Goal: Information Seeking & Learning: Find specific fact

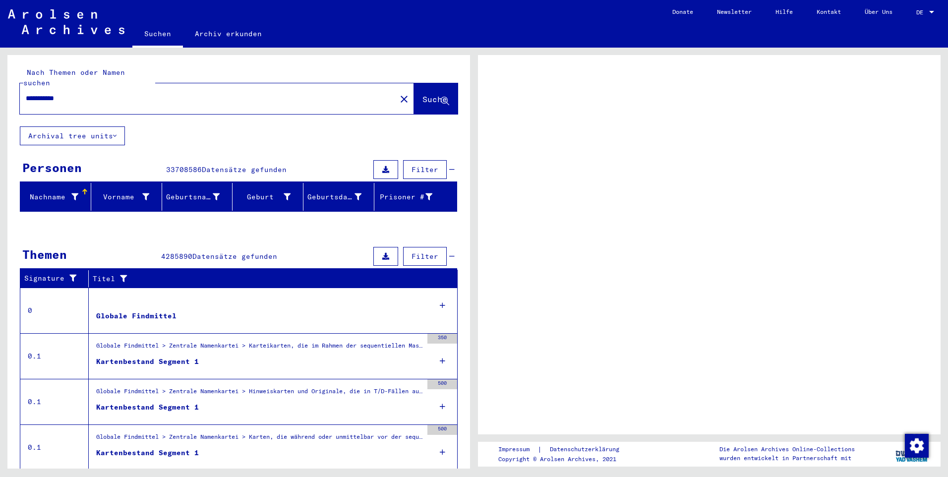
click at [934, 10] on div at bounding box center [931, 12] width 9 height 7
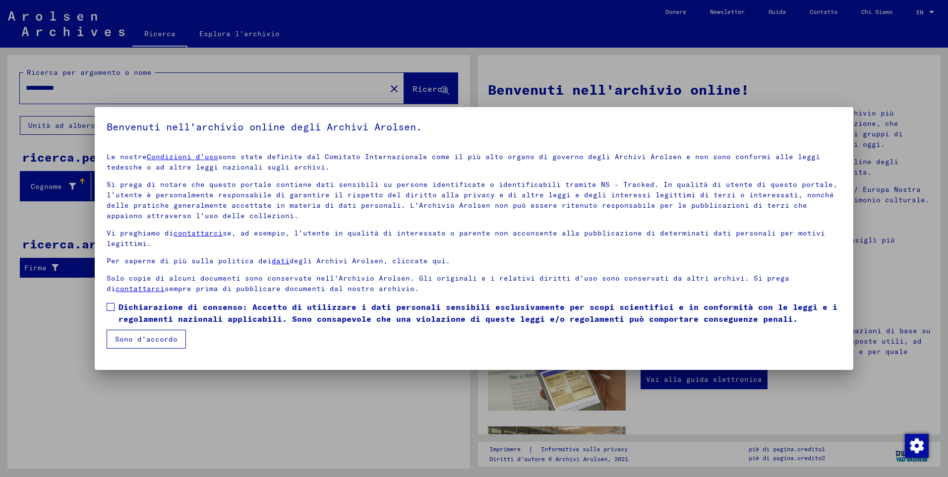
click at [144, 337] on button "Sono d'accordo" at bounding box center [146, 339] width 79 height 19
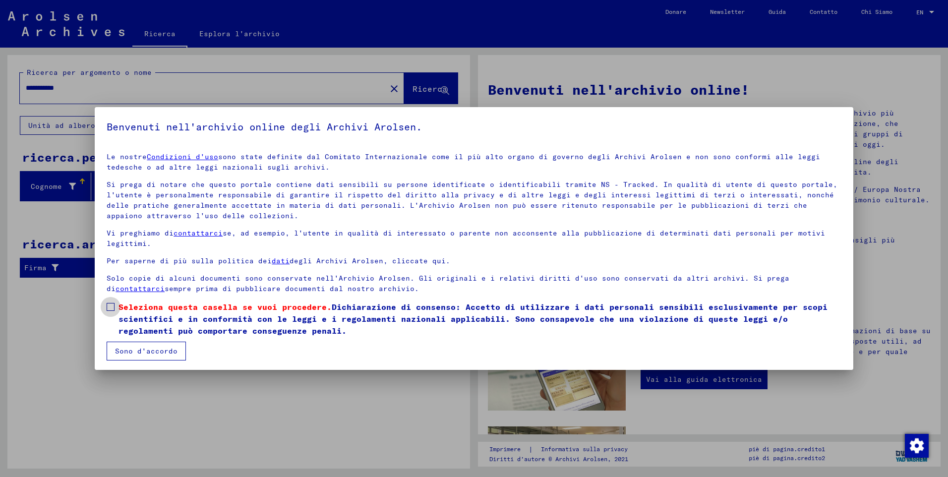
click at [111, 306] on span at bounding box center [111, 307] width 8 height 8
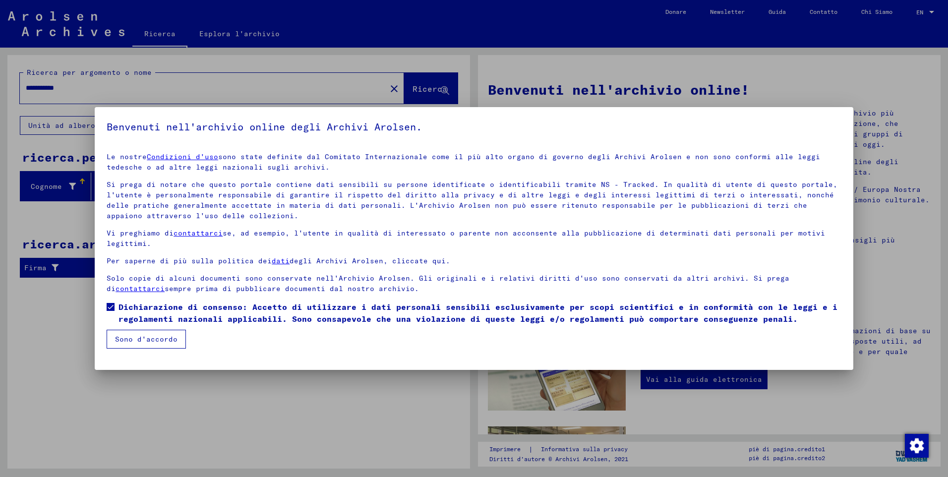
click at [136, 341] on button "Sono d'accordo" at bounding box center [146, 339] width 79 height 19
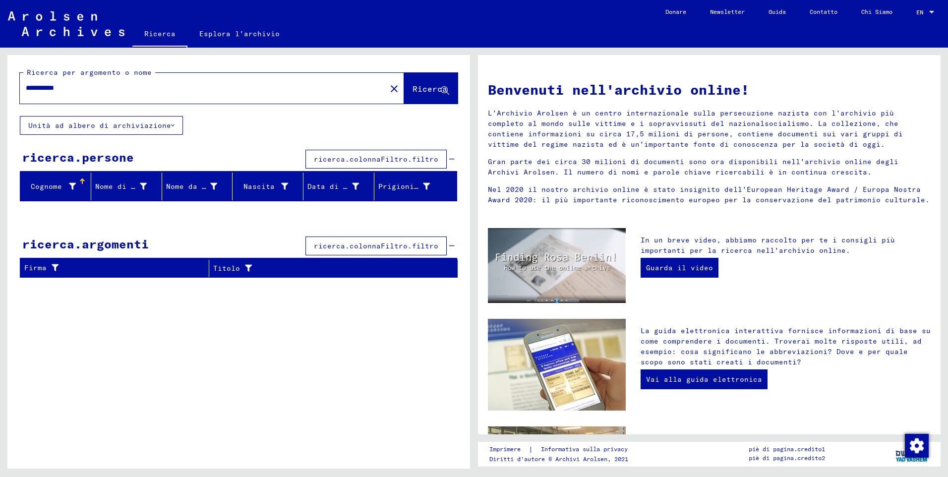
click at [426, 84] on span "Ricerca" at bounding box center [430, 89] width 35 height 10
click at [100, 85] on input "**********" at bounding box center [200, 88] width 349 height 10
click at [69, 85] on input "**********" at bounding box center [200, 88] width 349 height 10
click at [413, 90] on span "Ricerca" at bounding box center [430, 89] width 35 height 10
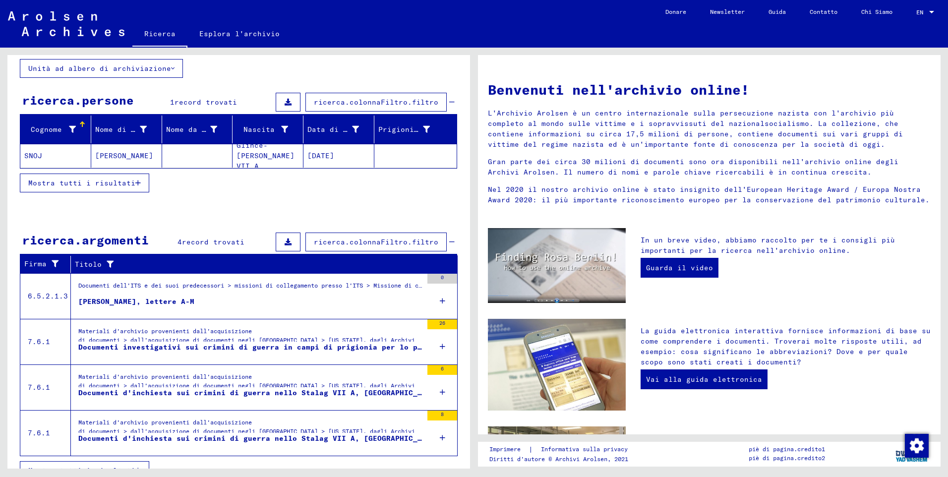
scroll to position [74, 0]
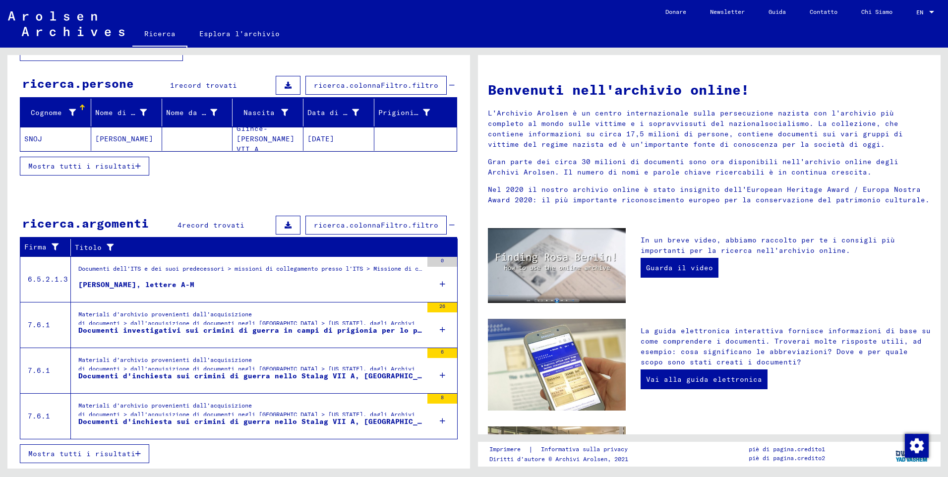
click at [440, 284] on icon at bounding box center [442, 284] width 5 height 35
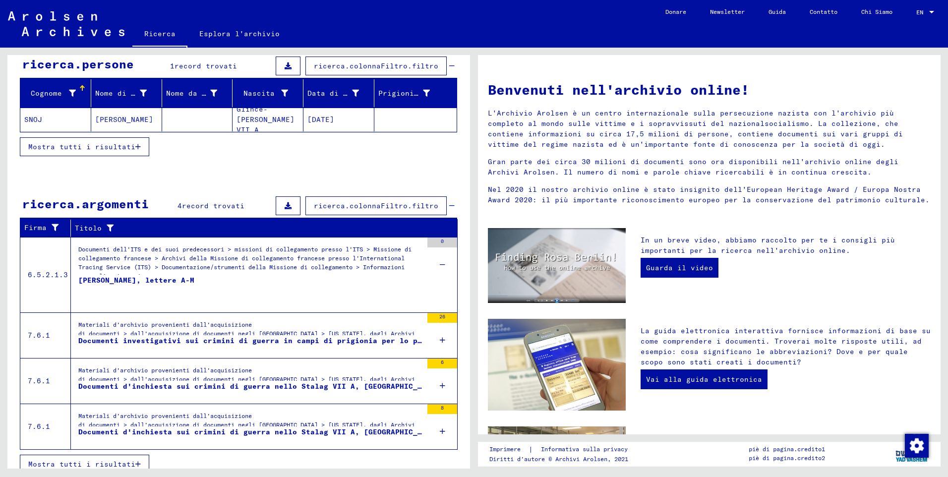
scroll to position [104, 0]
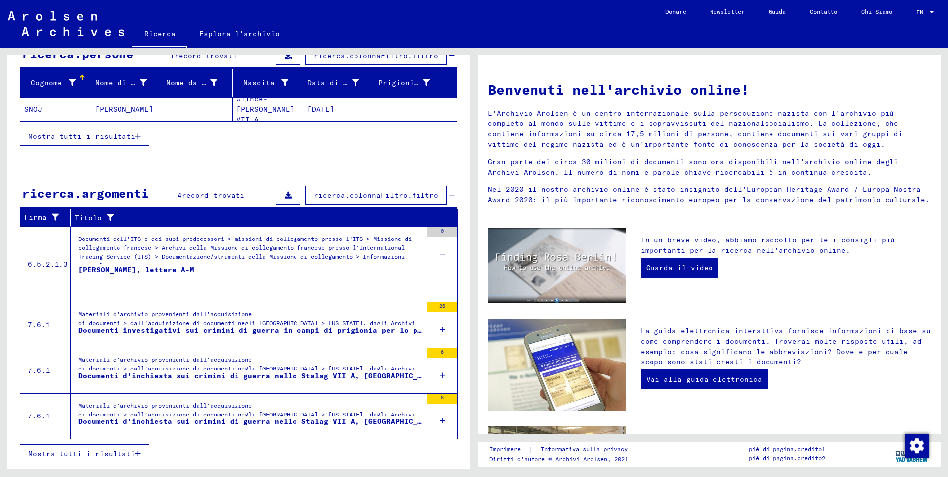
click at [132, 455] on span "Mostra tutti i risultati" at bounding box center [81, 453] width 107 height 9
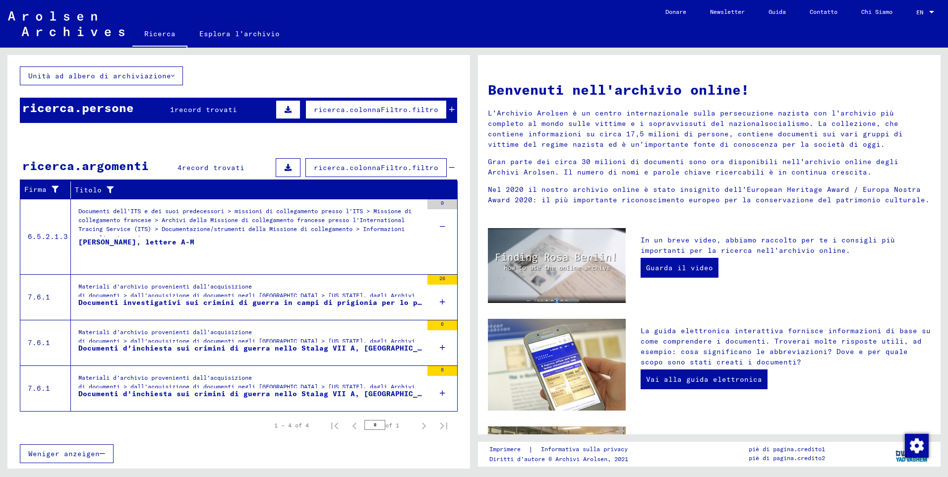
scroll to position [50, 0]
click at [440, 396] on icon at bounding box center [442, 393] width 5 height 35
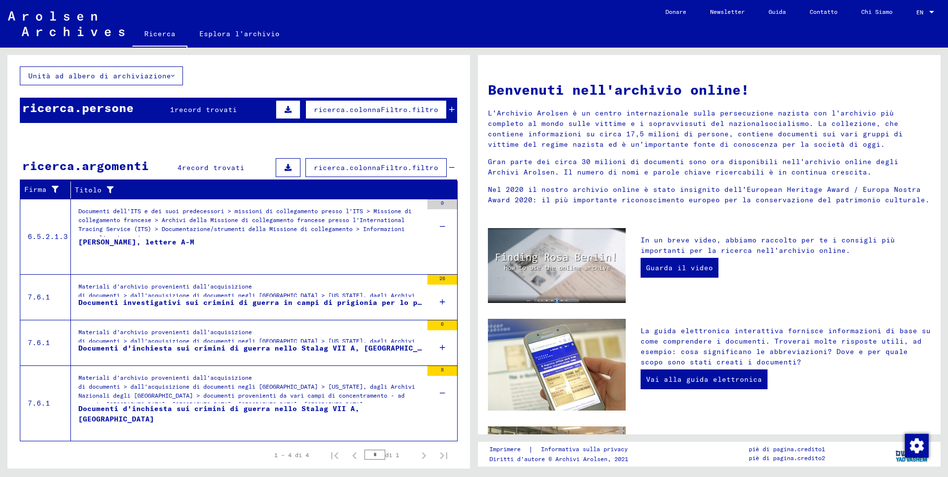
click at [354, 294] on div "Materiali d'archivio provenienti dall'acquisizione di documenti > dall'acquisiz…" at bounding box center [250, 293] width 344 height 23
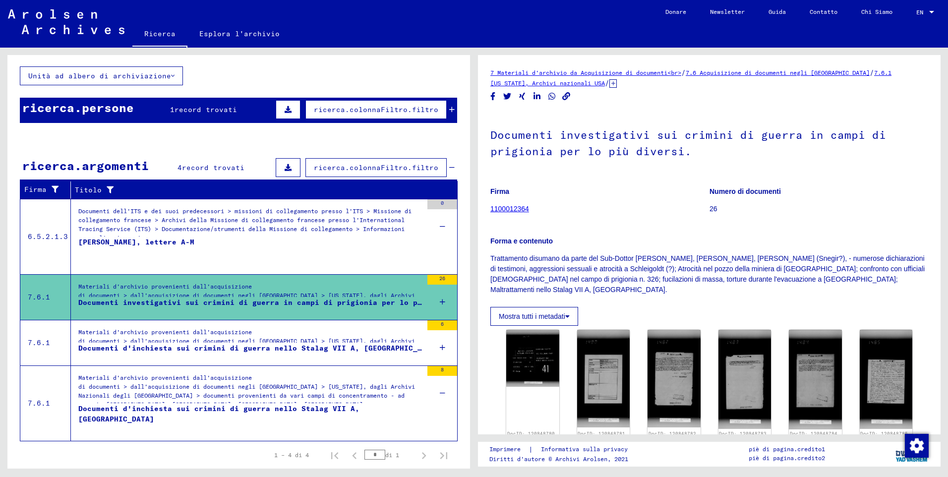
drag, startPoint x: 786, startPoint y: 199, endPoint x: 632, endPoint y: 168, distance: 156.3
drag, startPoint x: 632, startPoint y: 168, endPoint x: 862, endPoint y: 164, distance: 230.1
click at [862, 164] on h1 "Documenti investigativi sui crimini di guerra in campi di prigionia per lo più …" at bounding box center [709, 142] width 438 height 60
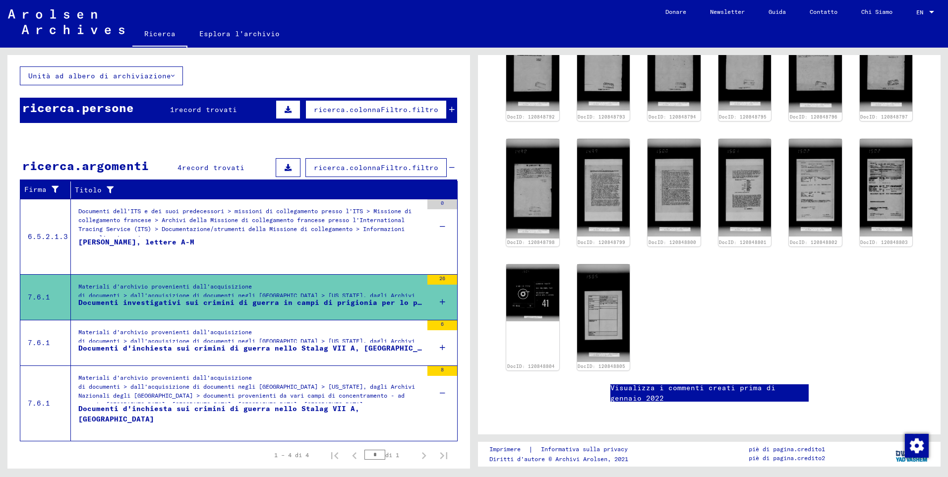
scroll to position [645, 0]
click at [876, 136] on img at bounding box center [886, 187] width 56 height 103
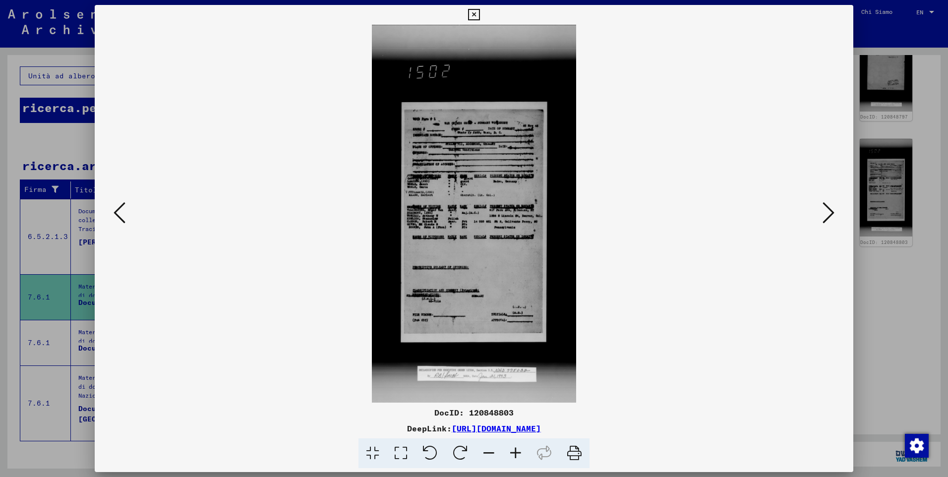
click at [513, 456] on icon at bounding box center [515, 453] width 27 height 30
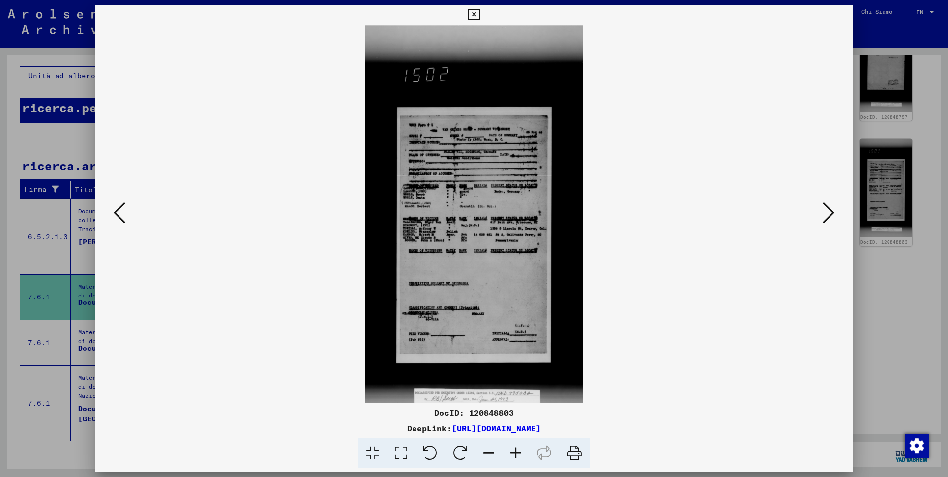
click at [513, 456] on icon at bounding box center [515, 453] width 27 height 30
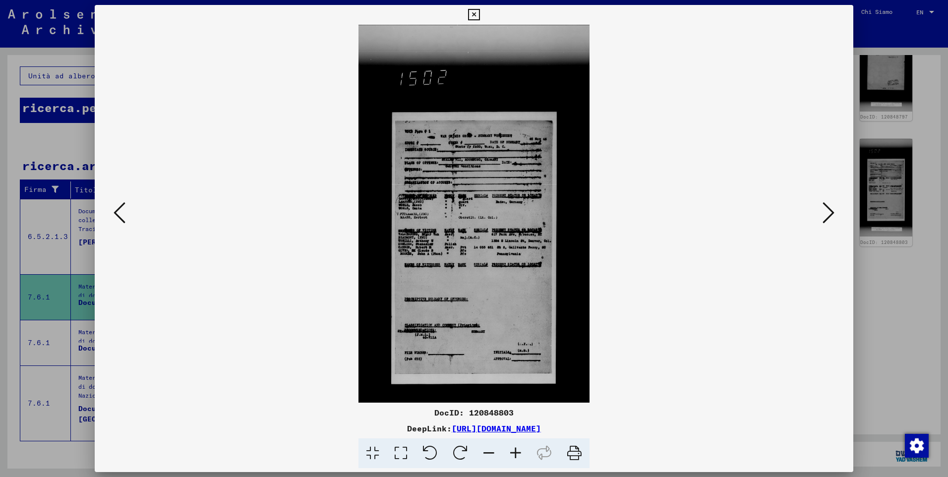
click at [513, 456] on icon at bounding box center [515, 453] width 27 height 30
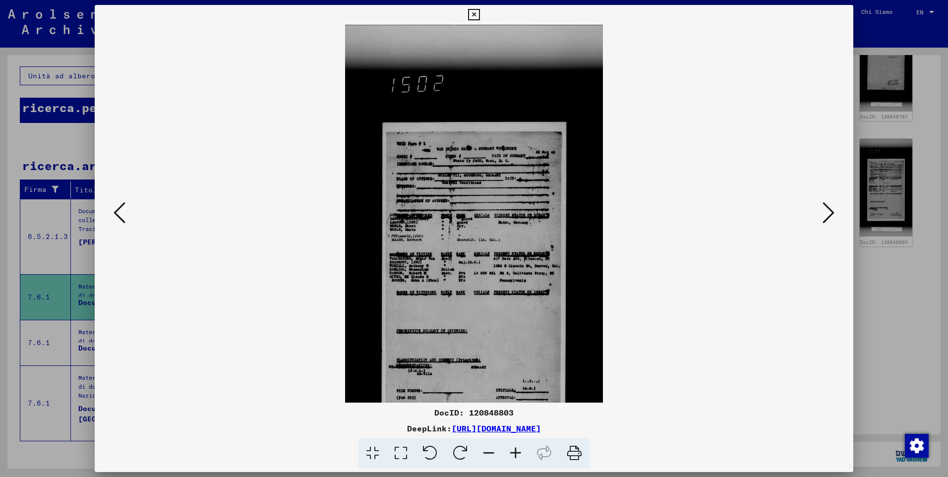
click at [513, 456] on icon at bounding box center [515, 453] width 27 height 30
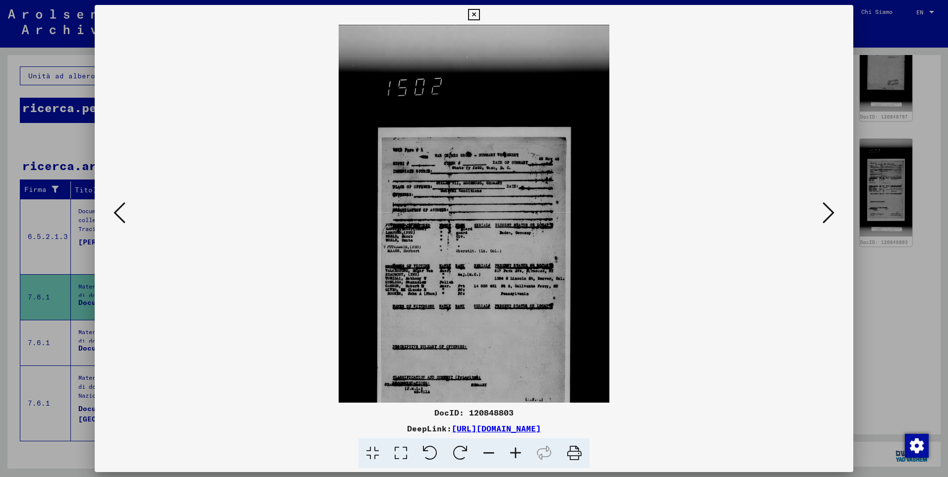
click at [513, 456] on icon at bounding box center [515, 453] width 27 height 30
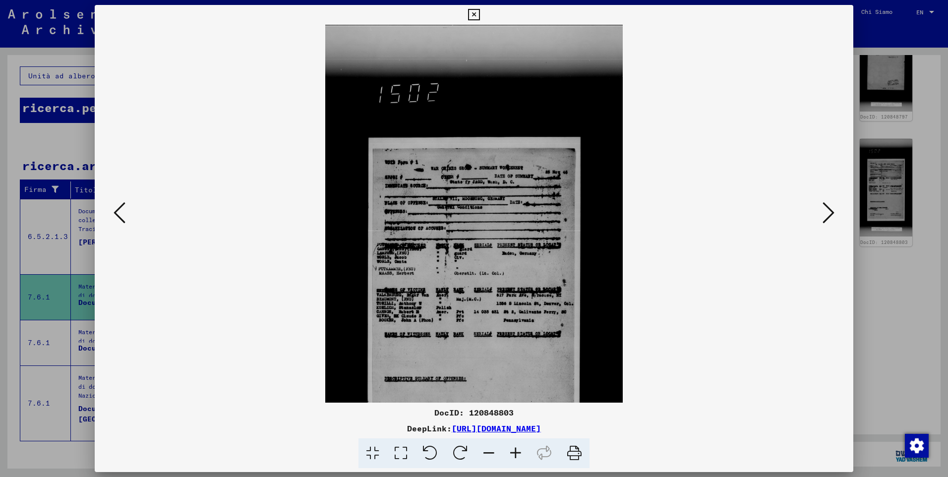
click at [513, 456] on icon at bounding box center [515, 453] width 27 height 30
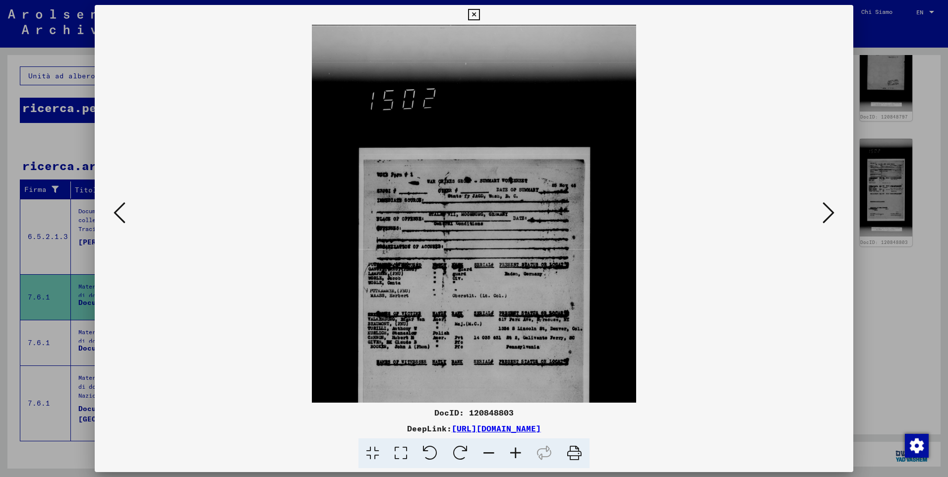
click at [513, 456] on icon at bounding box center [515, 453] width 27 height 30
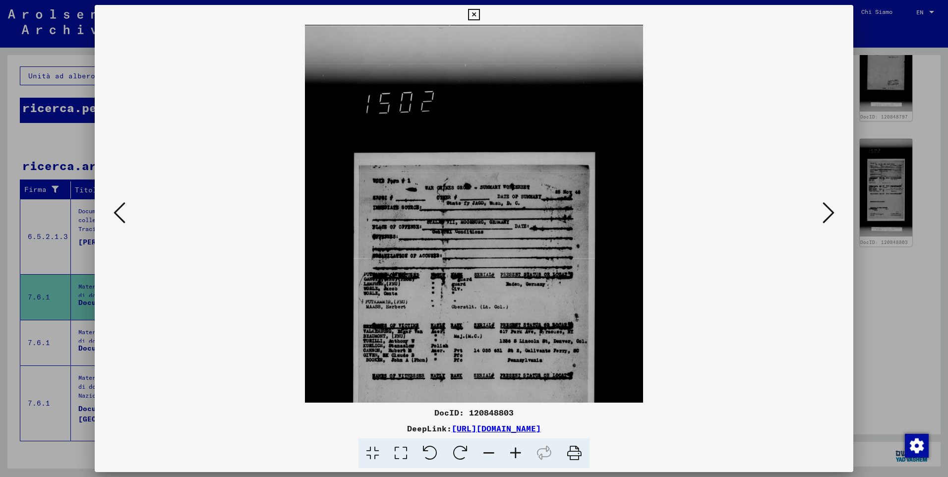
click at [513, 456] on icon at bounding box center [515, 453] width 27 height 30
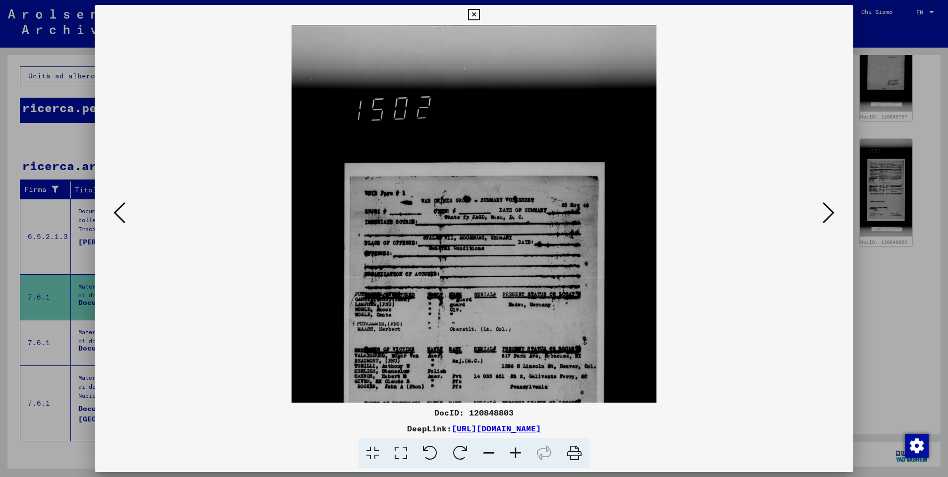
click at [513, 456] on icon at bounding box center [515, 453] width 27 height 30
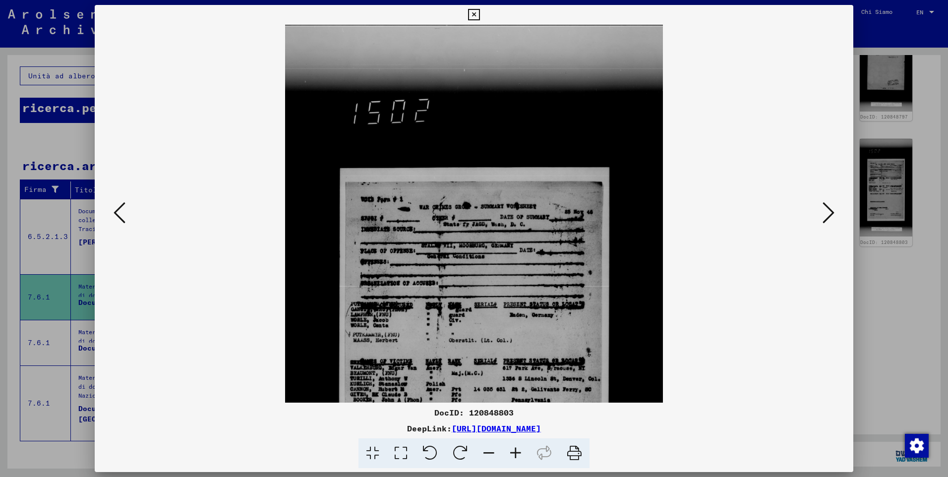
click at [513, 456] on icon at bounding box center [515, 453] width 27 height 30
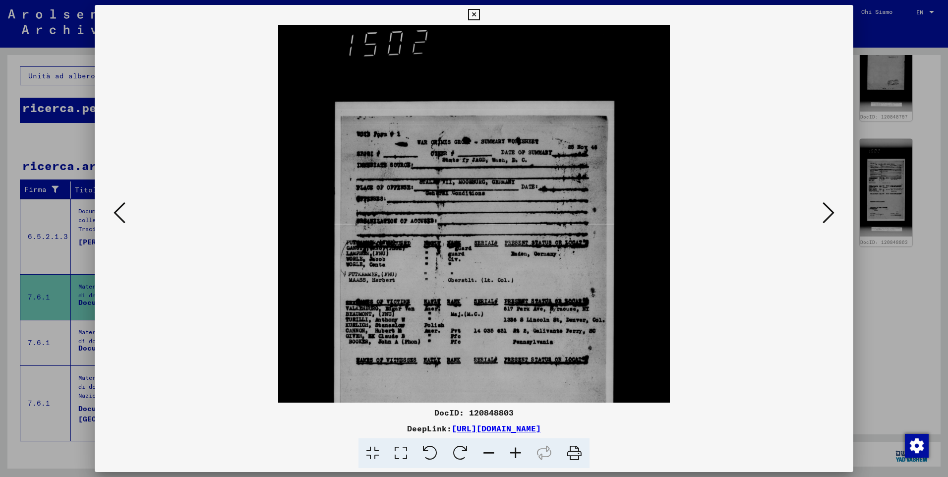
scroll to position [72, 0]
drag, startPoint x: 521, startPoint y: 352, endPoint x: 510, endPoint y: 280, distance: 73.2
click at [510, 280] on img at bounding box center [473, 314] width 391 height 725
click at [476, 14] on icon at bounding box center [473, 15] width 11 height 12
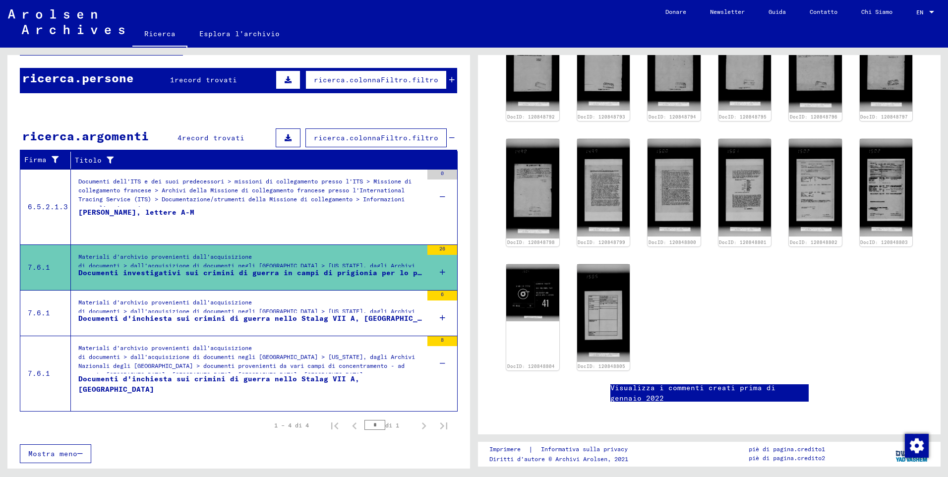
scroll to position [0, 0]
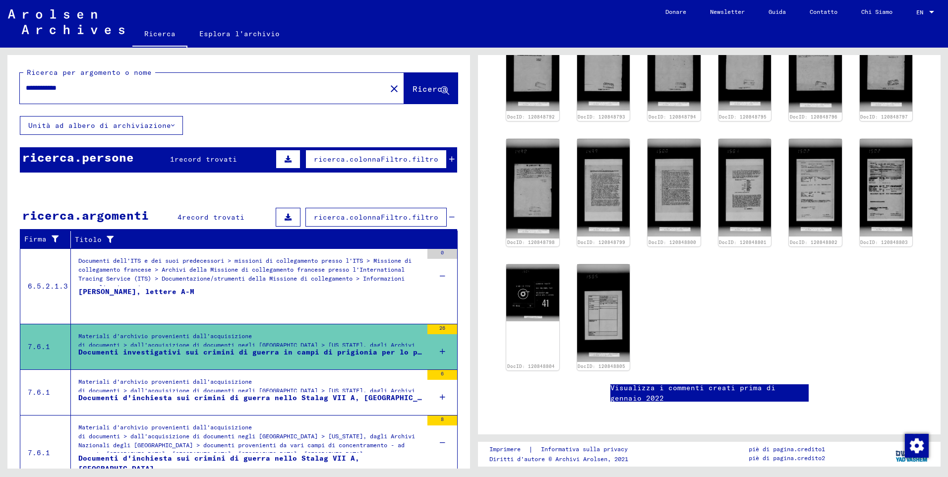
drag, startPoint x: 107, startPoint y: 86, endPoint x: 0, endPoint y: 95, distance: 107.0
click at [0, 100] on html "**********" at bounding box center [474, 238] width 948 height 477
click at [413, 92] on span "Ricerca" at bounding box center [430, 89] width 35 height 10
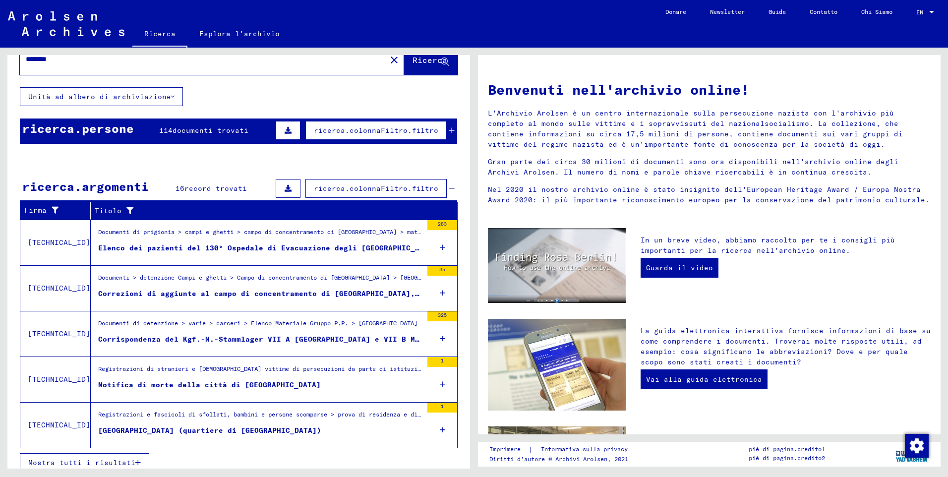
scroll to position [38, 0]
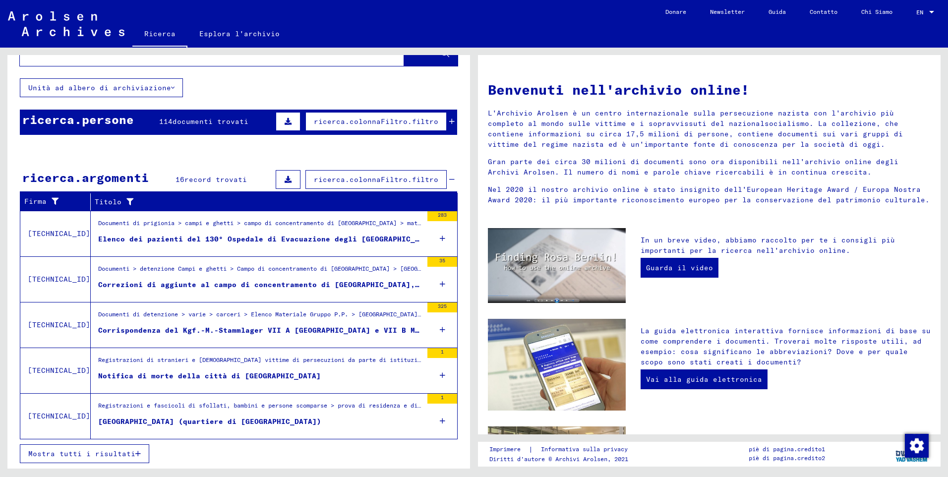
click at [440, 328] on icon at bounding box center [442, 329] width 5 height 35
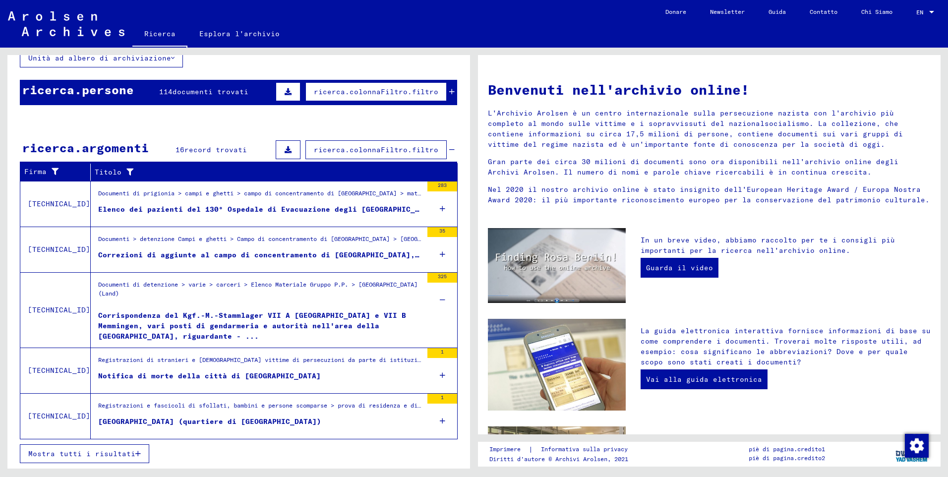
scroll to position [18, 0]
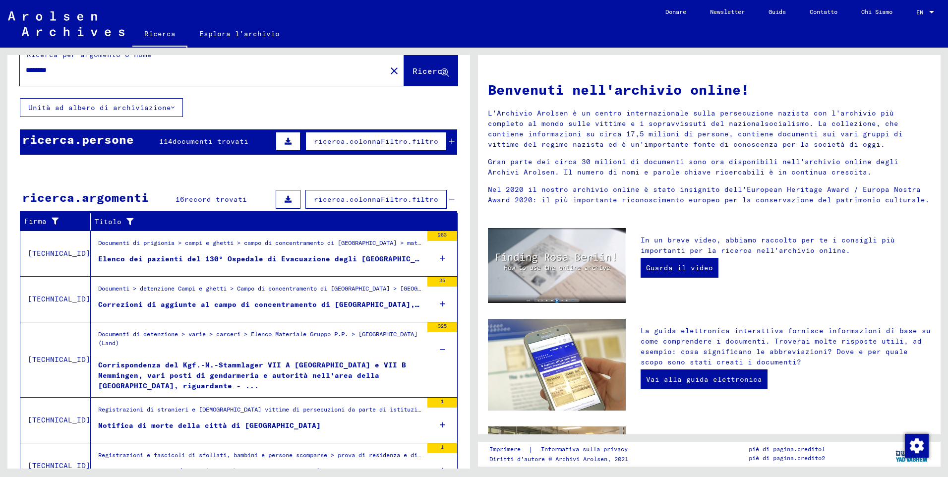
click at [433, 258] on mat-cell at bounding box center [415, 268] width 82 height 24
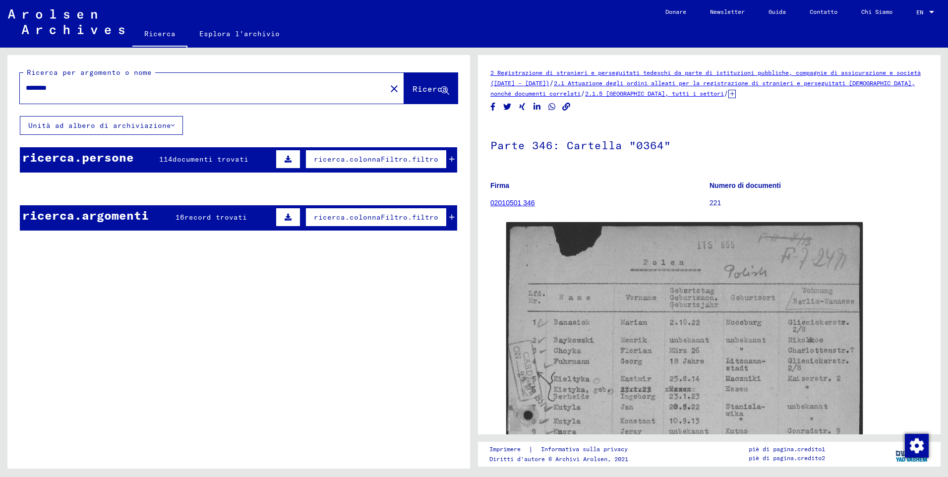
drag, startPoint x: 94, startPoint y: 91, endPoint x: -2, endPoint y: 96, distance: 96.3
click at [0, 96] on html "Suchen Archiv erkunden Spenden Newsletter Hilfe Kontakt Über Uns Ricerca Esplor…" at bounding box center [474, 238] width 948 height 477
click at [421, 101] on button "Ricerca" at bounding box center [431, 88] width 54 height 31
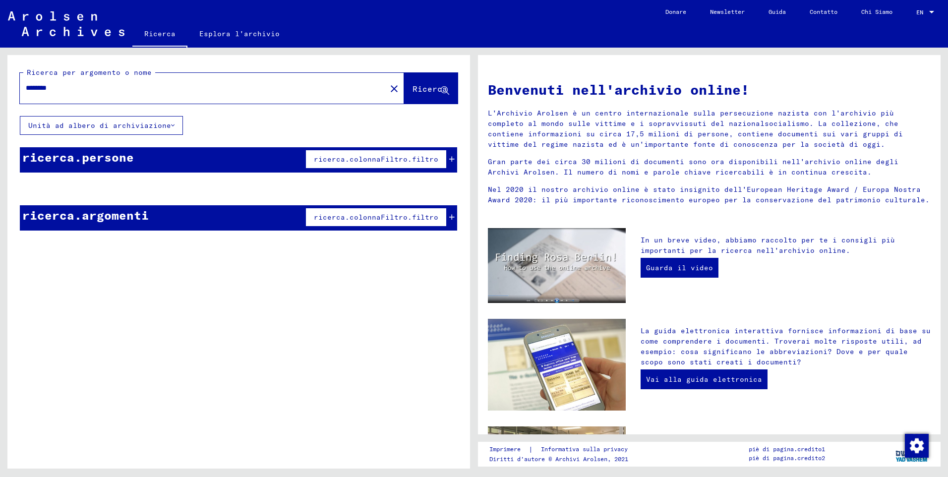
click at [438, 88] on span "Ricerca" at bounding box center [430, 89] width 35 height 10
drag, startPoint x: 43, startPoint y: 88, endPoint x: -2, endPoint y: 87, distance: 44.7
click at [0, 87] on html "Suchen Archiv erkunden Spenden Newsletter Hilfe Kontakt Über Uns Ricerca Esplor…" at bounding box center [474, 238] width 948 height 477
type input "****"
click at [441, 85] on span "Ricerca" at bounding box center [430, 89] width 35 height 10
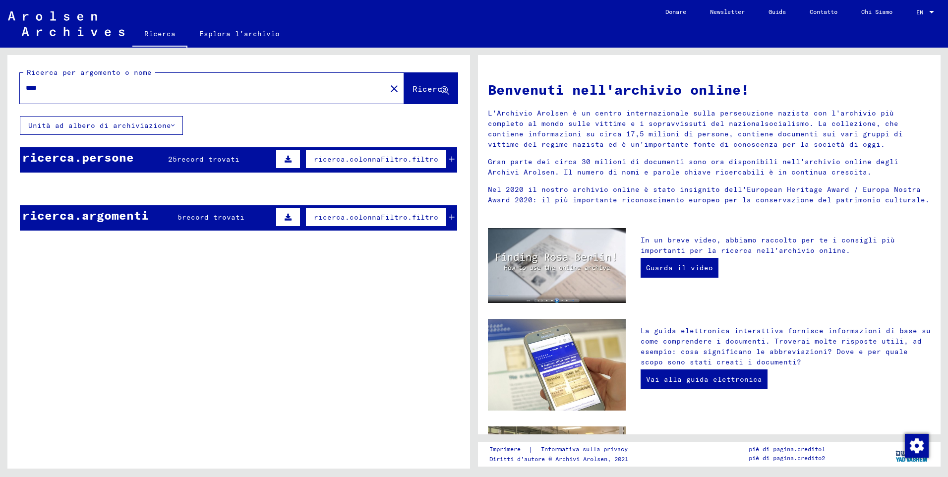
click at [449, 162] on icon at bounding box center [451, 159] width 5 height 7
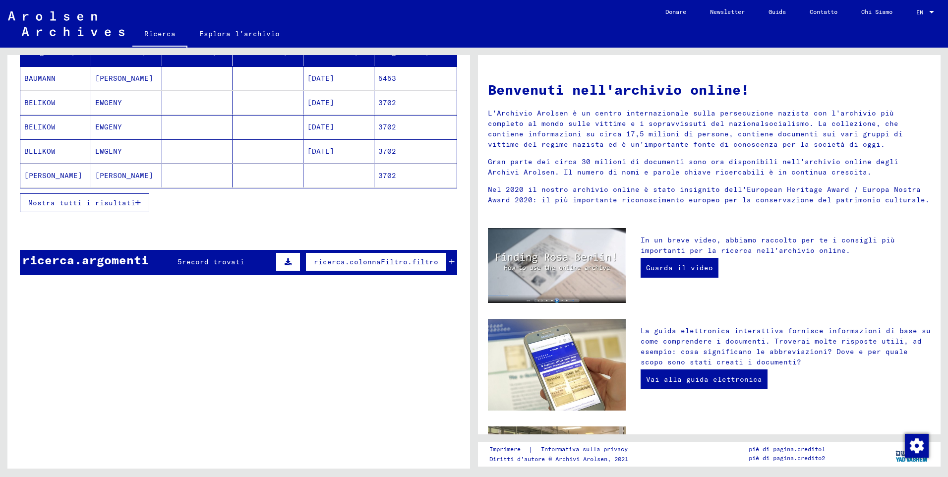
scroll to position [149, 0]
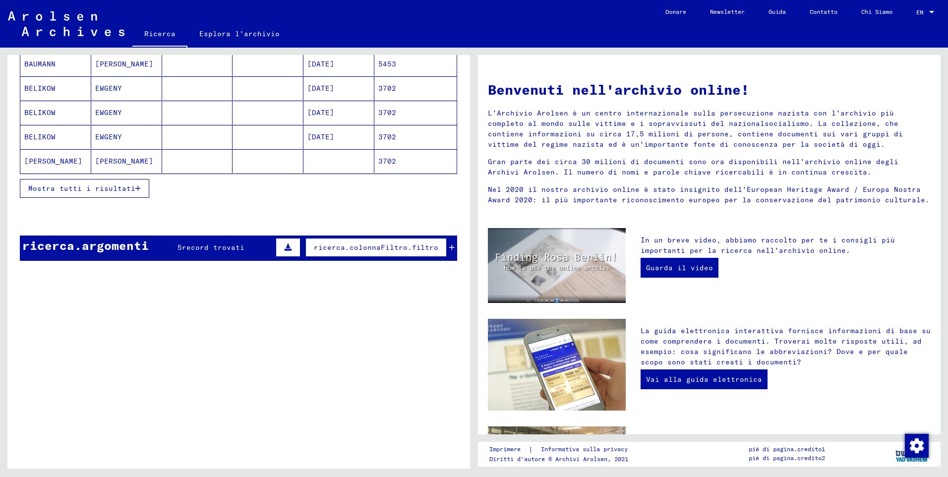
click at [449, 249] on icon at bounding box center [451, 247] width 5 height 7
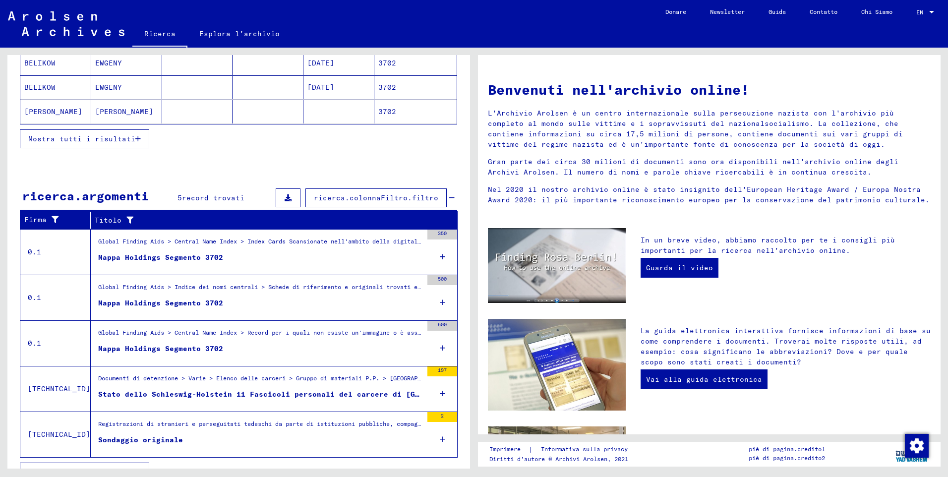
scroll to position [217, 0]
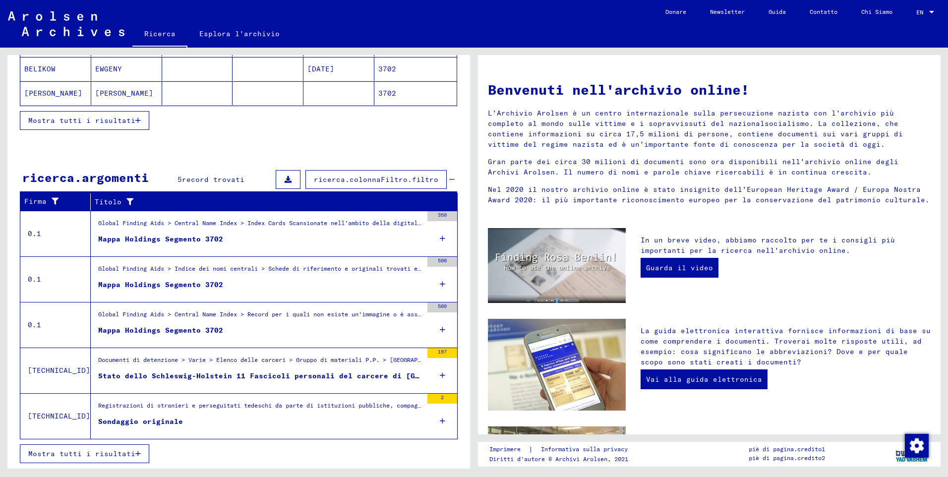
click at [440, 328] on icon at bounding box center [442, 329] width 5 height 35
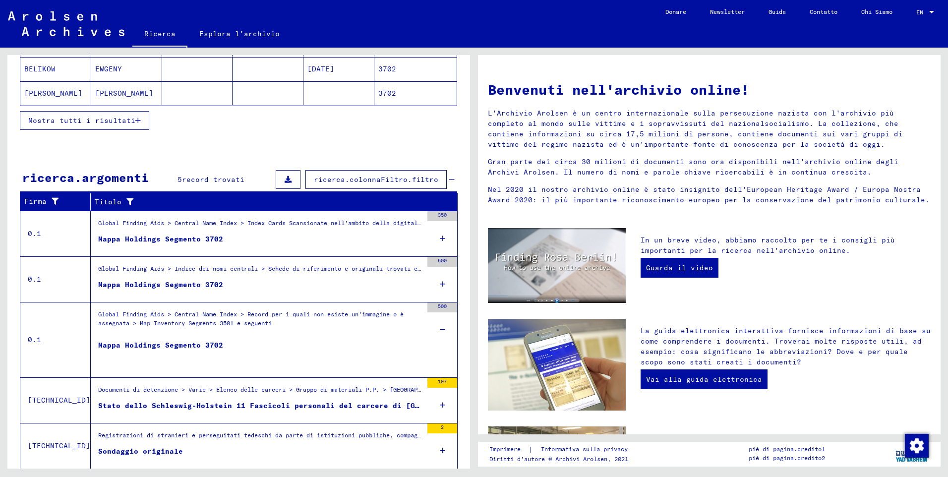
click at [144, 344] on div "Mappa Holdings Segmento 3702" at bounding box center [160, 355] width 125 height 30
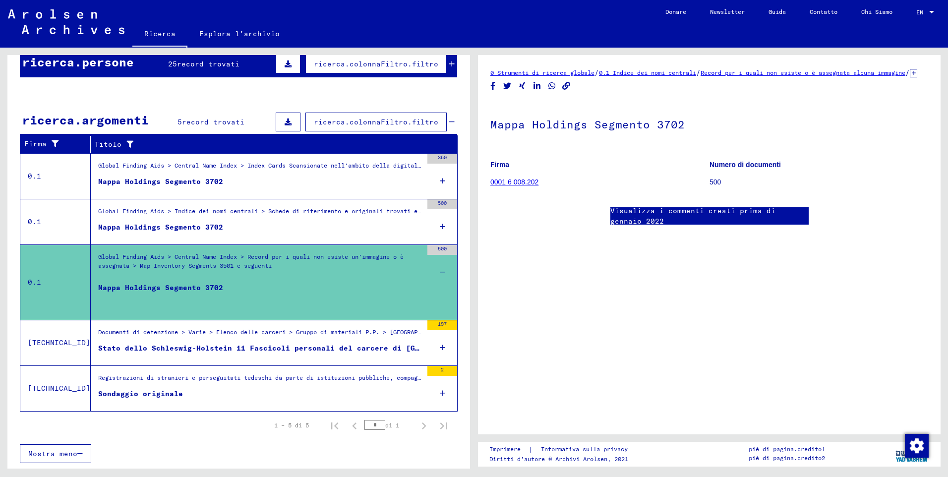
click at [499, 186] on link "0001 6 008.202" at bounding box center [514, 182] width 48 height 8
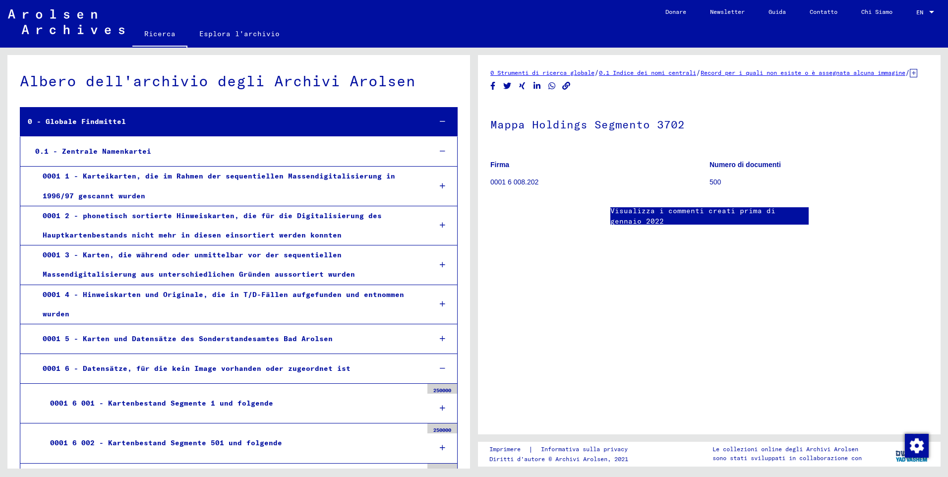
scroll to position [10049, 0]
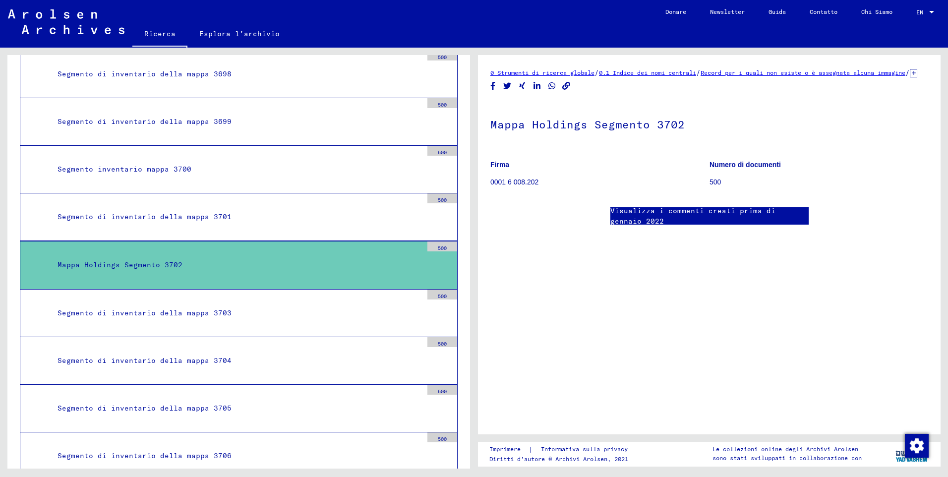
click at [170, 264] on div "Mappa Holdings Segmento 3702" at bounding box center [236, 264] width 372 height 19
click at [235, 32] on link "Esplora l'archivio" at bounding box center [239, 34] width 104 height 24
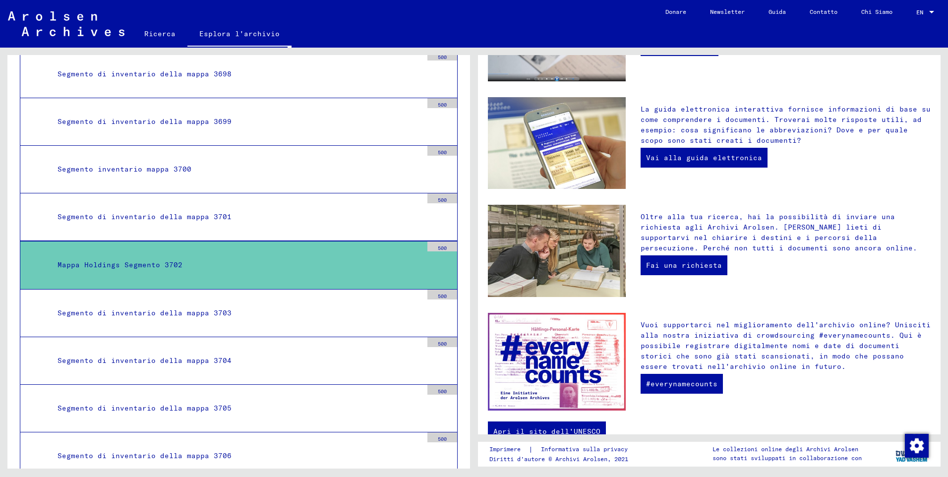
scroll to position [244, 0]
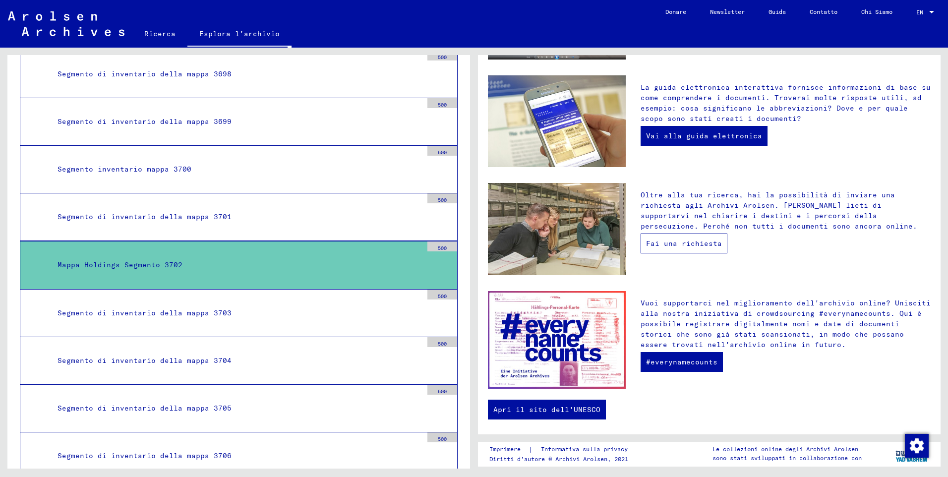
click at [703, 241] on link "Fai una richiesta" at bounding box center [684, 244] width 87 height 20
click at [159, 34] on link "Ricerca" at bounding box center [159, 34] width 55 height 24
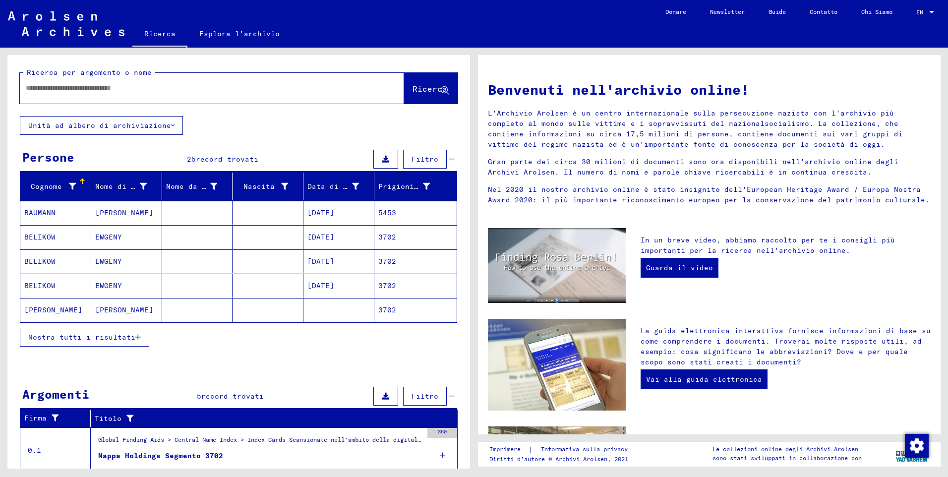
click at [207, 88] on input "text" at bounding box center [200, 88] width 349 height 10
click at [425, 86] on span "Ricerca" at bounding box center [430, 89] width 35 height 10
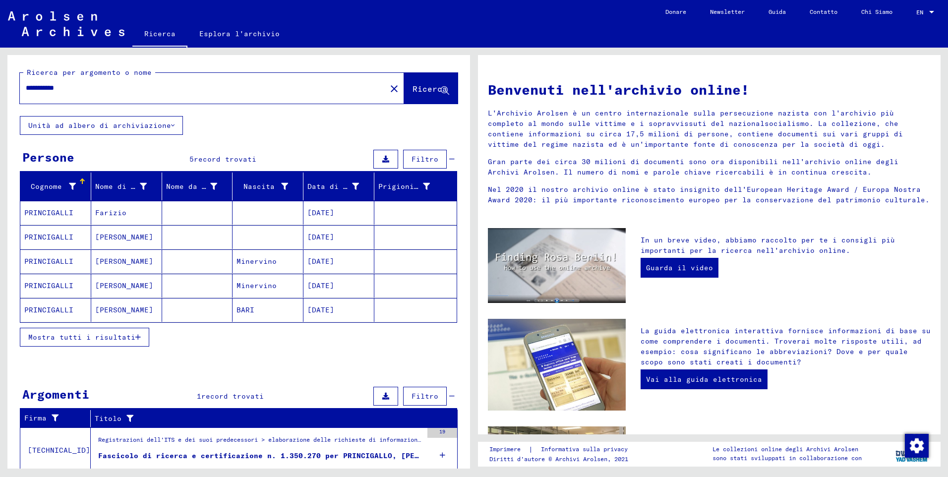
click at [35, 213] on mat-cell "PRINCIGALLI" at bounding box center [55, 213] width 71 height 24
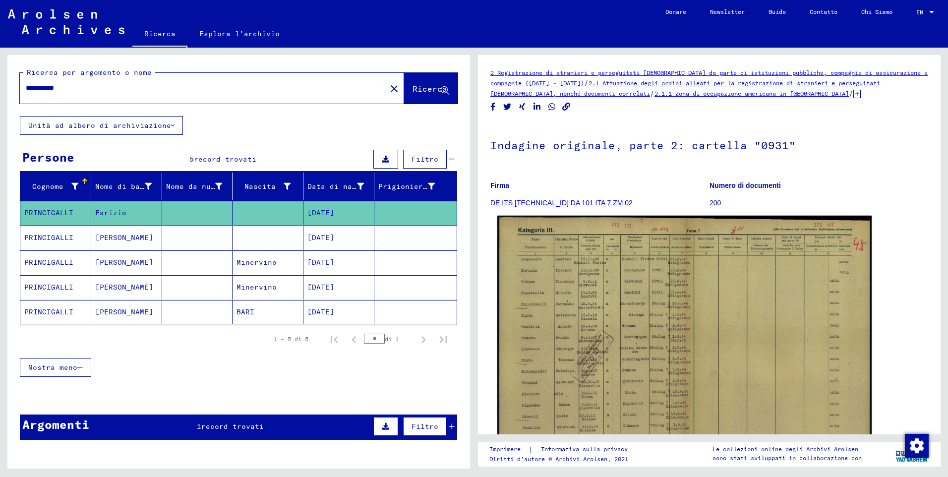
click at [732, 289] on img at bounding box center [684, 349] width 374 height 266
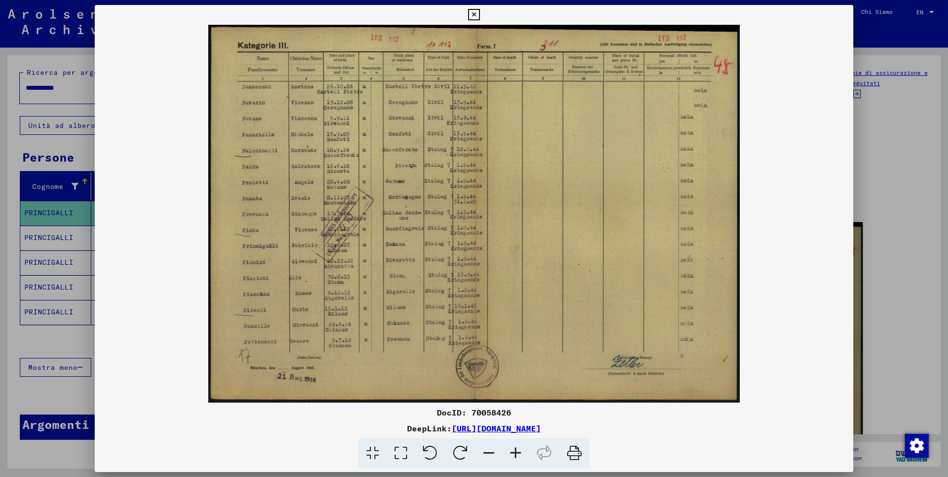
click at [513, 454] on icon at bounding box center [515, 453] width 27 height 30
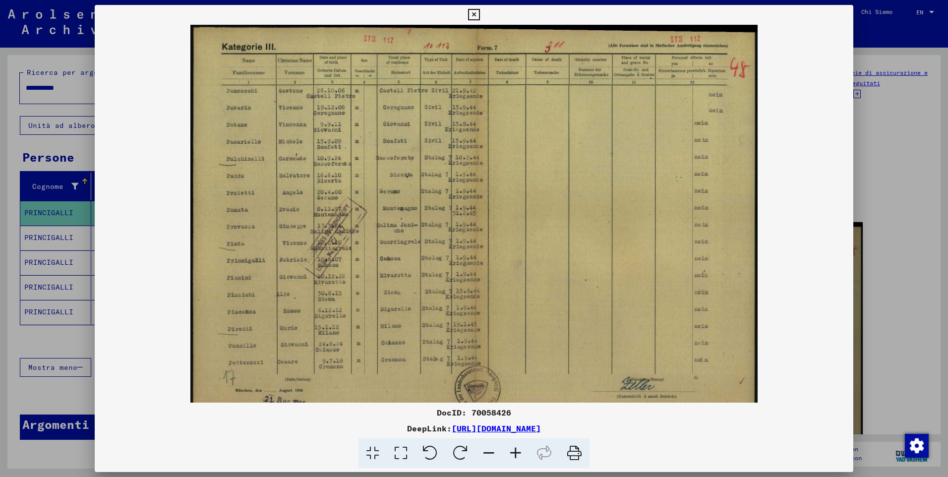
click at [513, 454] on icon at bounding box center [515, 453] width 27 height 30
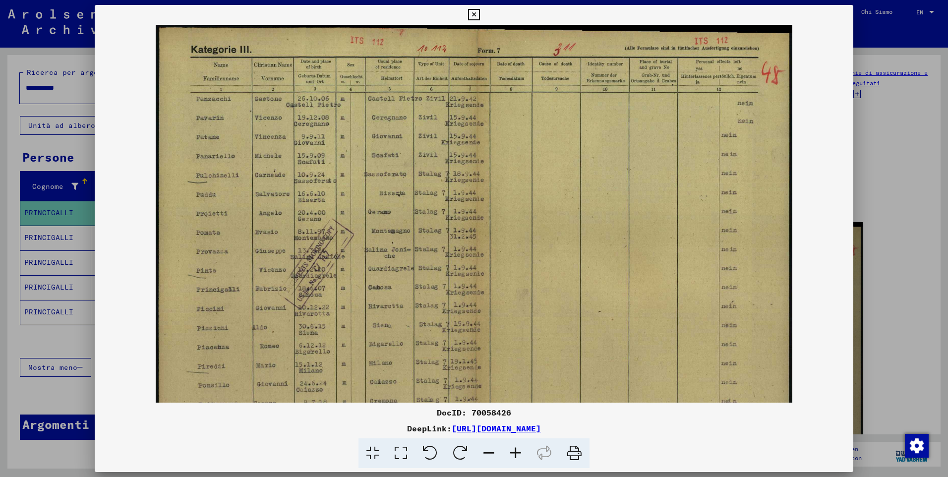
click at [513, 454] on icon at bounding box center [515, 453] width 27 height 30
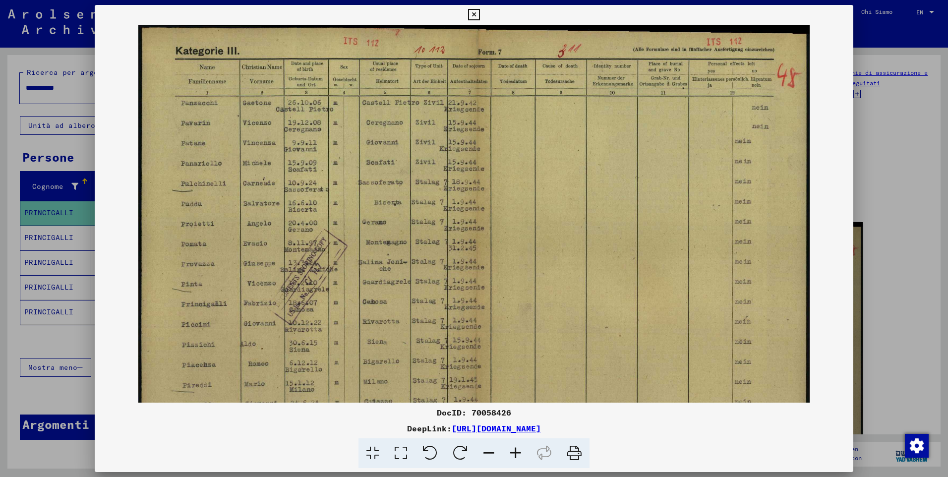
click at [513, 454] on icon at bounding box center [515, 453] width 27 height 30
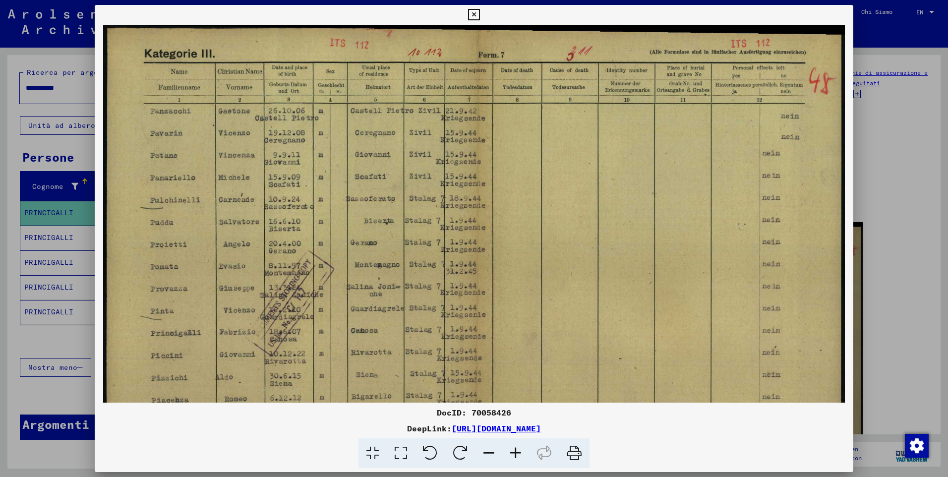
click at [513, 454] on icon at bounding box center [515, 453] width 27 height 30
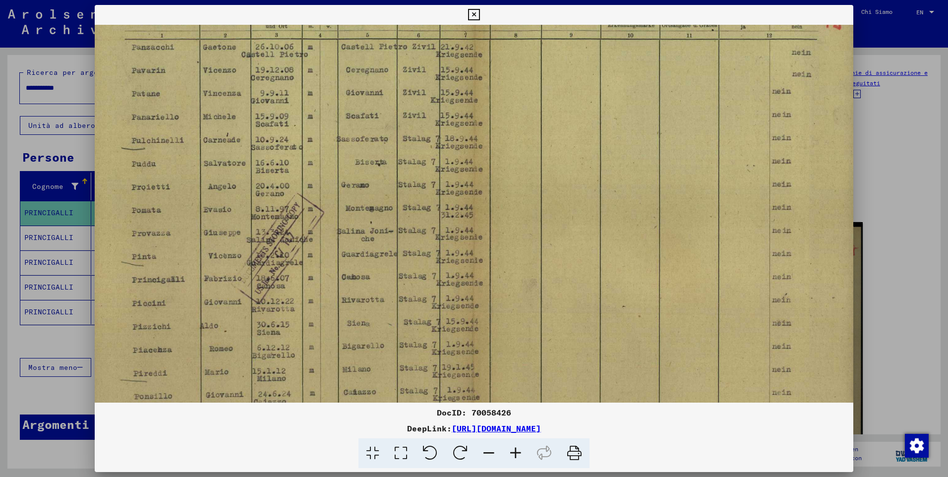
scroll to position [76, 11]
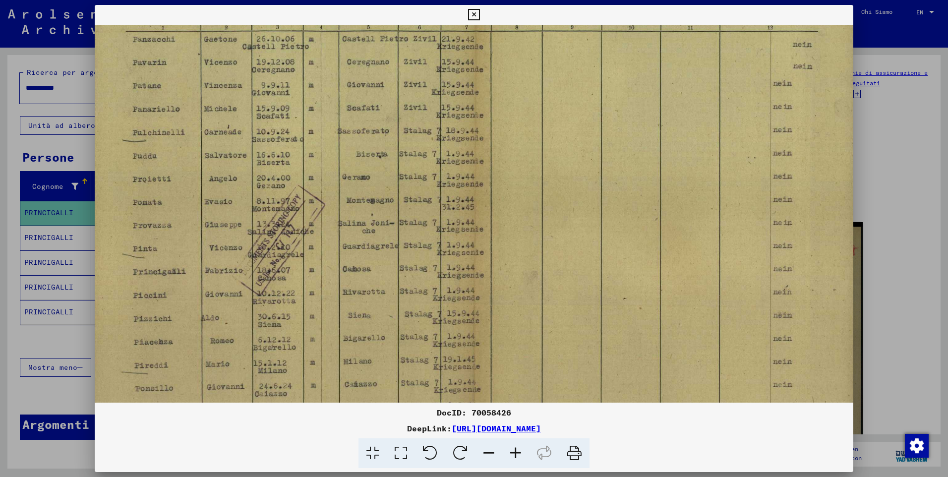
drag, startPoint x: 379, startPoint y: 376, endPoint x: 346, endPoint y: 309, distance: 74.5
click at [346, 309] on img at bounding box center [471, 224] width 777 height 551
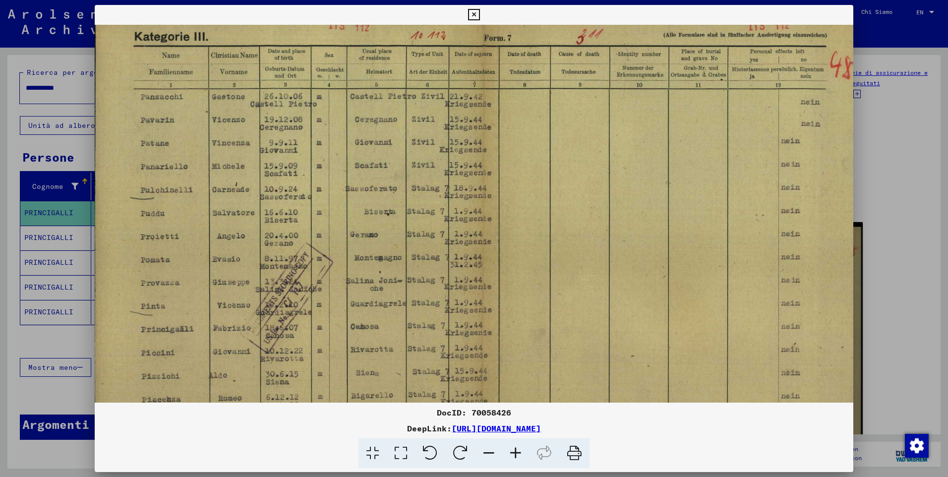
scroll to position [0, 4]
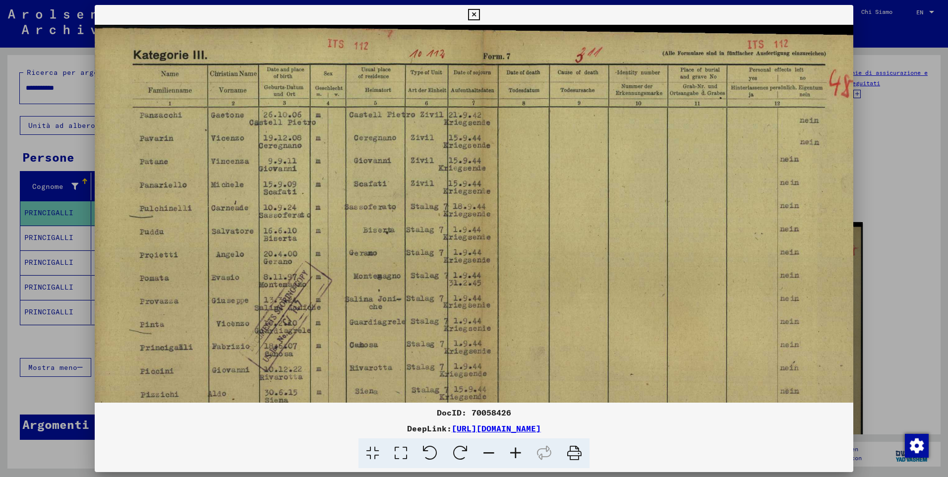
drag, startPoint x: 766, startPoint y: 342, endPoint x: 719, endPoint y: 420, distance: 91.0
click at [719, 420] on div "DocID: 70058426 DeepLink: [URL][DOMAIN_NAME]" at bounding box center [474, 237] width 759 height 464
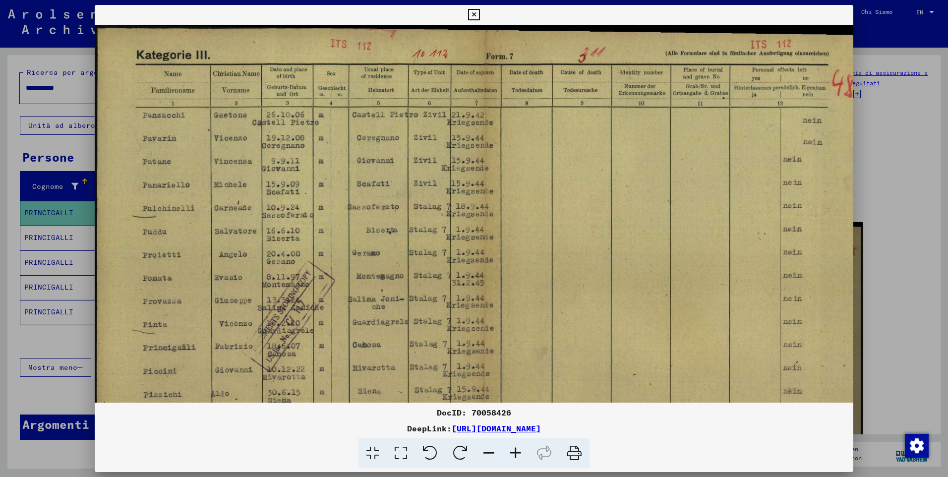
scroll to position [0, 2]
drag, startPoint x: 703, startPoint y: 242, endPoint x: 704, endPoint y: 311, distance: 69.0
click at [704, 311] on img at bounding box center [480, 300] width 777 height 551
drag, startPoint x: 474, startPoint y: 17, endPoint x: 468, endPoint y: 17, distance: 6.0
click at [475, 17] on icon at bounding box center [473, 15] width 11 height 12
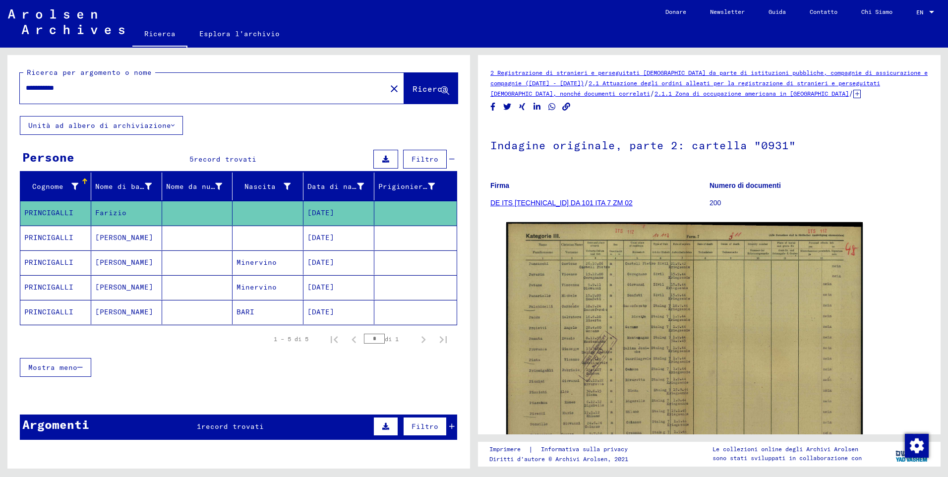
click at [60, 239] on mat-cell "PRINCIGALLI" at bounding box center [55, 238] width 71 height 24
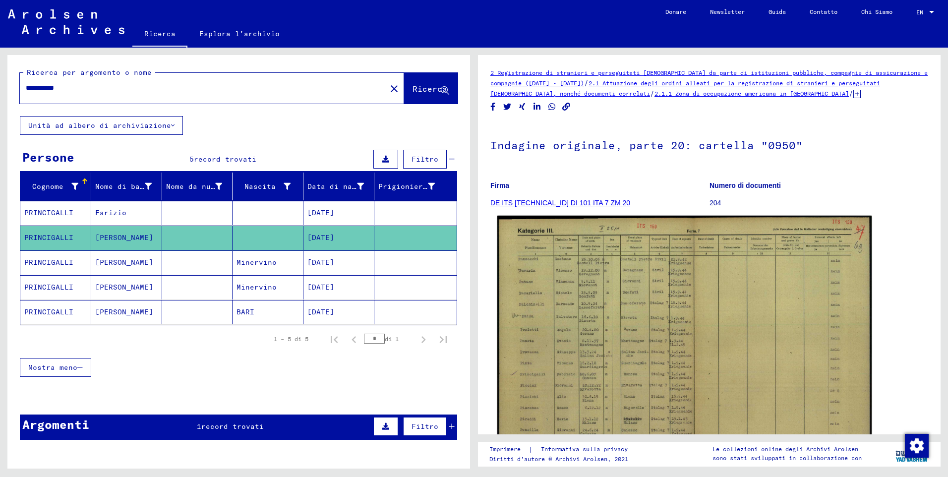
click at [661, 302] on img at bounding box center [684, 349] width 374 height 266
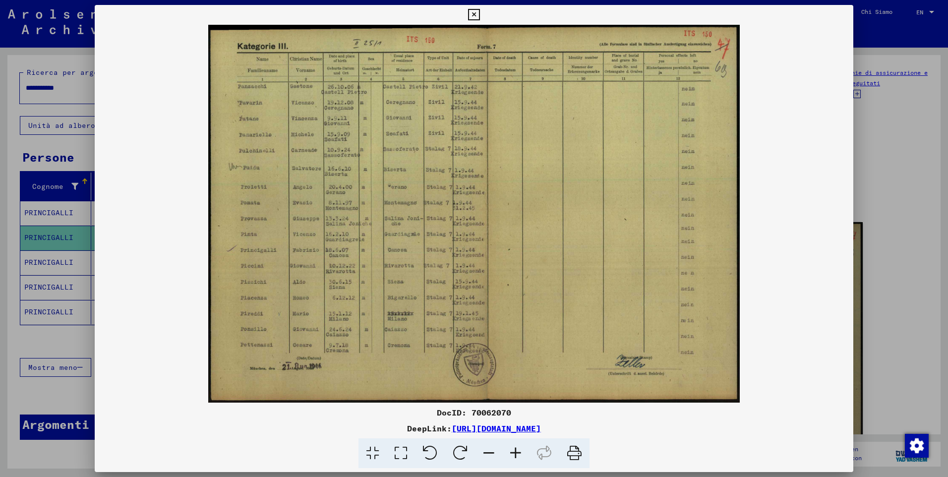
click at [514, 456] on icon at bounding box center [515, 453] width 27 height 30
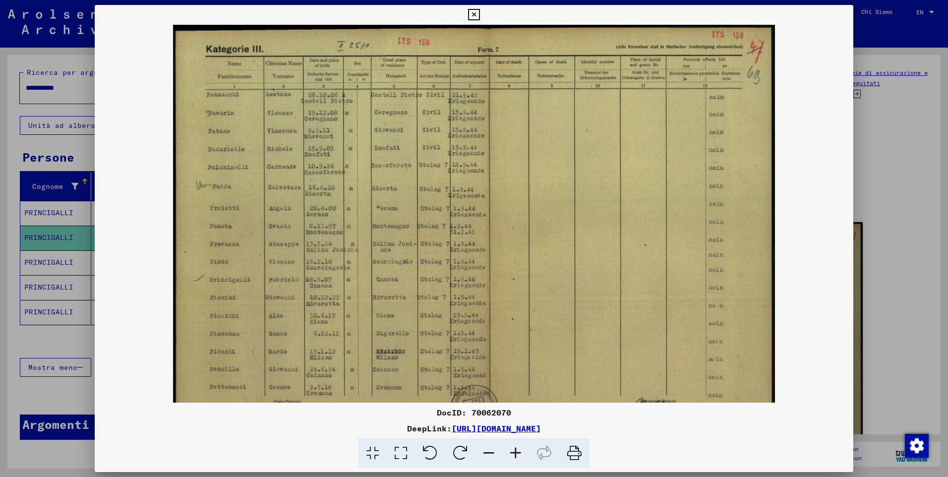
click at [514, 456] on icon at bounding box center [515, 453] width 27 height 30
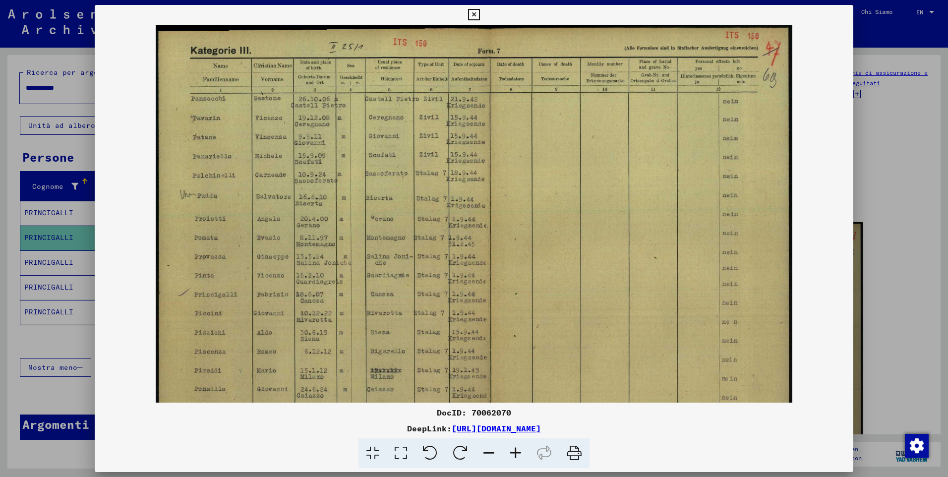
click at [514, 456] on icon at bounding box center [515, 453] width 27 height 30
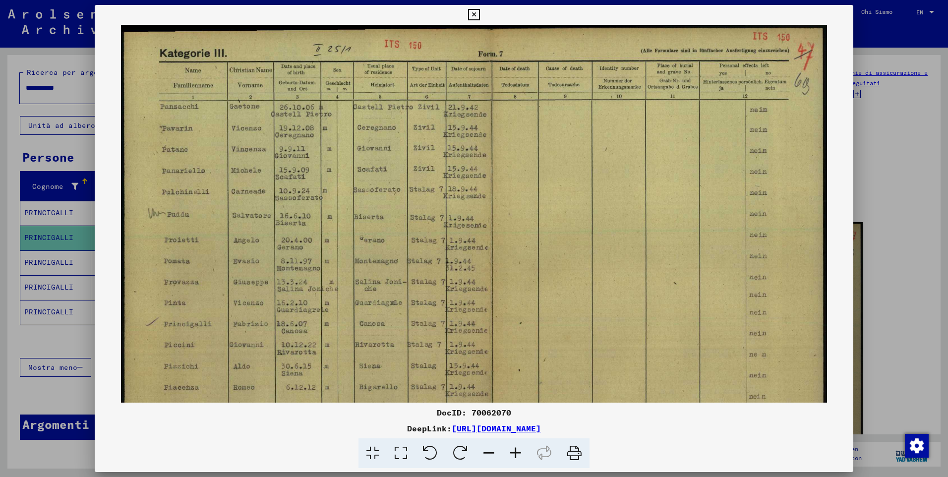
click at [473, 14] on icon at bounding box center [473, 15] width 11 height 12
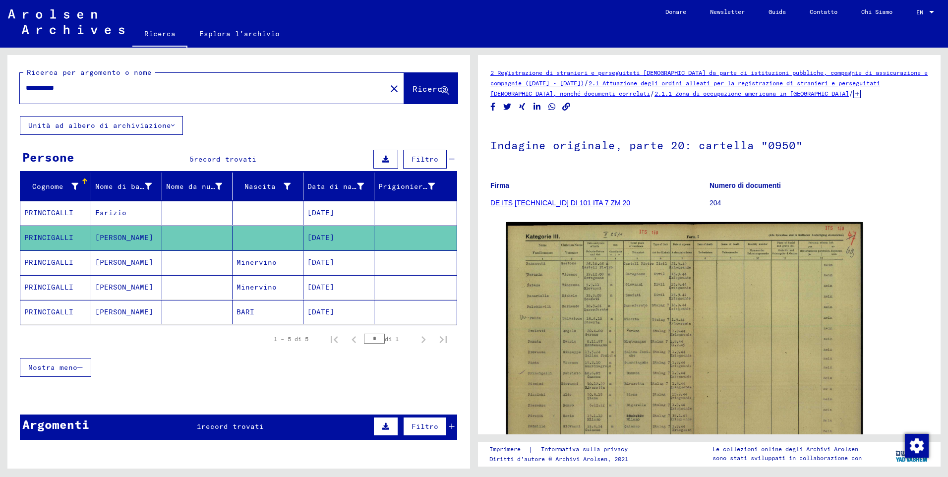
click at [52, 215] on mat-cell "PRINCIGALLI" at bounding box center [55, 213] width 71 height 24
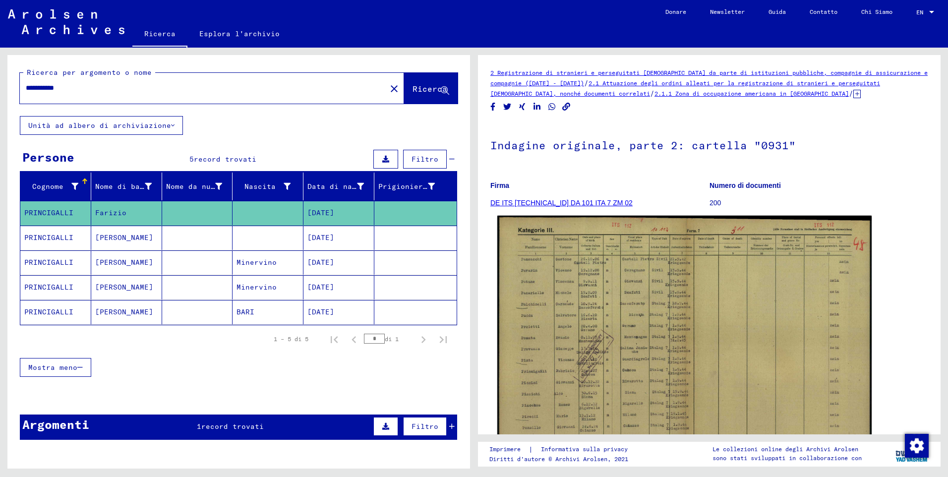
click at [779, 309] on img at bounding box center [684, 349] width 374 height 266
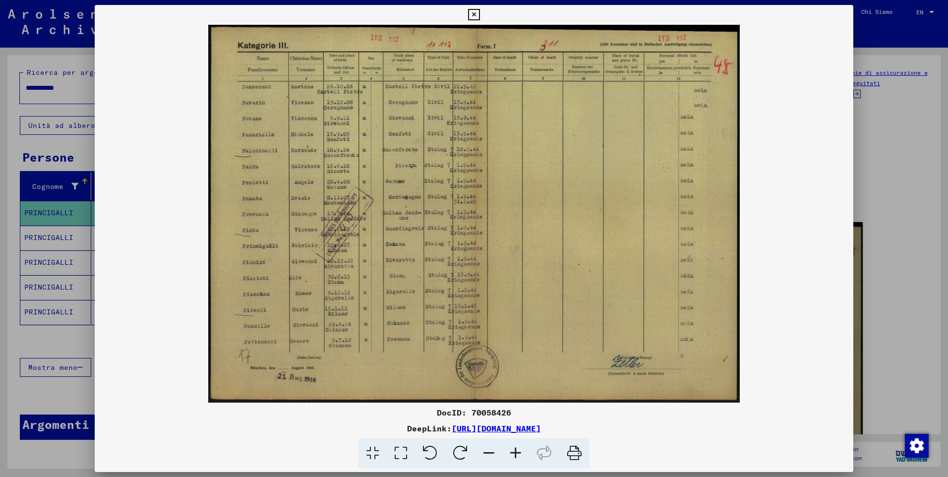
click at [473, 14] on icon at bounding box center [473, 15] width 11 height 12
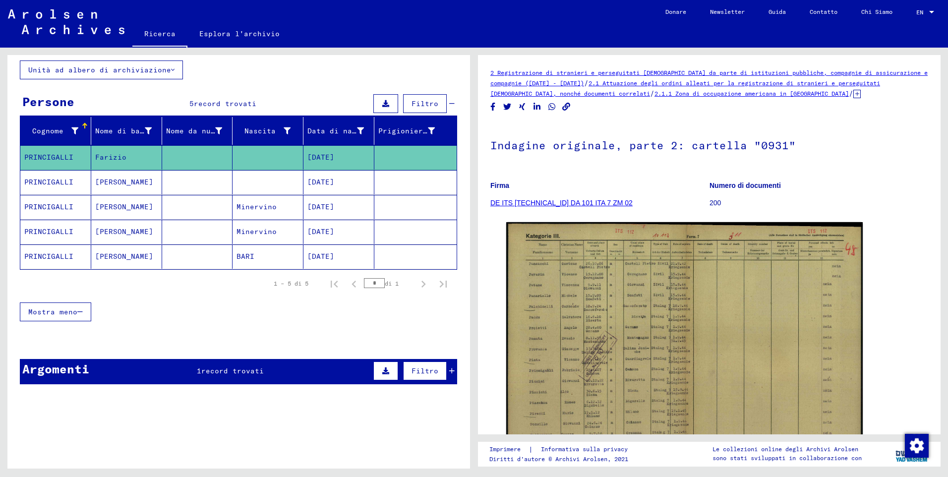
scroll to position [57, 0]
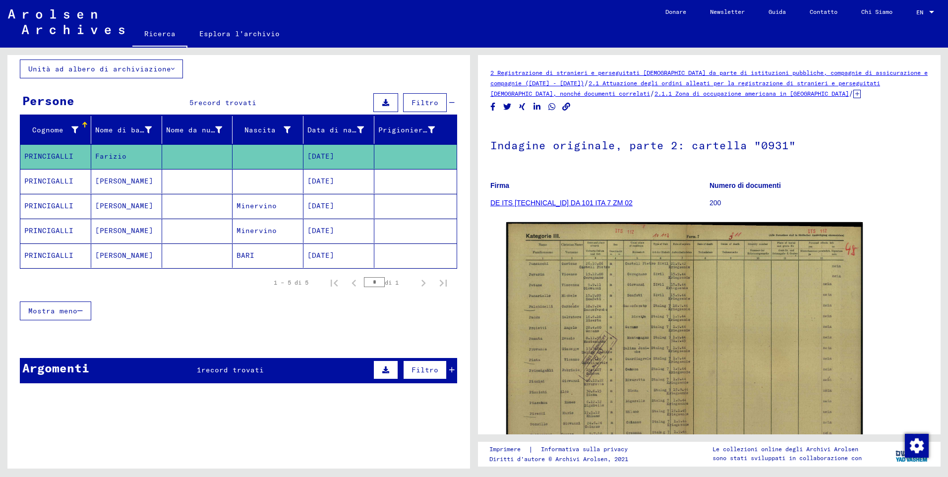
drag, startPoint x: 442, startPoint y: 371, endPoint x: 432, endPoint y: 377, distance: 12.0
click at [449, 371] on icon at bounding box center [451, 369] width 5 height 7
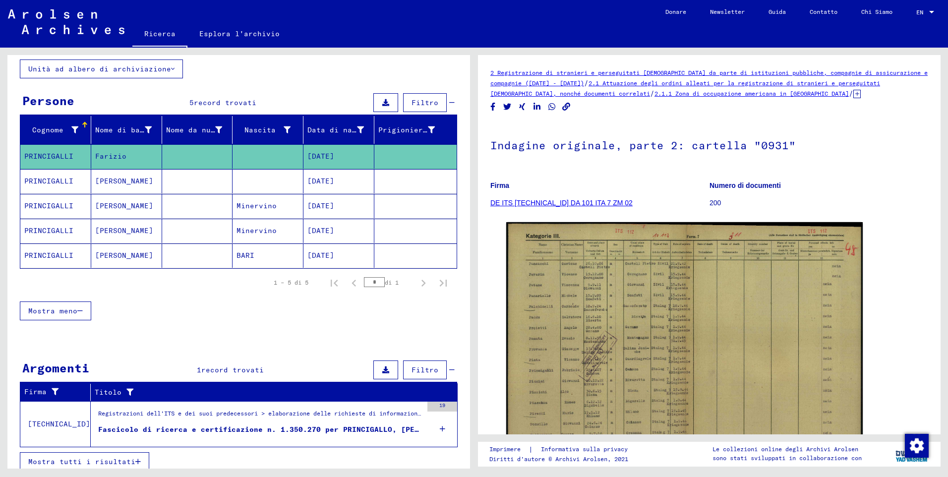
scroll to position [64, 0]
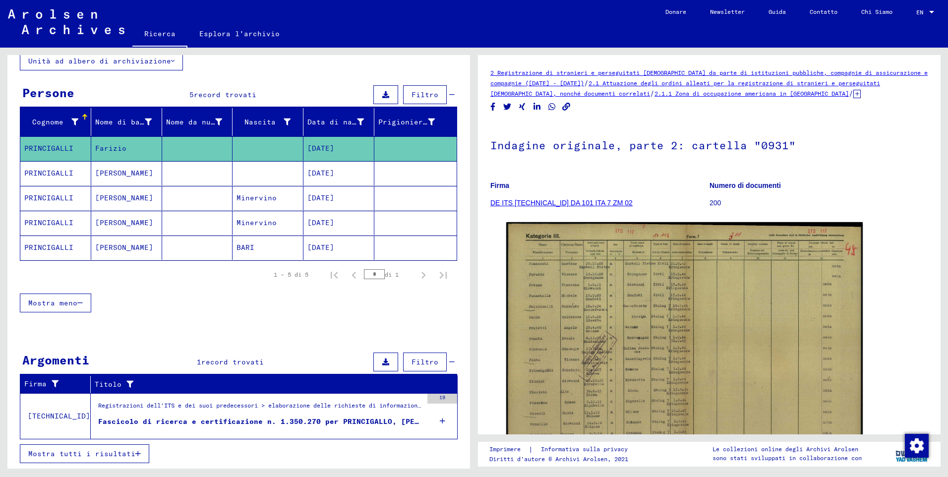
click at [137, 454] on icon "button" at bounding box center [137, 453] width 5 height 7
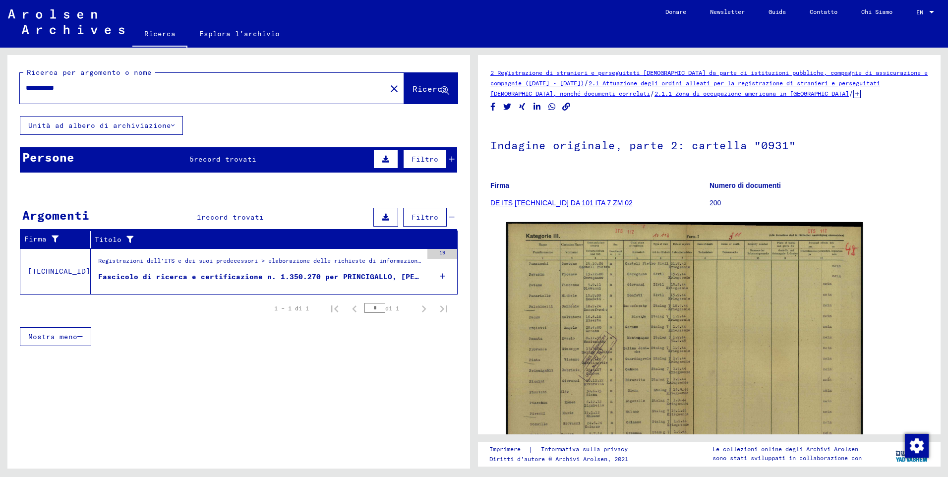
click at [206, 277] on div "Fascicolo di ricerca e certificazione n. 1.350.270 per PRINCIGALLO, [PERSON_NAM…" at bounding box center [260, 277] width 324 height 10
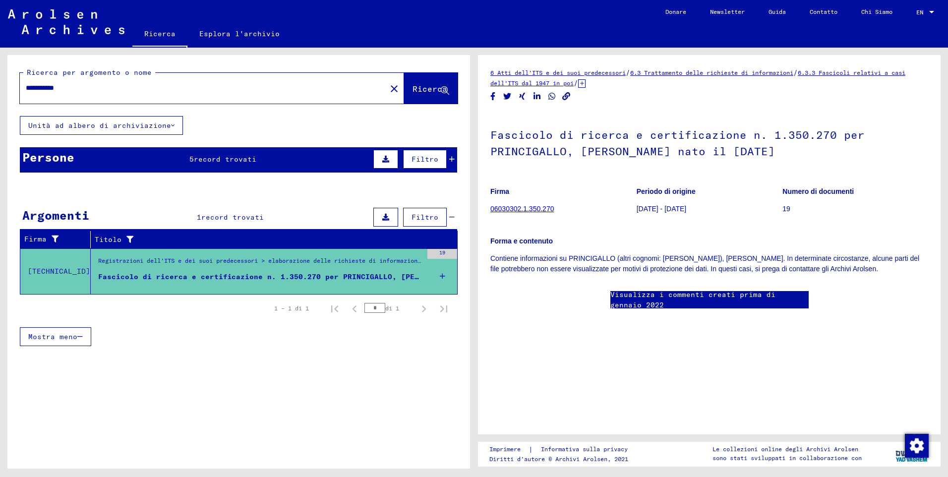
click at [451, 159] on icon at bounding box center [451, 159] width 5 height 7
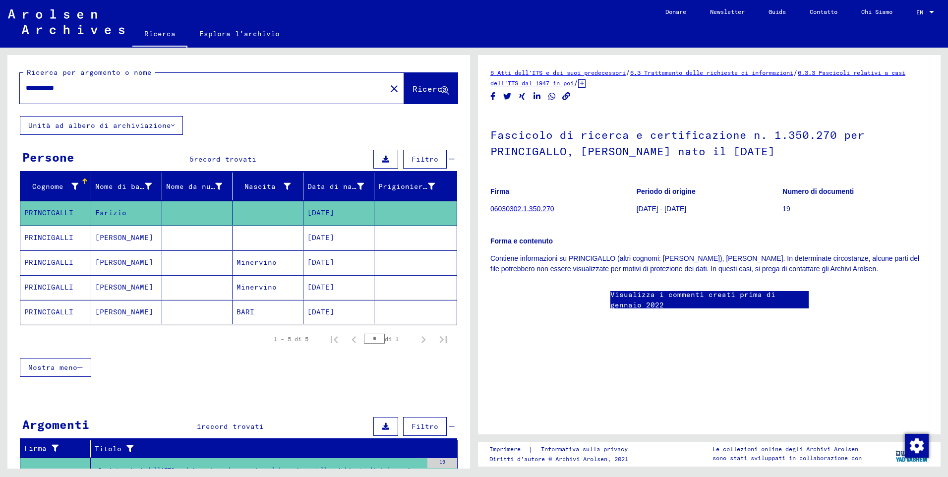
click at [72, 212] on mat-cell "PRINCIGALLI" at bounding box center [55, 213] width 71 height 24
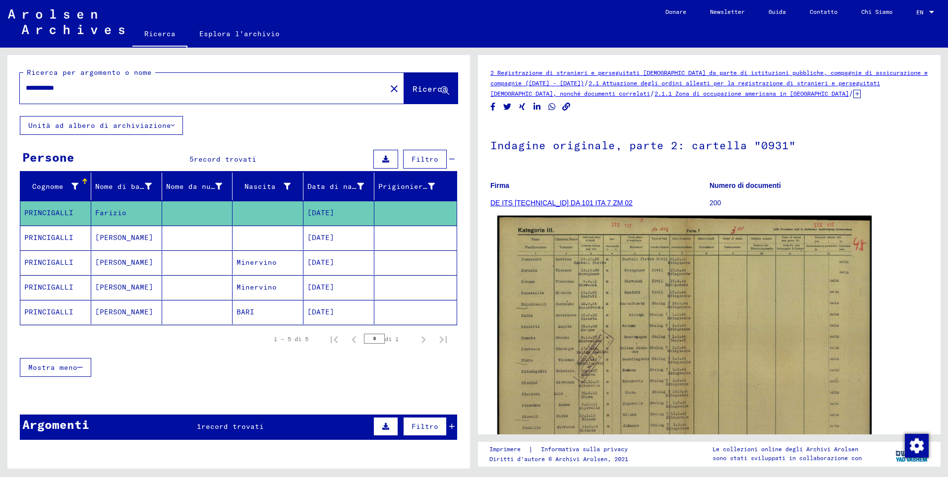
click at [626, 364] on img at bounding box center [684, 349] width 374 height 266
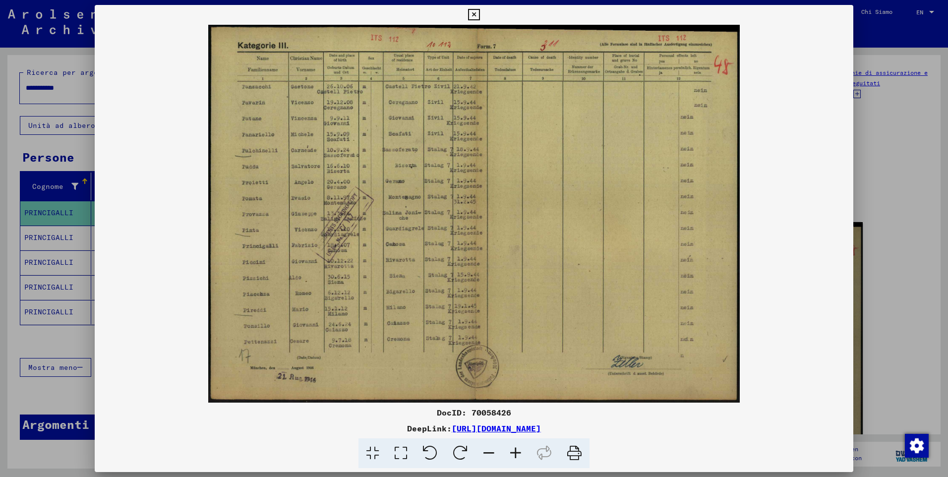
click at [519, 456] on icon at bounding box center [515, 453] width 27 height 30
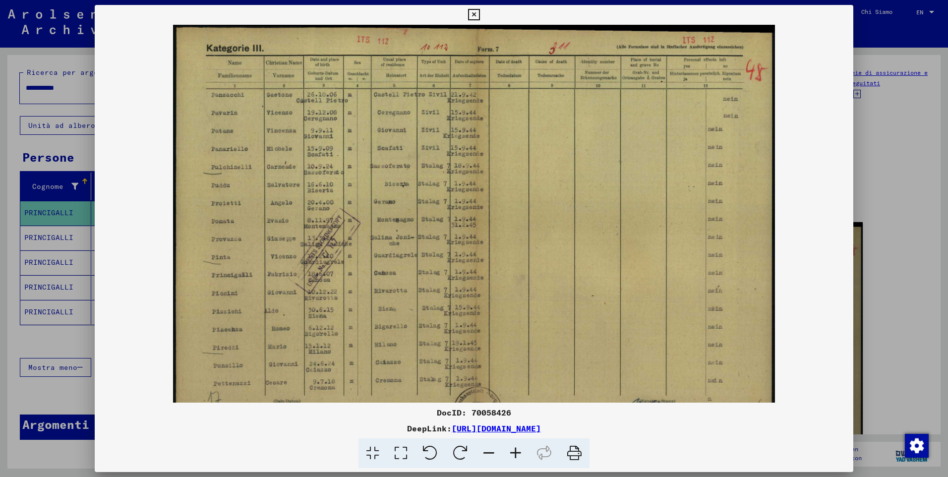
click at [519, 456] on icon at bounding box center [515, 453] width 27 height 30
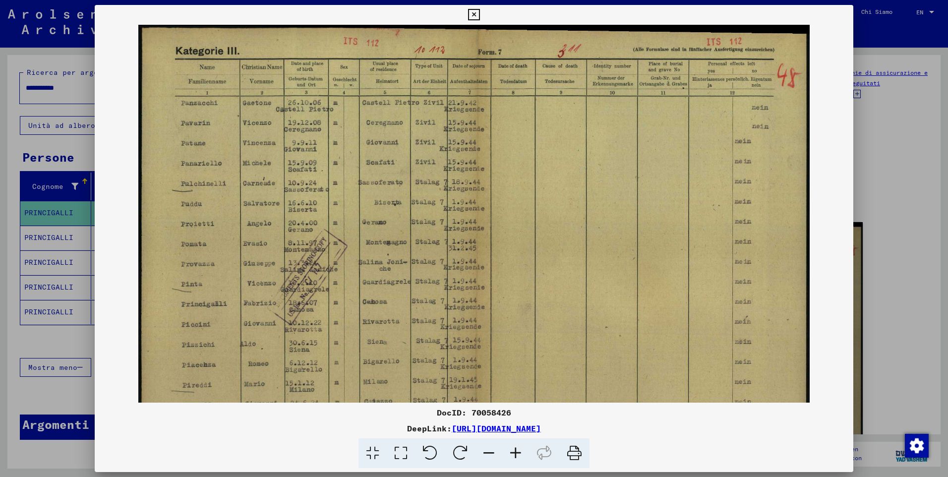
click at [519, 456] on icon at bounding box center [515, 453] width 27 height 30
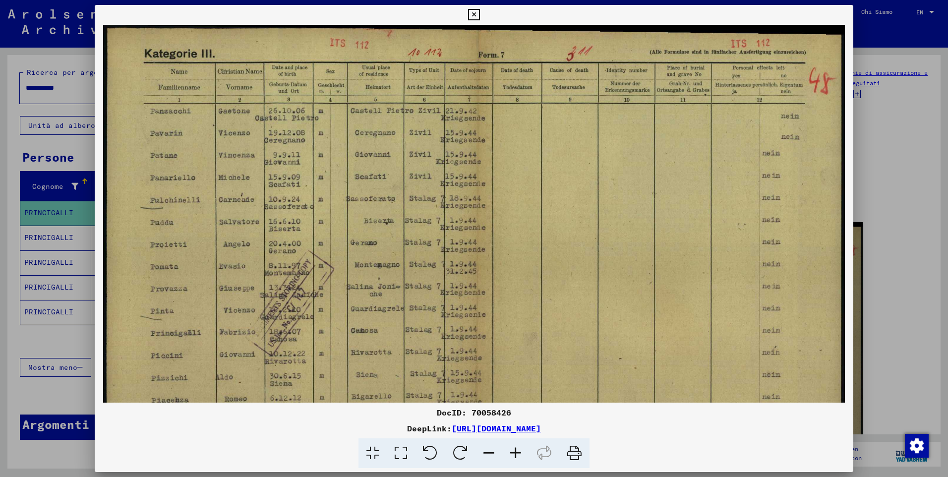
click at [519, 456] on icon at bounding box center [515, 453] width 27 height 30
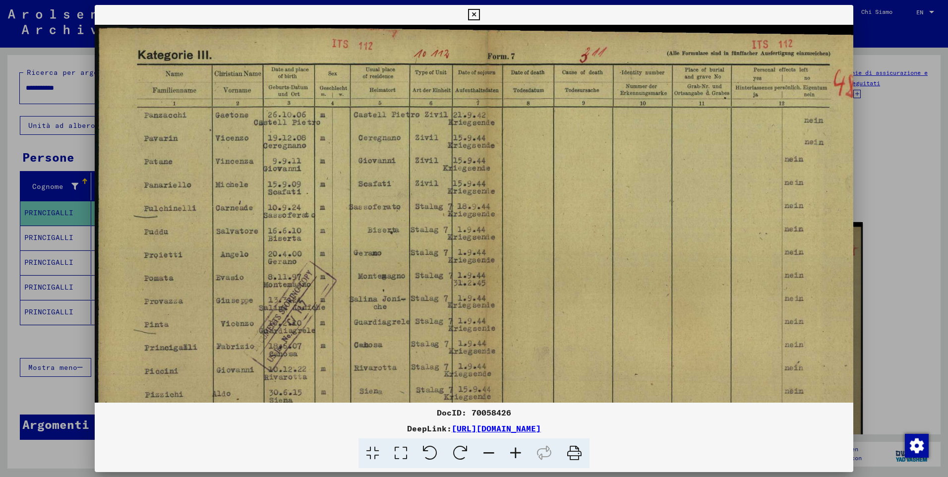
click at [519, 456] on icon at bounding box center [515, 453] width 27 height 30
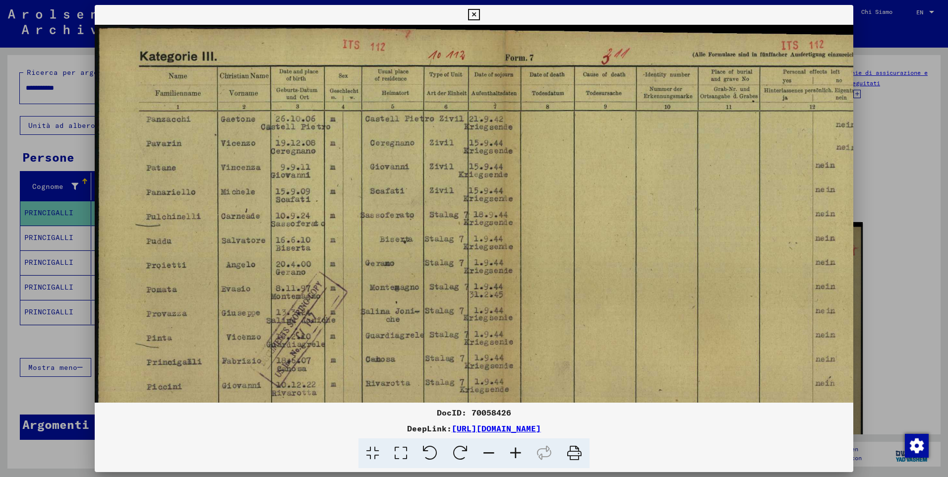
drag, startPoint x: 418, startPoint y: 209, endPoint x: 467, endPoint y: 396, distance: 193.8
click at [467, 397] on img at bounding box center [500, 313] width 811 height 576
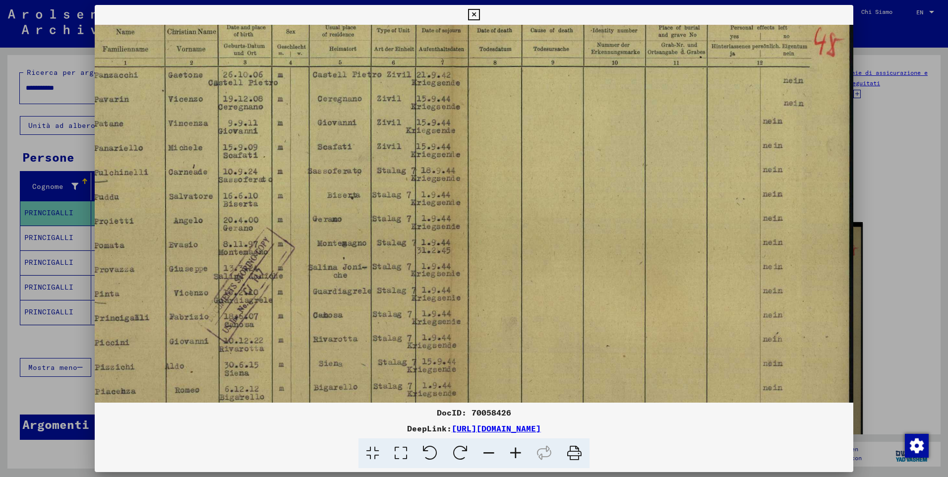
scroll to position [0, 53]
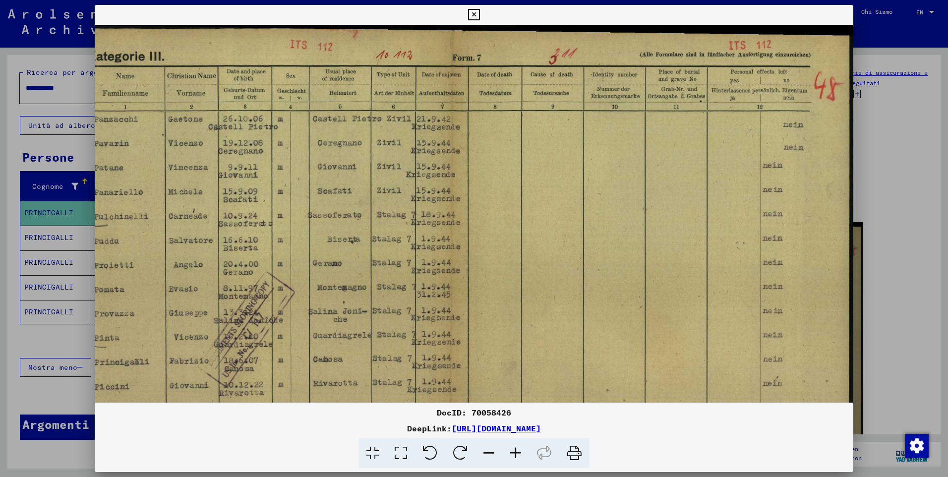
drag, startPoint x: 660, startPoint y: 302, endPoint x: 386, endPoint y: 265, distance: 276.2
click at [222, 332] on img at bounding box center [447, 313] width 811 height 576
click at [476, 15] on icon at bounding box center [473, 15] width 11 height 12
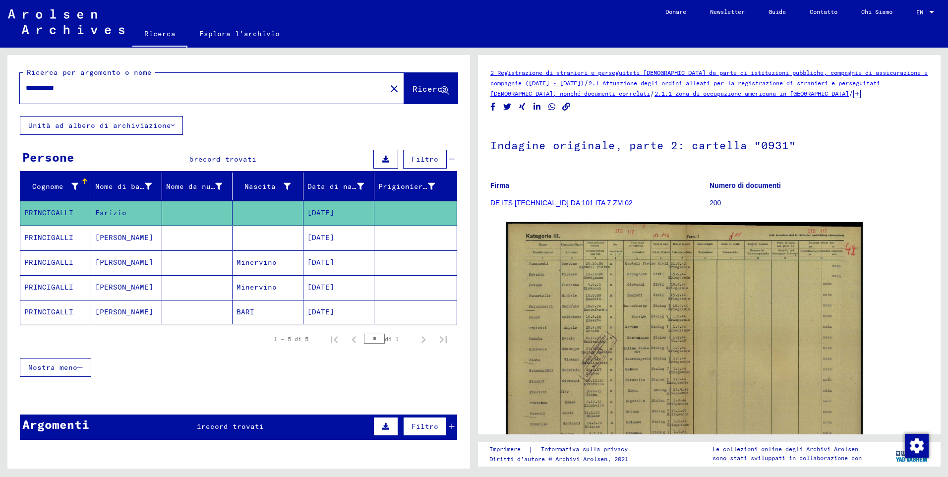
click at [60, 240] on mat-cell "PRINCIGALLI" at bounding box center [55, 238] width 71 height 24
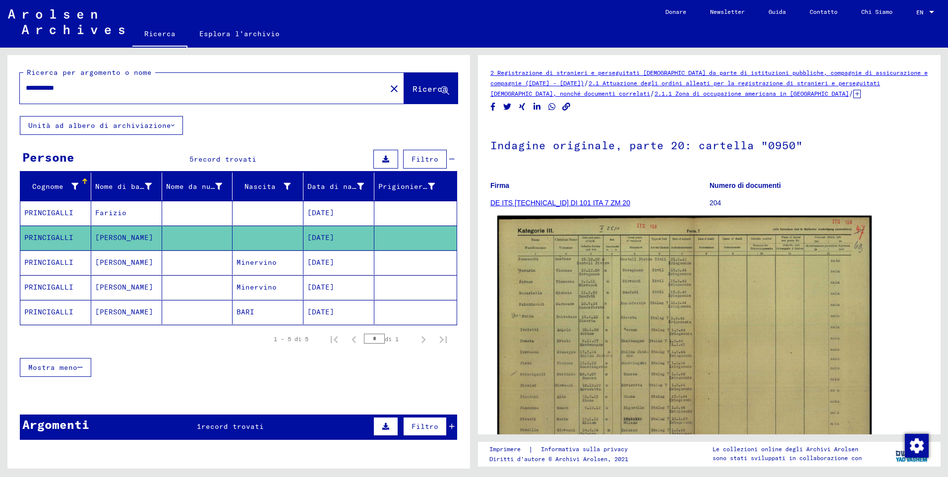
click at [735, 341] on img at bounding box center [684, 349] width 374 height 266
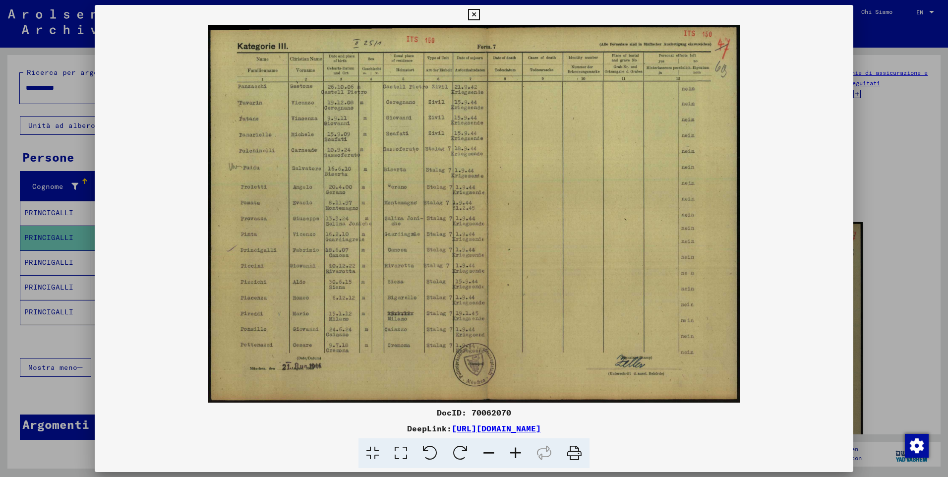
click at [515, 456] on icon at bounding box center [515, 453] width 27 height 30
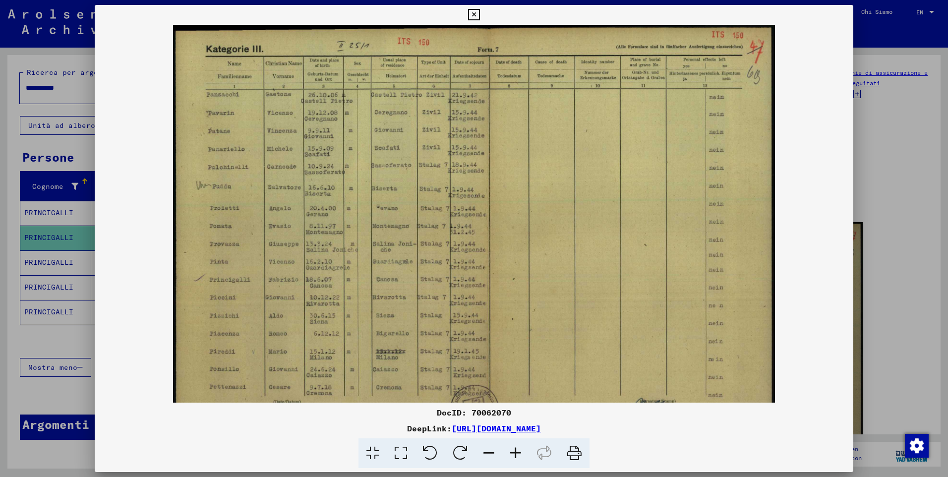
click at [515, 456] on icon at bounding box center [515, 453] width 27 height 30
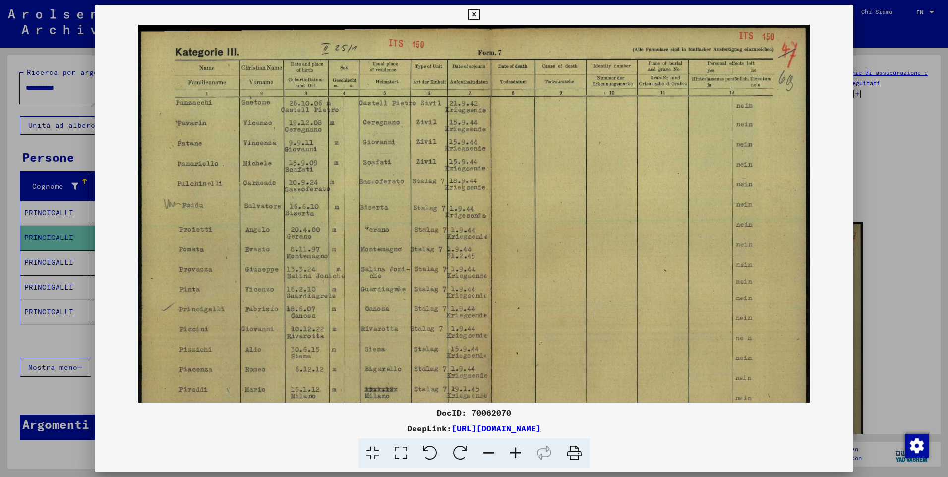
click at [515, 456] on icon at bounding box center [515, 453] width 27 height 30
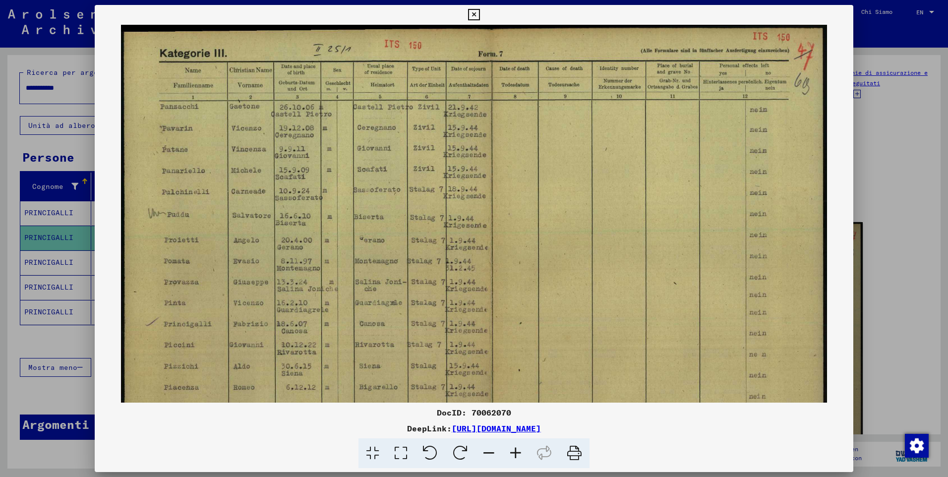
click at [515, 456] on icon at bounding box center [515, 453] width 27 height 30
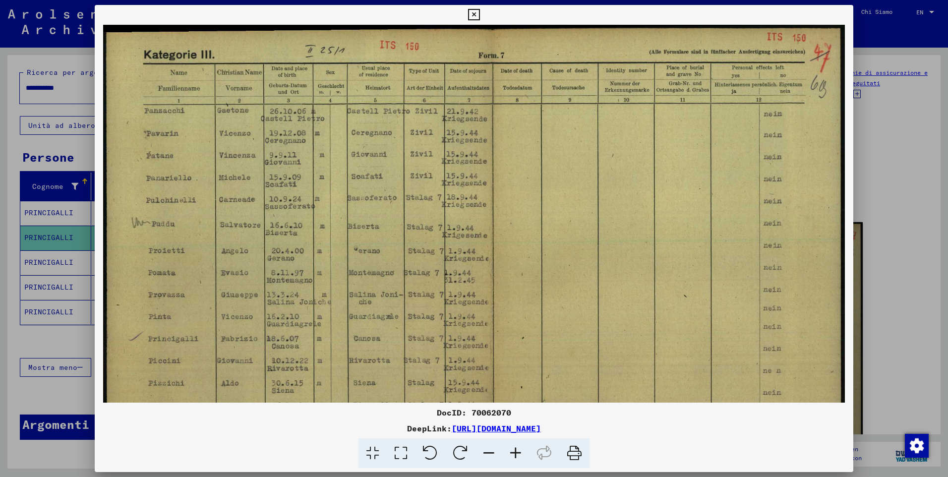
click at [515, 456] on icon at bounding box center [515, 453] width 27 height 30
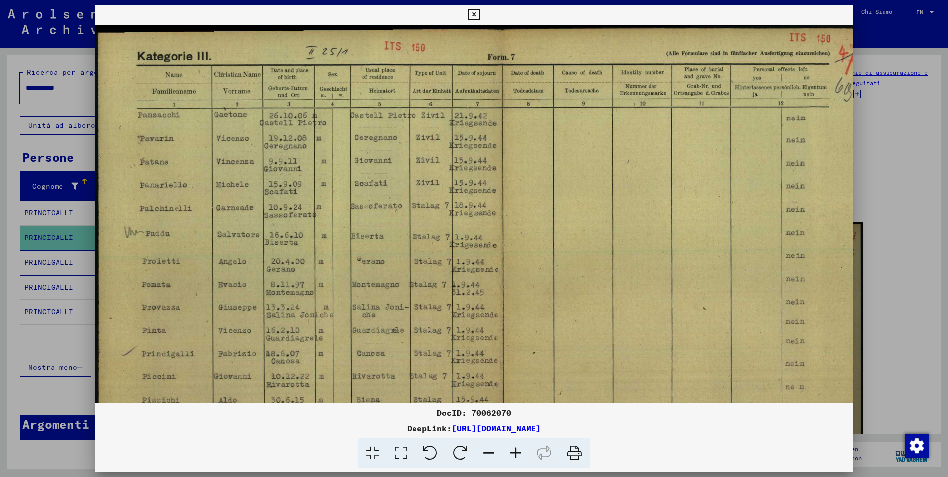
click at [515, 456] on icon at bounding box center [515, 453] width 27 height 30
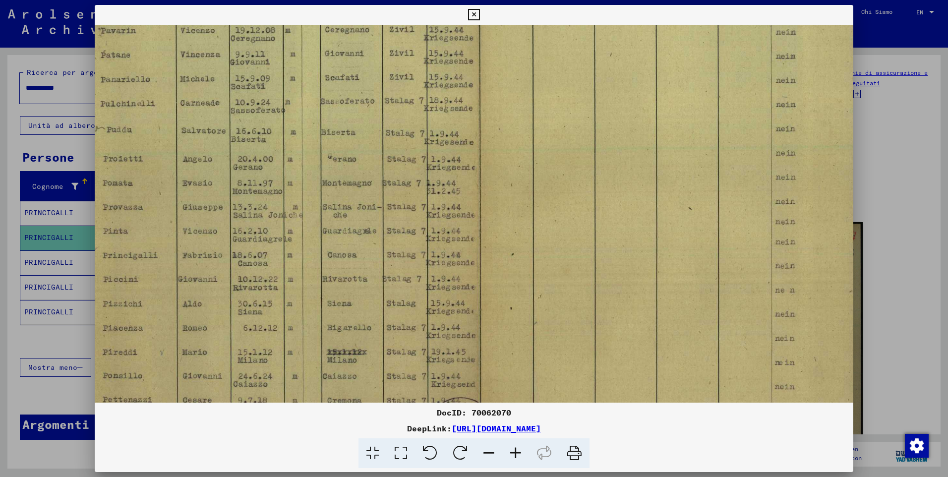
scroll to position [198, 0]
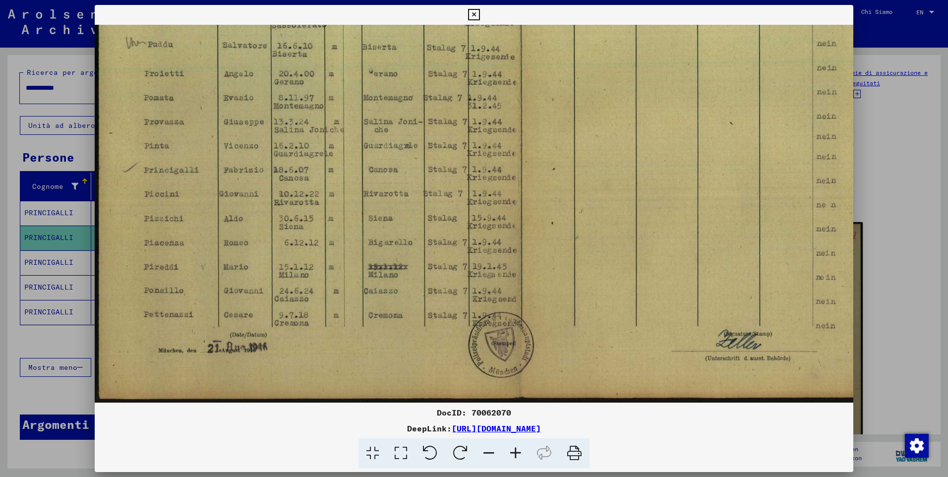
drag, startPoint x: 546, startPoint y: 252, endPoint x: 531, endPoint y: 55, distance: 198.4
click at [531, 55] on img at bounding box center [500, 114] width 811 height 576
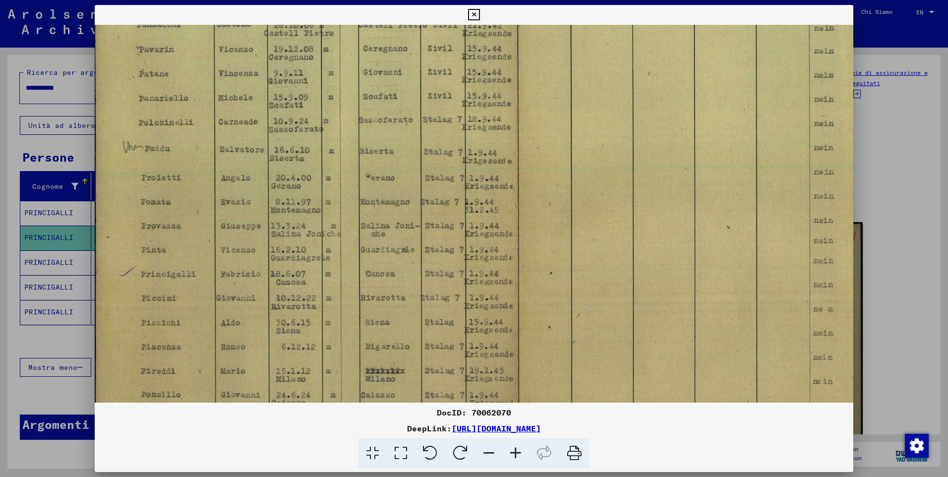
scroll to position [96, 3]
drag, startPoint x: 670, startPoint y: 243, endPoint x: 720, endPoint y: 352, distance: 120.7
click at [720, 352] on img at bounding box center [497, 217] width 811 height 576
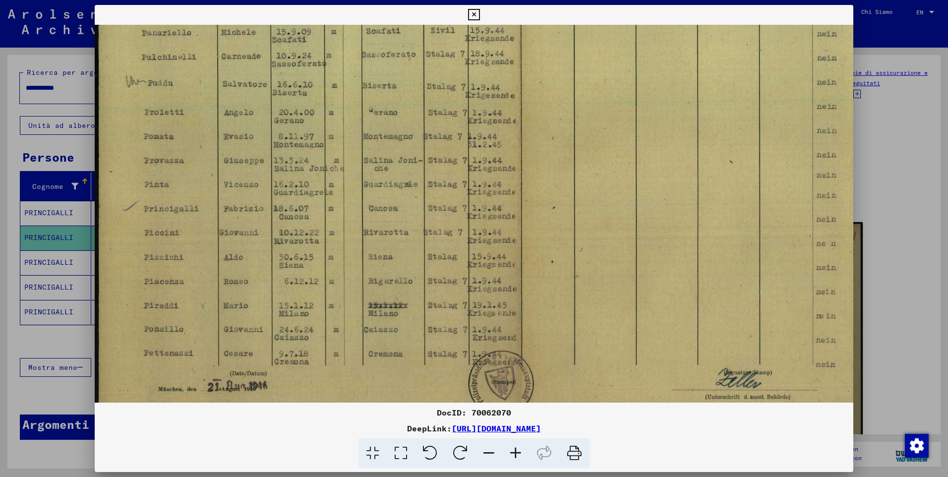
scroll to position [161, 0]
drag, startPoint x: 479, startPoint y: 303, endPoint x: 494, endPoint y: 208, distance: 95.9
click at [494, 208] on img at bounding box center [500, 152] width 811 height 576
click at [476, 11] on icon at bounding box center [473, 15] width 11 height 12
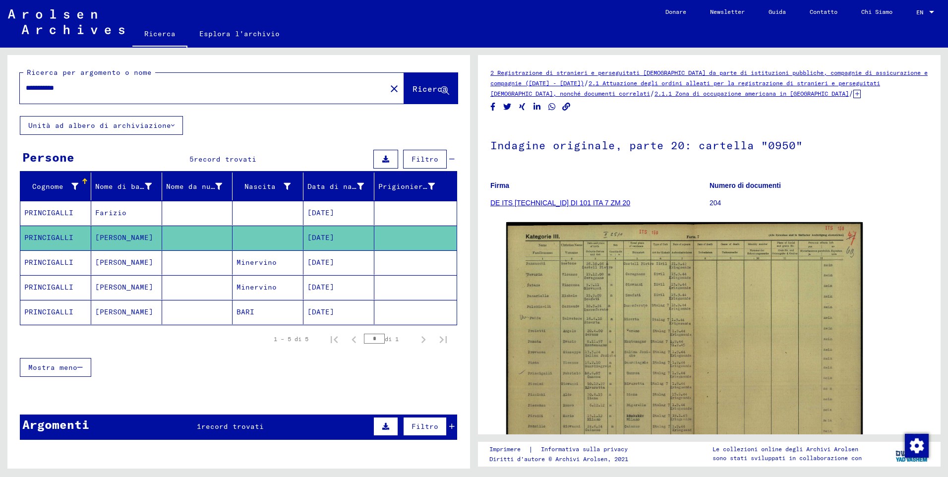
click at [33, 212] on mat-cell "PRINCIGALLI" at bounding box center [55, 213] width 71 height 24
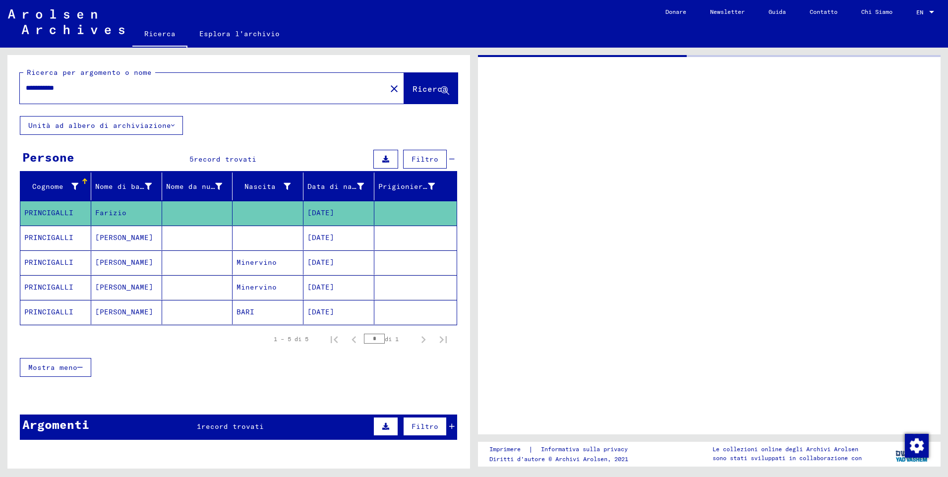
click at [35, 212] on mat-cell "PRINCIGALLI" at bounding box center [55, 213] width 71 height 24
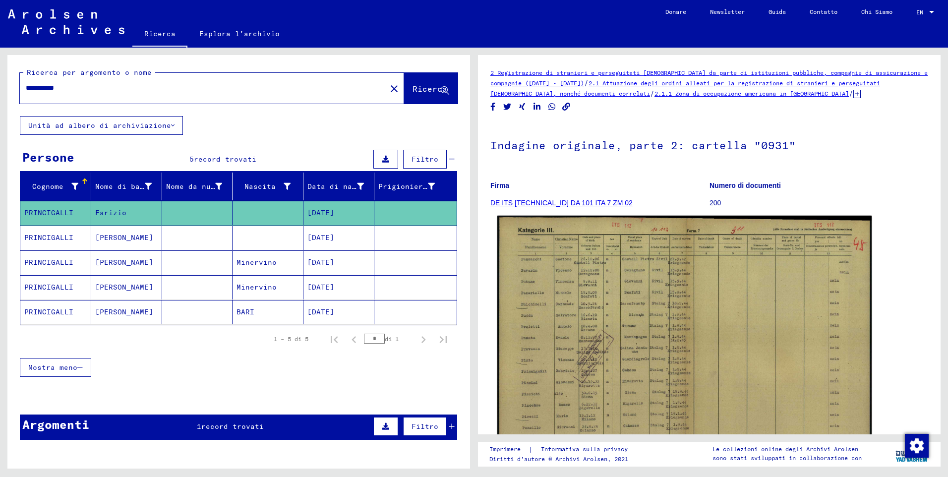
click at [629, 351] on img at bounding box center [684, 349] width 374 height 266
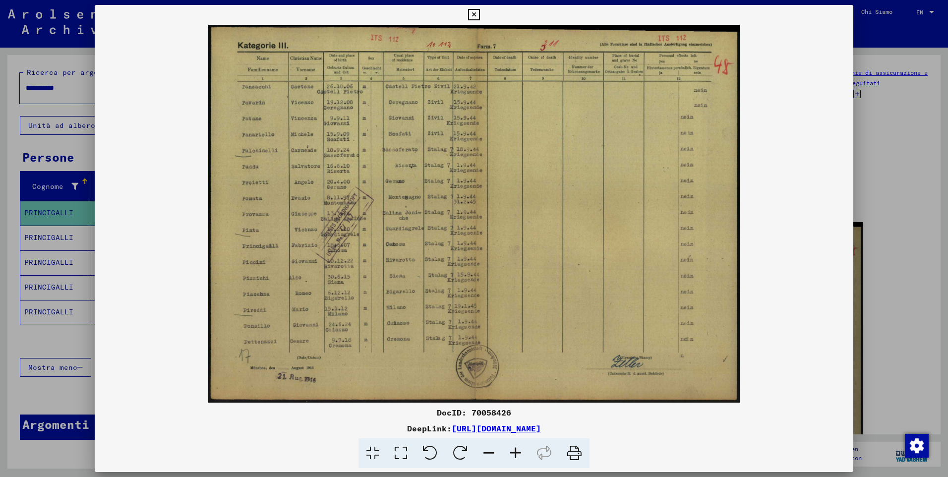
click at [515, 454] on icon at bounding box center [515, 453] width 27 height 30
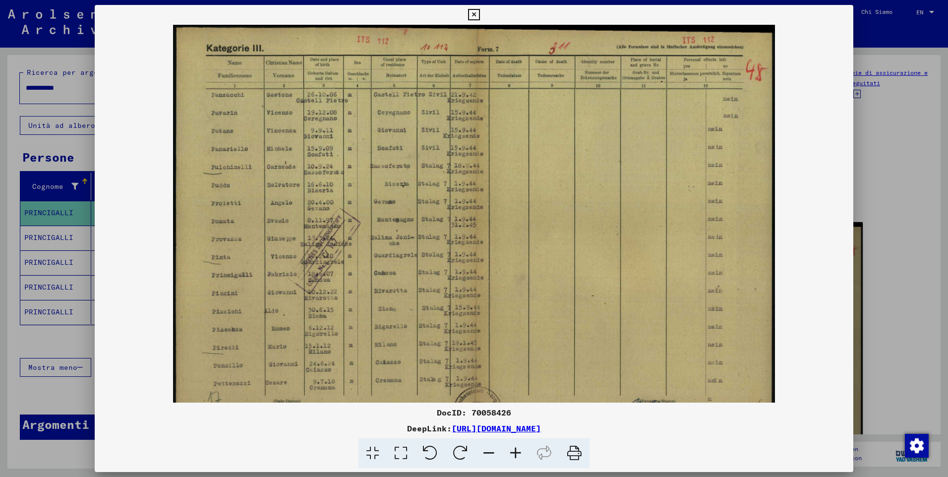
click at [515, 454] on icon at bounding box center [515, 453] width 27 height 30
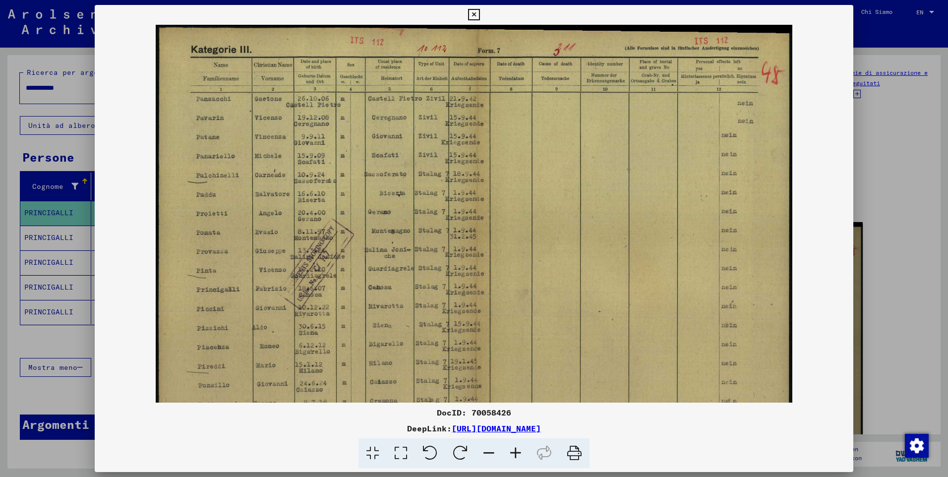
click at [515, 454] on icon at bounding box center [515, 453] width 27 height 30
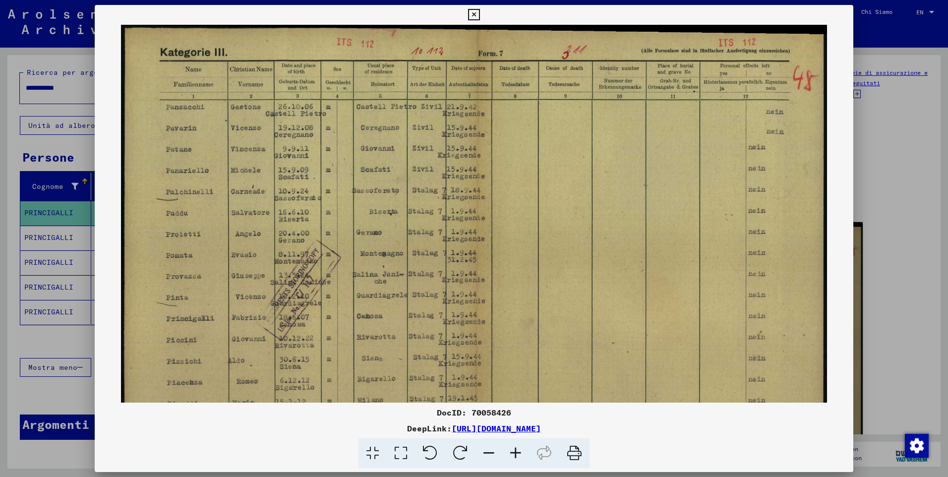
click at [515, 454] on icon at bounding box center [515, 453] width 27 height 30
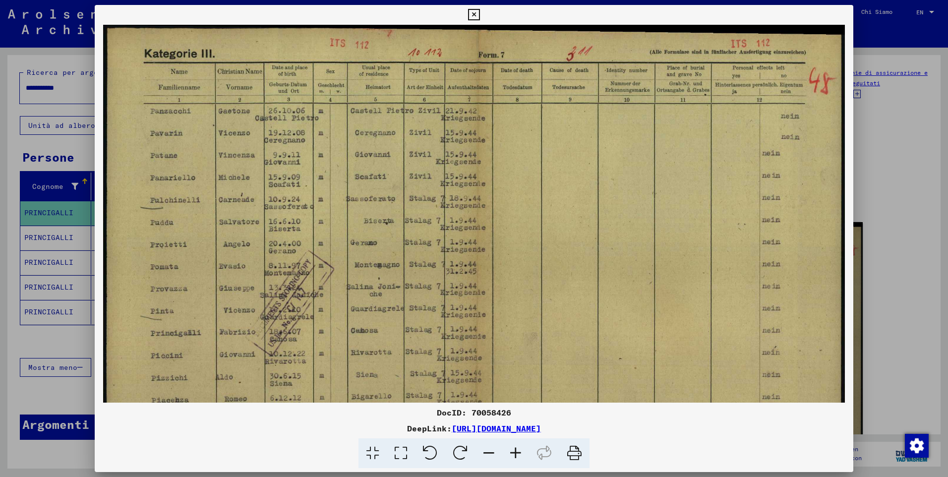
click at [477, 14] on icon at bounding box center [473, 15] width 11 height 12
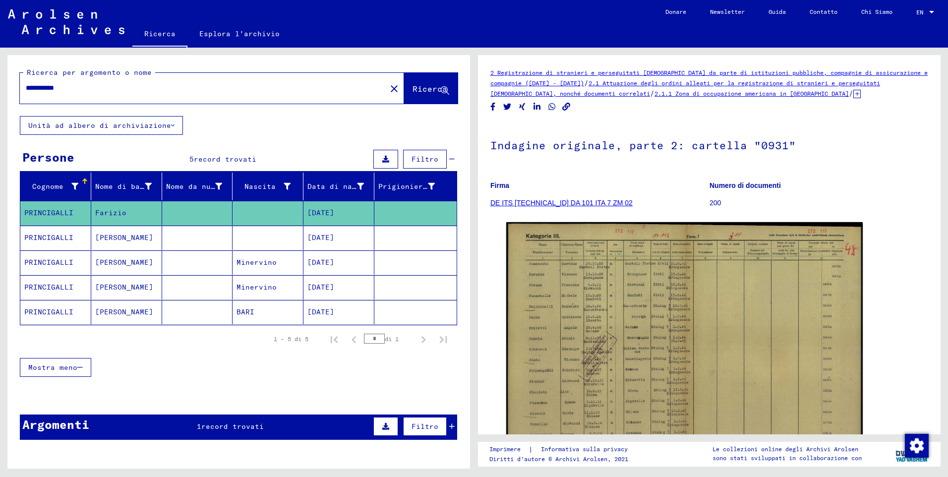
drag, startPoint x: 109, startPoint y: 87, endPoint x: 0, endPoint y: 97, distance: 109.6
click at [0, 111] on html "**********" at bounding box center [474, 238] width 948 height 477
type input "********"
click at [431, 90] on span "Ricerca" at bounding box center [430, 89] width 35 height 10
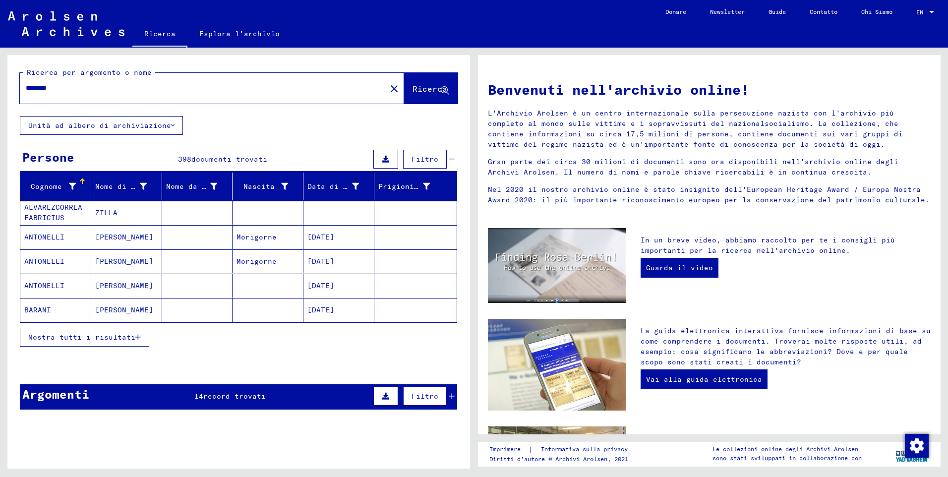
click at [138, 340] on icon "button" at bounding box center [137, 337] width 5 height 7
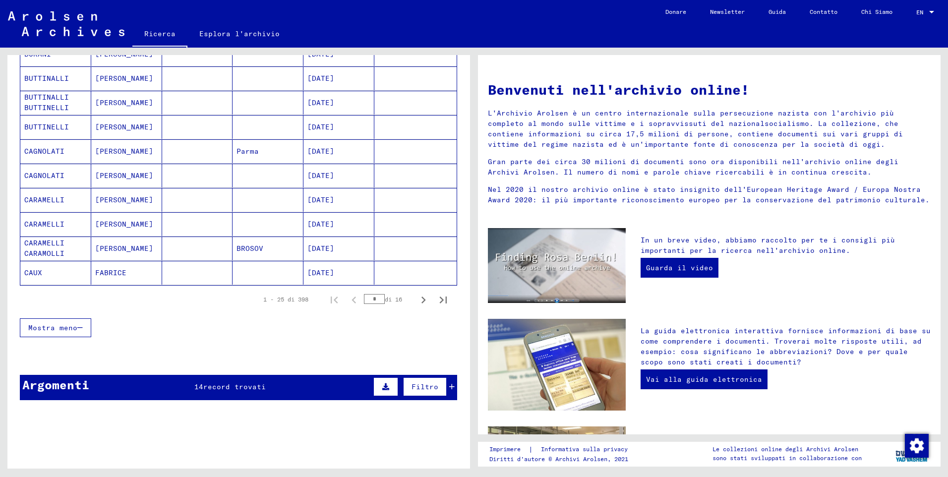
scroll to position [520, 0]
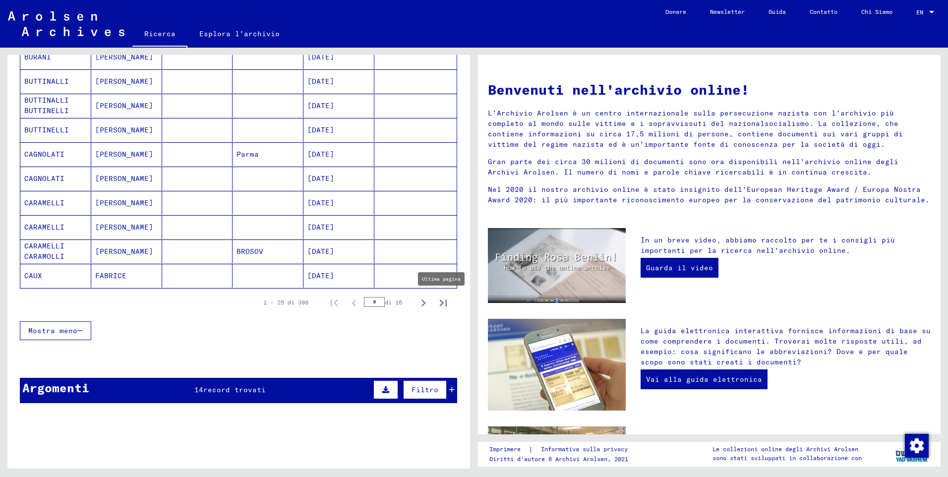
click at [436, 305] on icon "Ultima pagina" at bounding box center [443, 303] width 14 height 14
type input "**"
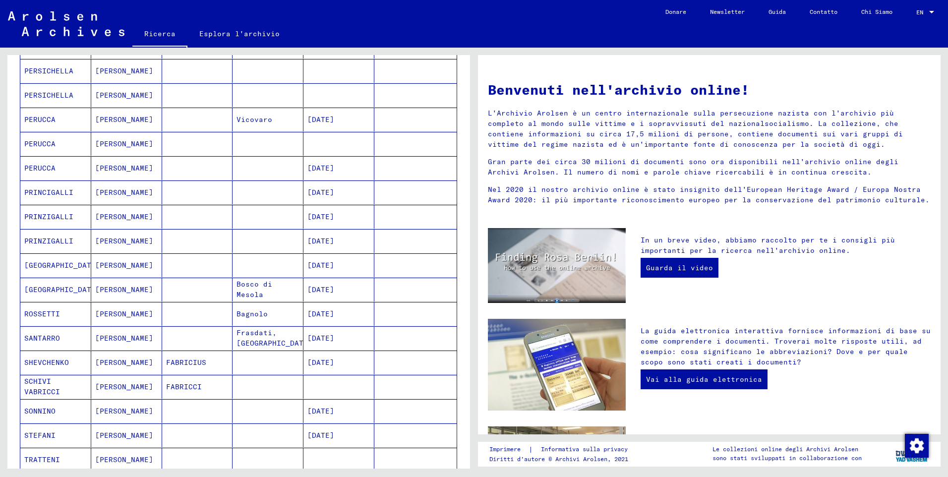
scroll to position [173, 0]
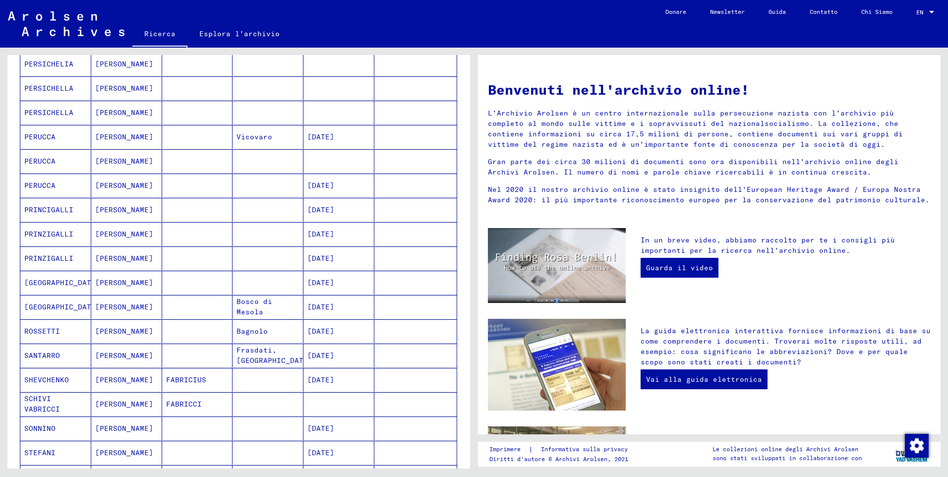
click at [58, 262] on mat-cell "PRINZIGALLI" at bounding box center [55, 258] width 71 height 24
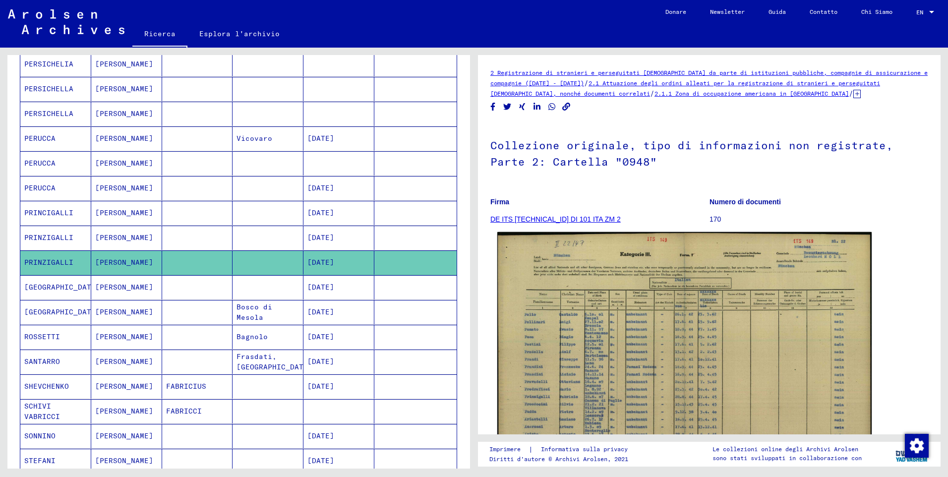
click at [702, 303] on img at bounding box center [684, 365] width 374 height 266
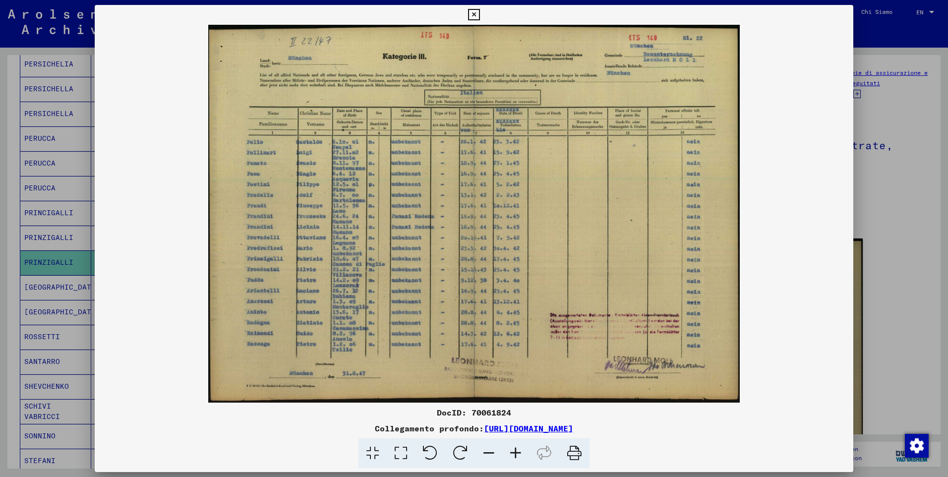
click at [516, 453] on icon at bounding box center [515, 453] width 27 height 30
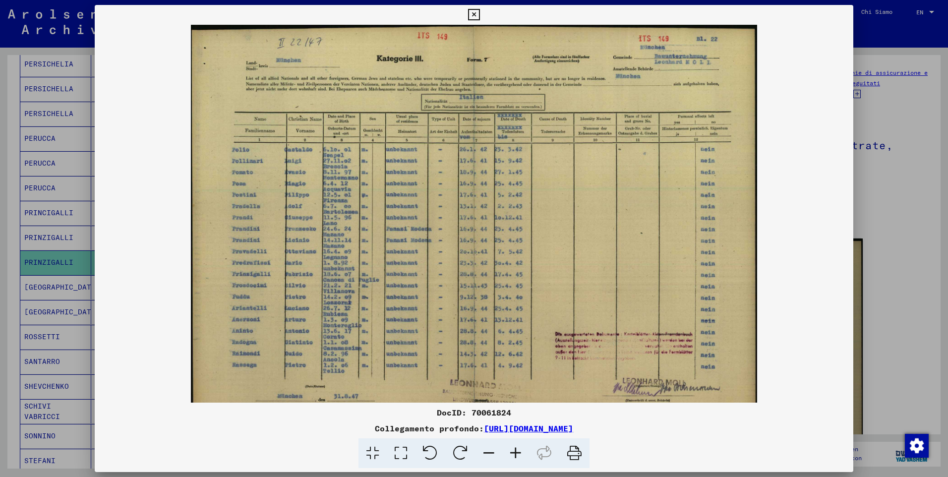
click at [516, 453] on icon at bounding box center [515, 453] width 27 height 30
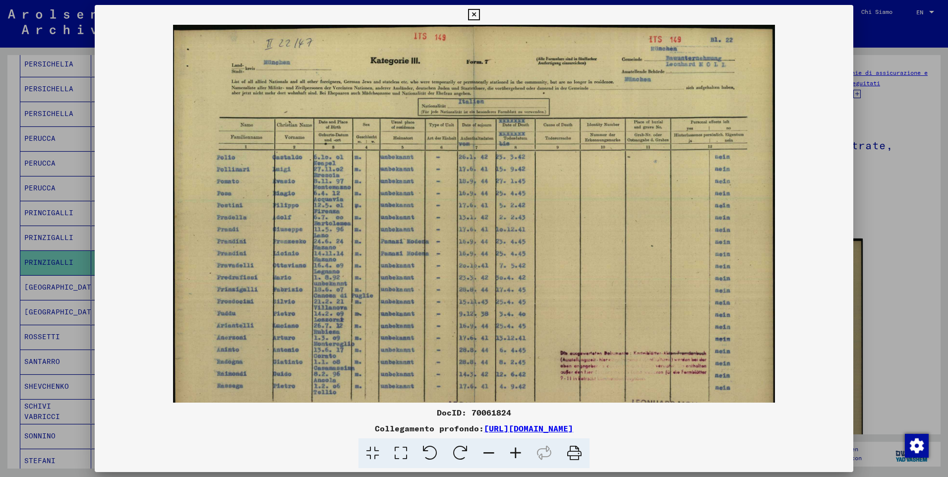
click at [516, 453] on icon at bounding box center [515, 453] width 27 height 30
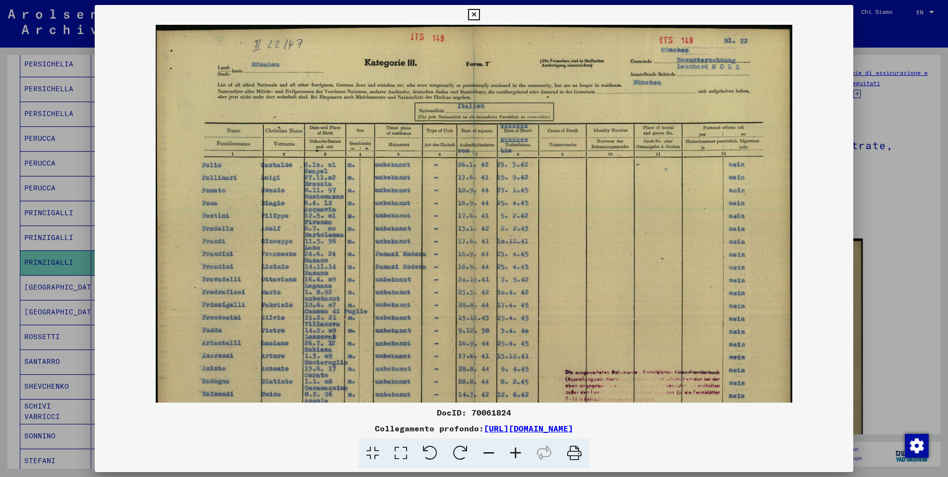
click at [516, 453] on icon at bounding box center [515, 453] width 27 height 30
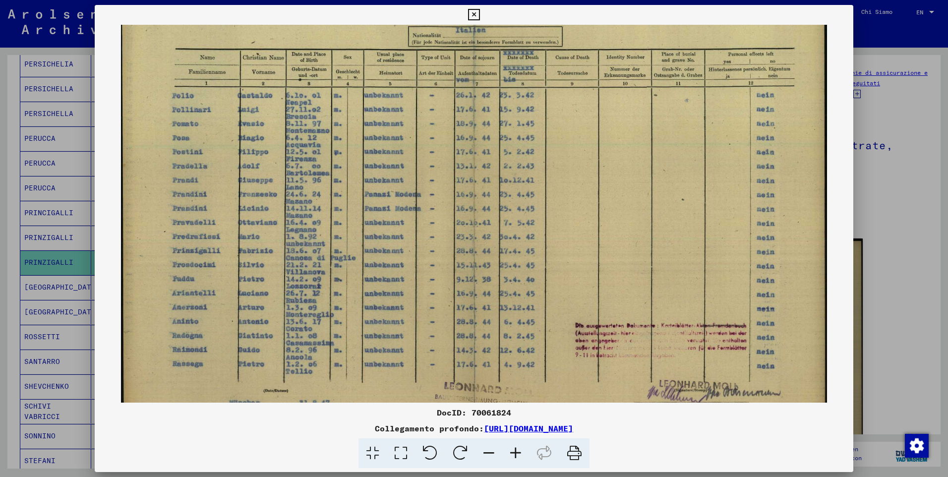
scroll to position [86, 0]
drag, startPoint x: 403, startPoint y: 321, endPoint x: 428, endPoint y: 235, distance: 89.4
click at [428, 235] on img at bounding box center [474, 190] width 706 height 502
click at [512, 455] on icon at bounding box center [515, 453] width 27 height 30
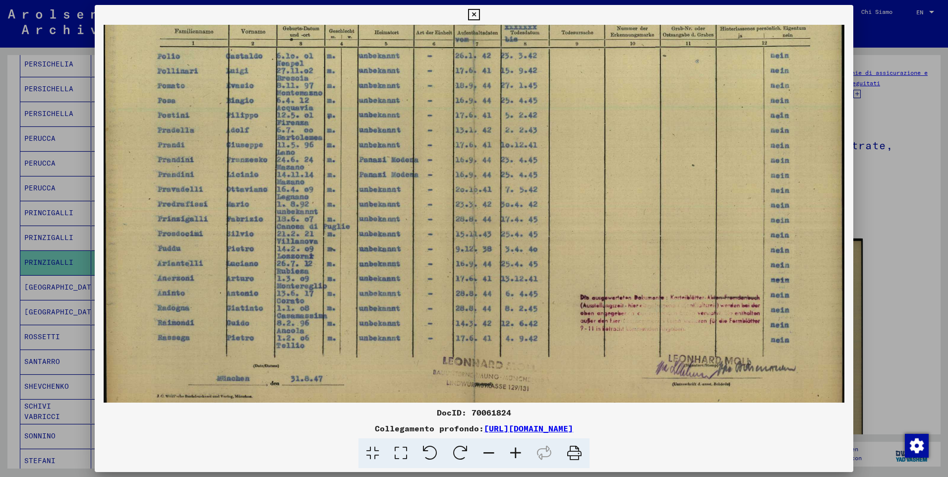
scroll to position [147, 0]
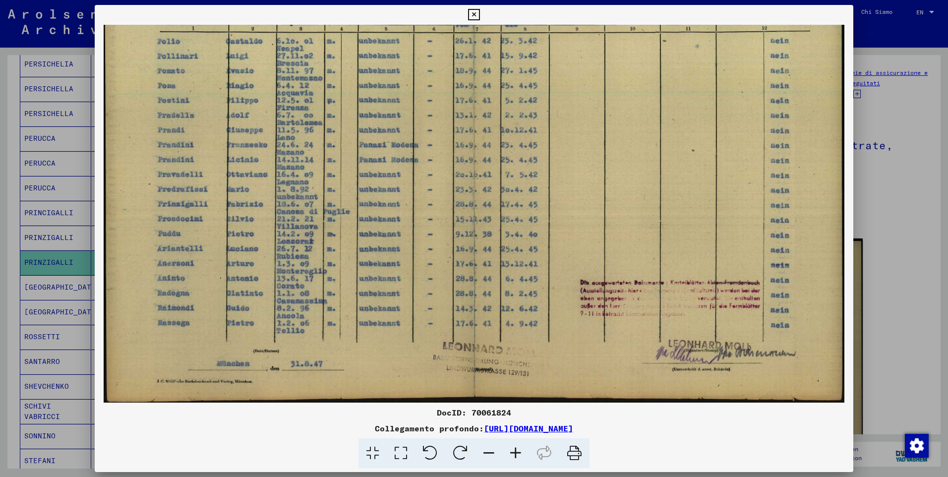
drag, startPoint x: 533, startPoint y: 343, endPoint x: 541, endPoint y: 282, distance: 61.5
click at [541, 282] on img at bounding box center [474, 141] width 741 height 527
click at [491, 450] on icon at bounding box center [489, 453] width 27 height 30
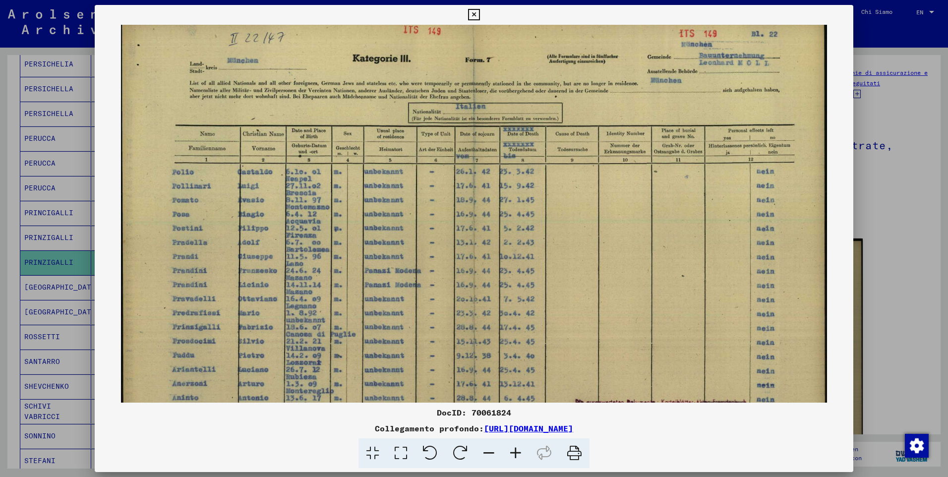
scroll to position [0, 0]
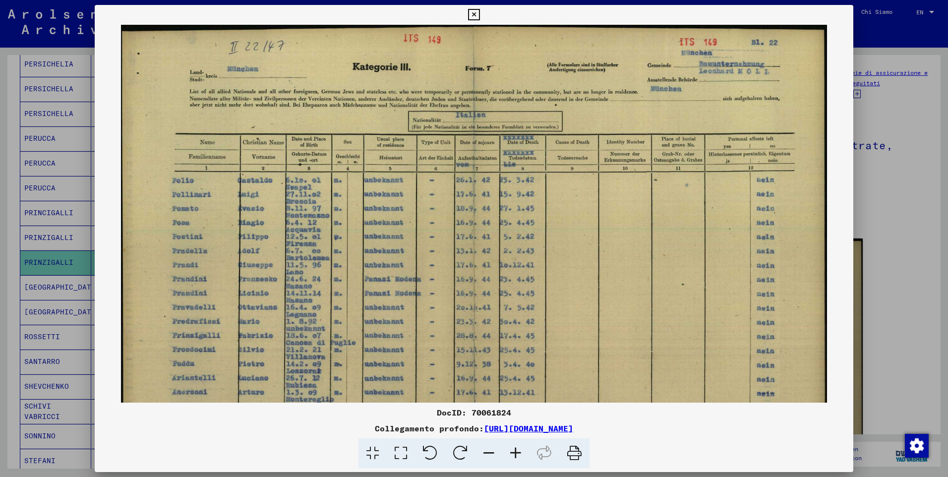
drag, startPoint x: 514, startPoint y: 343, endPoint x: 520, endPoint y: 455, distance: 112.3
click at [524, 477] on html "Suchen Archiv erkunden Spenden Newsletter Hilfe Kontakt Über Uns Ricerca Esplor…" at bounding box center [474, 238] width 948 height 477
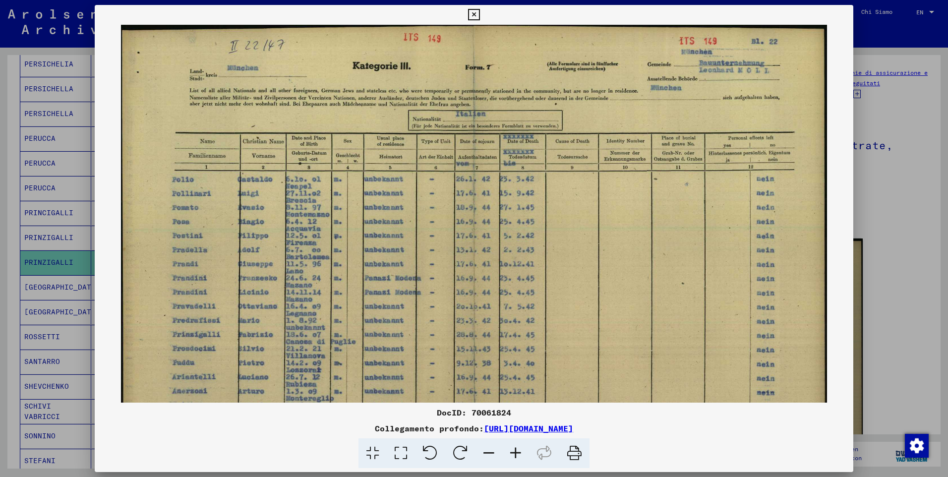
click at [517, 454] on icon at bounding box center [515, 453] width 27 height 30
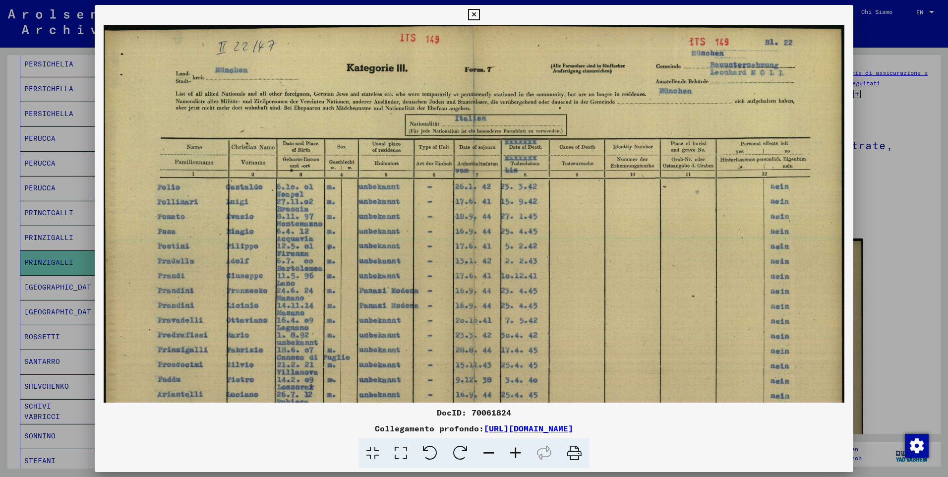
click at [517, 454] on icon at bounding box center [515, 453] width 27 height 30
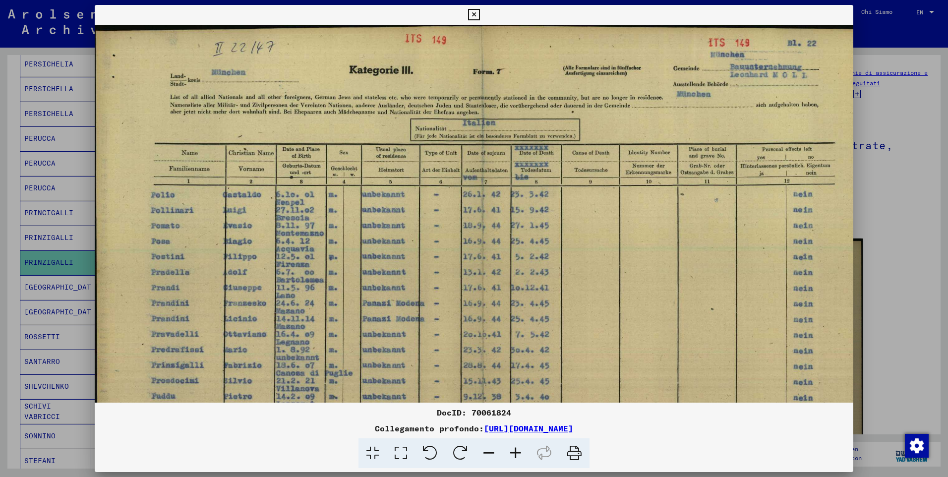
click at [517, 454] on icon at bounding box center [515, 453] width 27 height 30
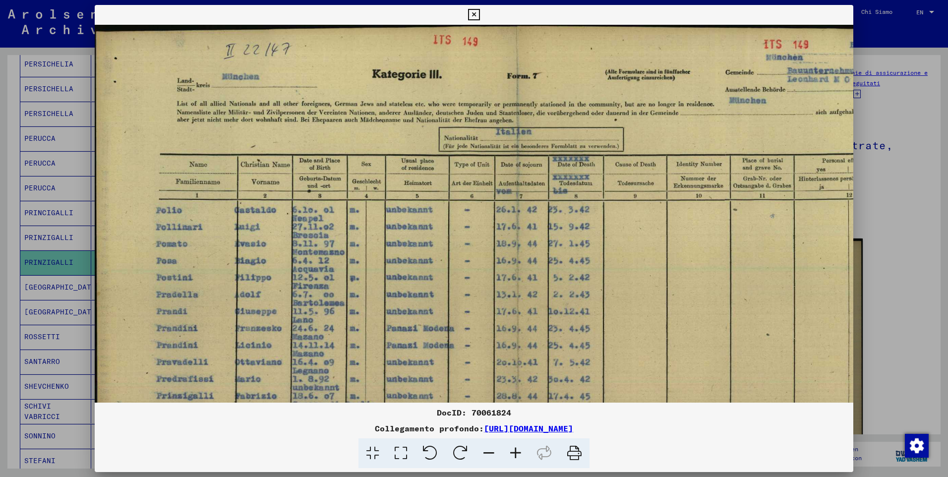
click at [517, 454] on icon at bounding box center [515, 453] width 27 height 30
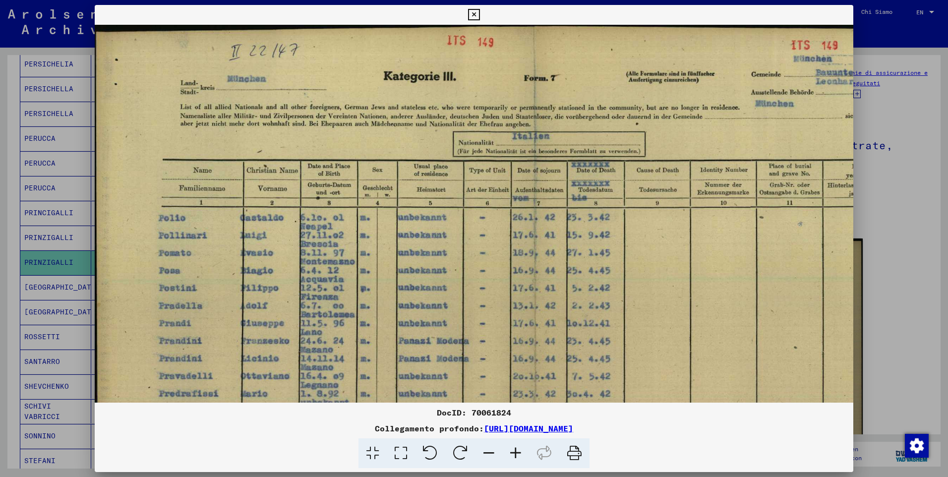
click at [517, 454] on icon at bounding box center [515, 453] width 27 height 30
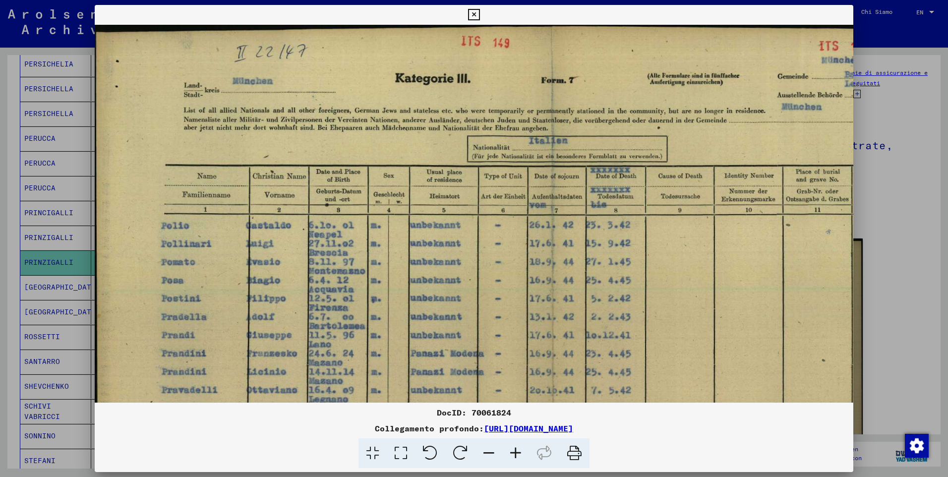
click at [517, 454] on icon at bounding box center [515, 453] width 27 height 30
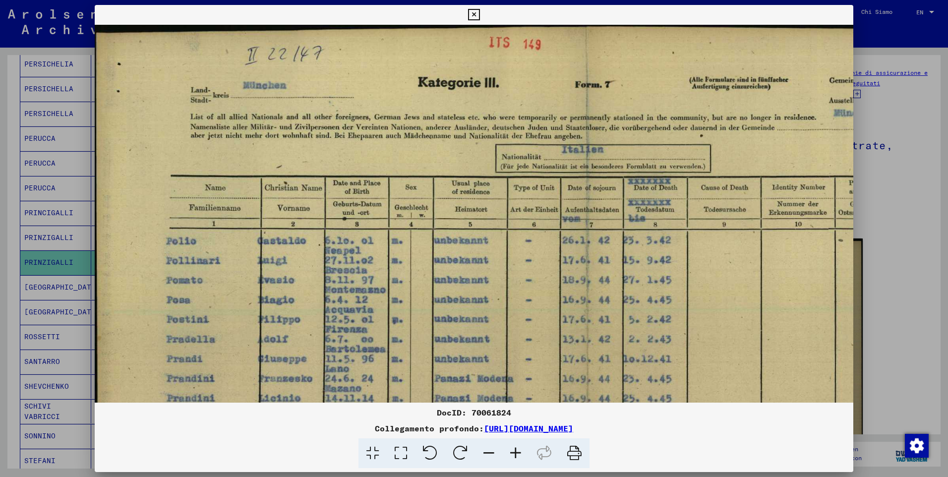
click at [517, 454] on icon at bounding box center [515, 453] width 27 height 30
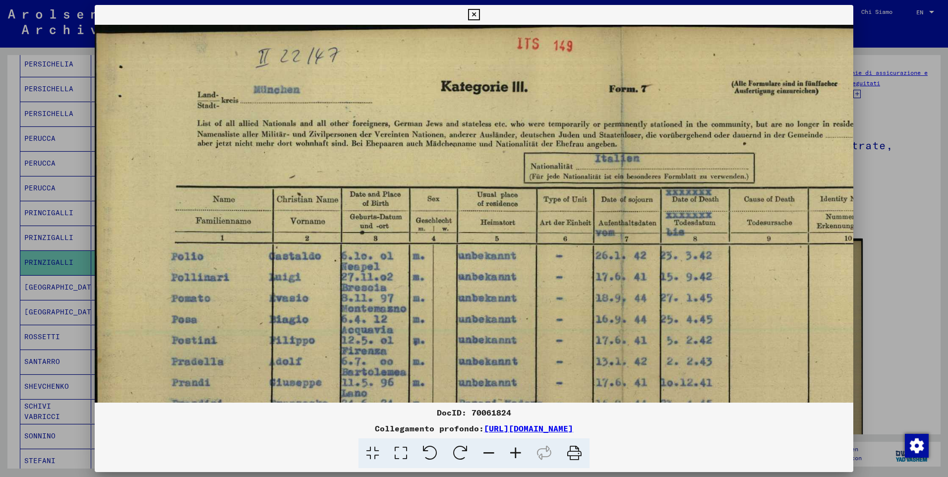
click at [517, 454] on icon at bounding box center [515, 453] width 27 height 30
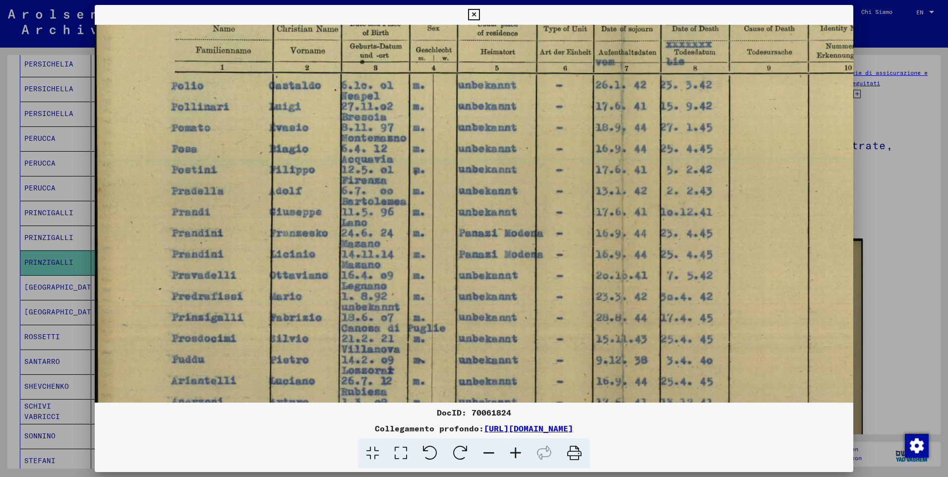
scroll to position [173, 0]
drag, startPoint x: 646, startPoint y: 311, endPoint x: 892, endPoint y: 164, distance: 286.7
click at [892, 164] on div "DocID: 70061824 Collegamento profondo: [URL][DOMAIN_NAME]" at bounding box center [474, 238] width 948 height 477
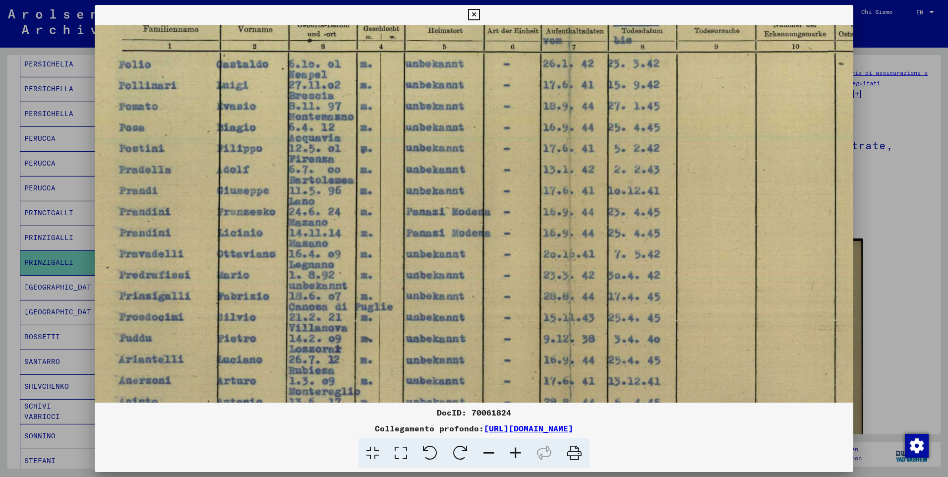
scroll to position [185, 53]
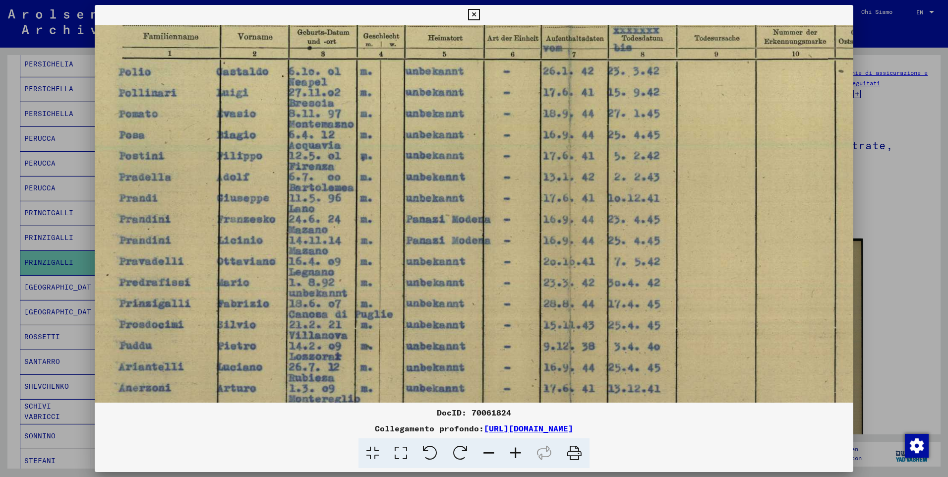
drag, startPoint x: 475, startPoint y: 281, endPoint x: 425, endPoint y: 340, distance: 77.7
click at [425, 340] on img at bounding box center [569, 214] width 1055 height 750
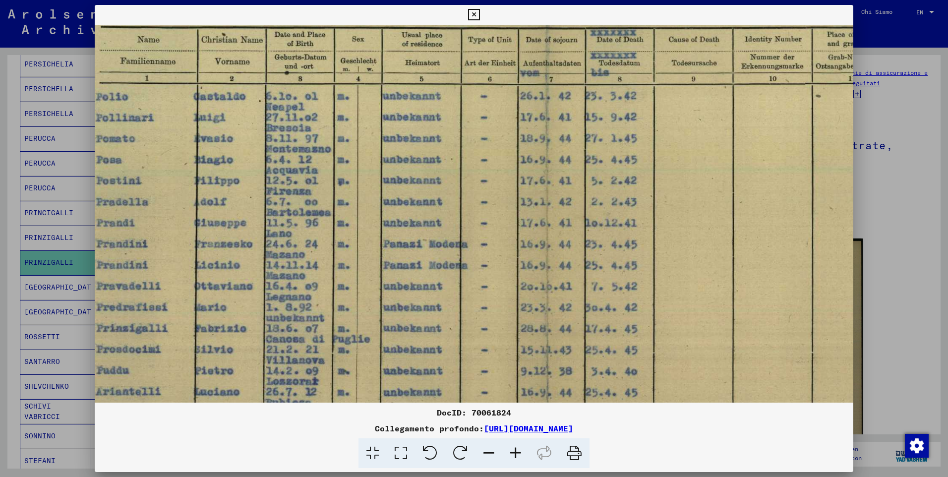
scroll to position [160, 75]
drag, startPoint x: 591, startPoint y: 331, endPoint x: 568, endPoint y: 357, distance: 34.1
click at [568, 357] on img at bounding box center [546, 240] width 1055 height 750
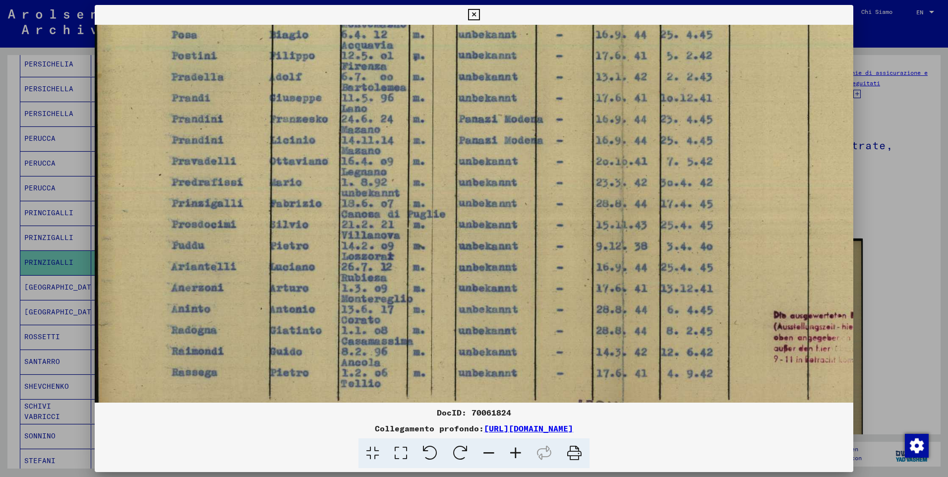
scroll to position [285, 0]
drag, startPoint x: 502, startPoint y: 311, endPoint x: 618, endPoint y: 104, distance: 238.0
click at [752, 165] on img at bounding box center [622, 115] width 1055 height 750
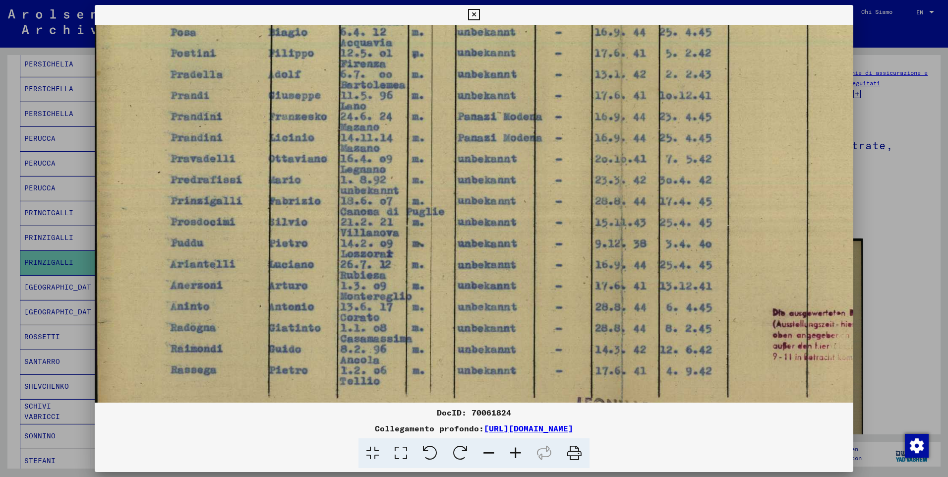
click at [475, 17] on icon at bounding box center [473, 15] width 11 height 12
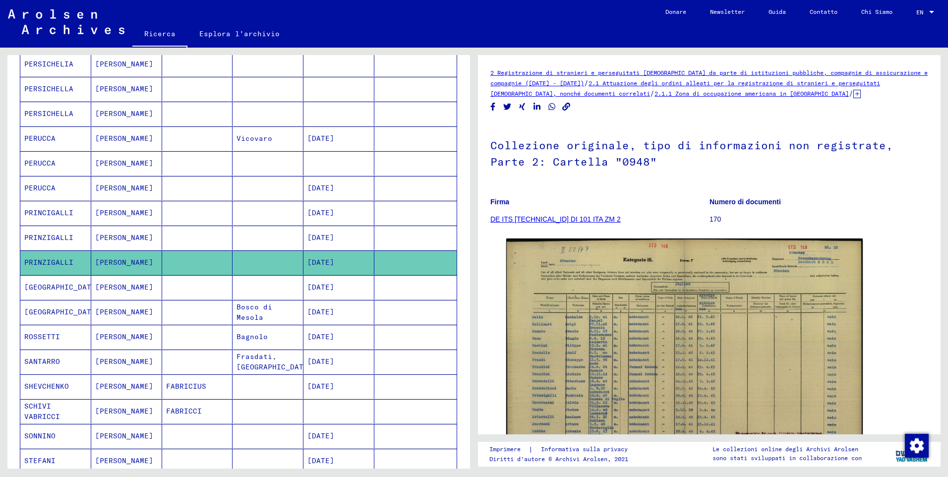
click at [53, 236] on mat-cell "PRINZIGALLI" at bounding box center [55, 238] width 71 height 24
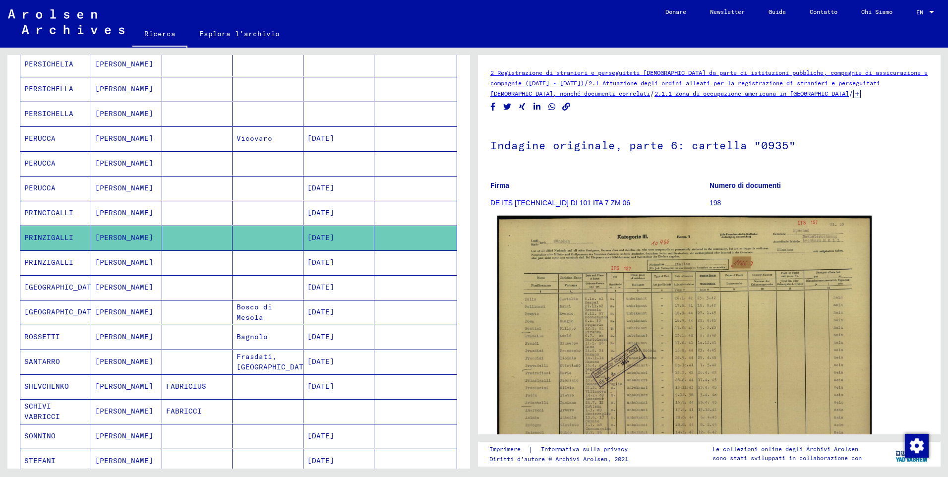
click at [601, 388] on img at bounding box center [684, 348] width 374 height 265
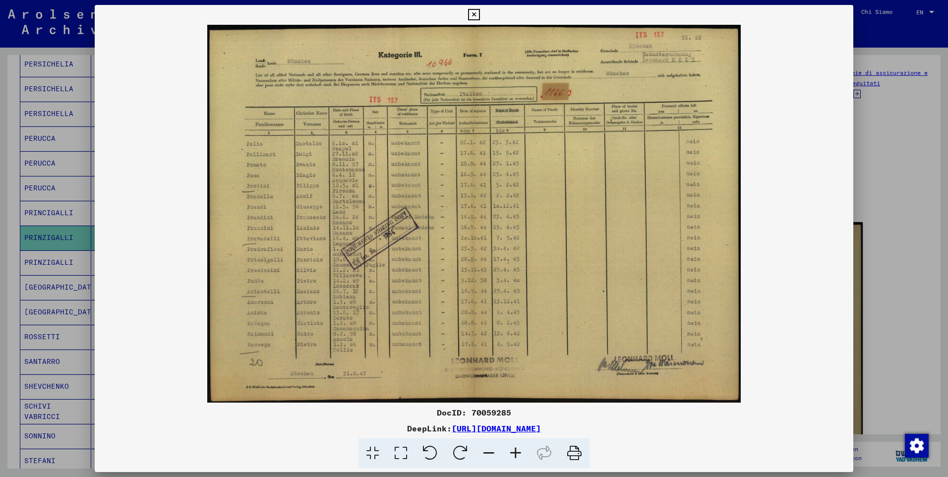
click at [515, 454] on icon at bounding box center [515, 453] width 27 height 30
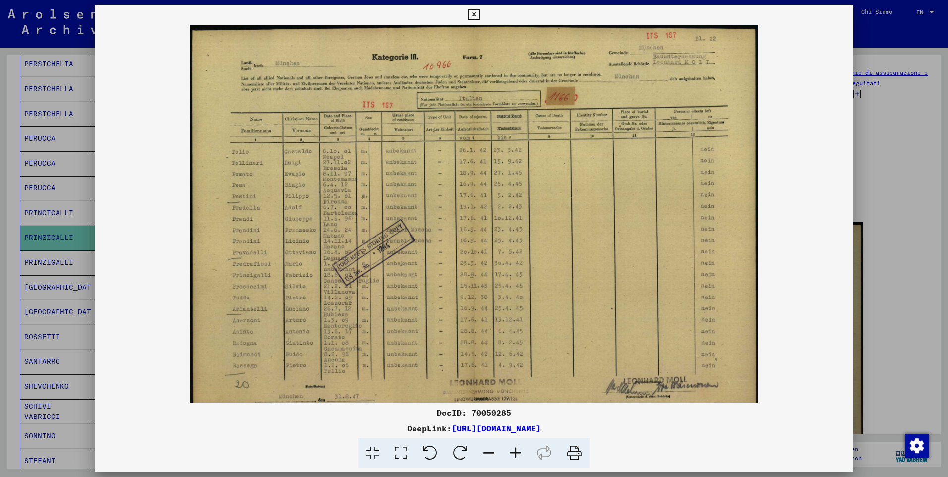
click at [515, 454] on icon at bounding box center [515, 453] width 27 height 30
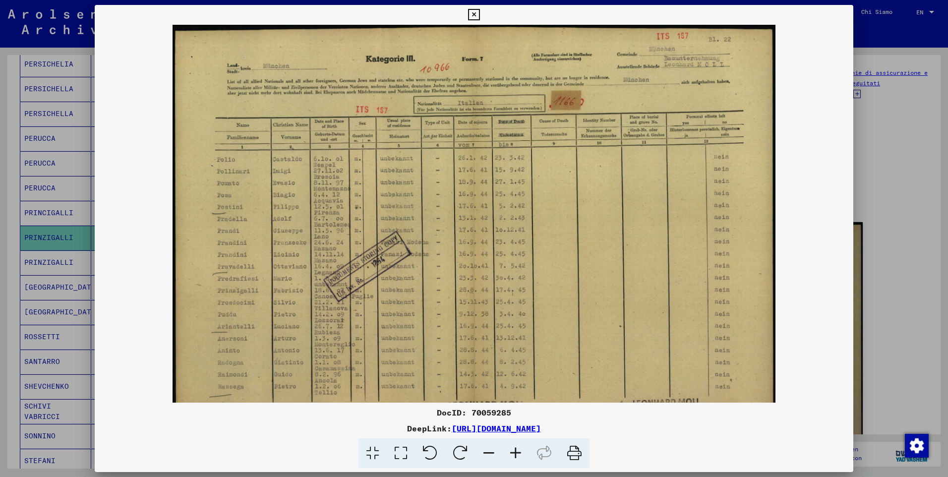
click at [515, 454] on icon at bounding box center [515, 453] width 27 height 30
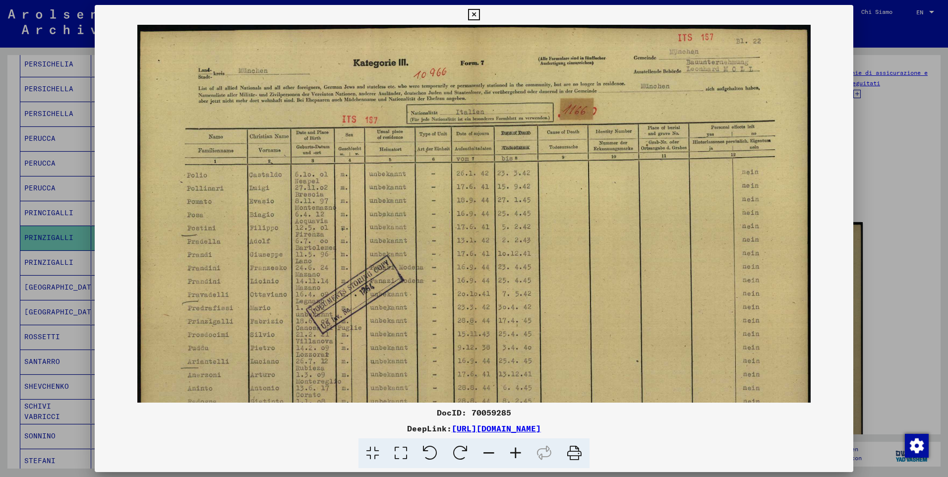
click at [515, 454] on icon at bounding box center [515, 453] width 27 height 30
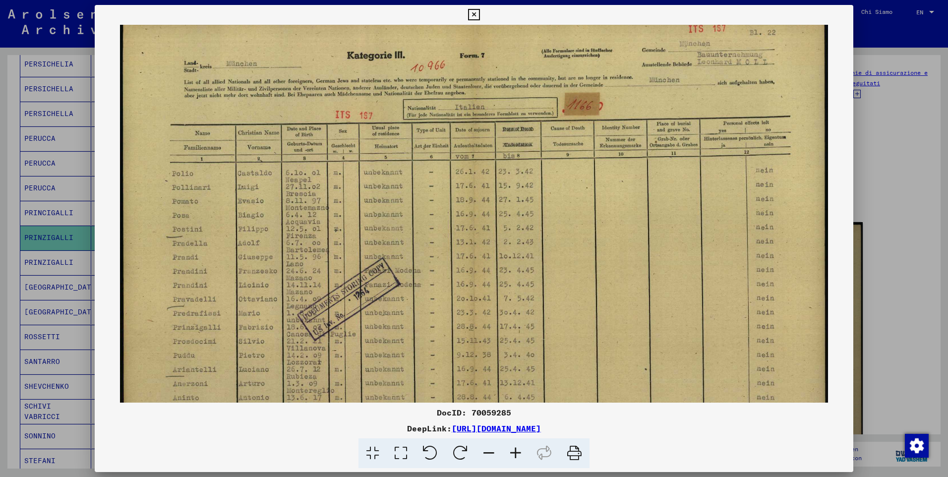
scroll to position [124, 0]
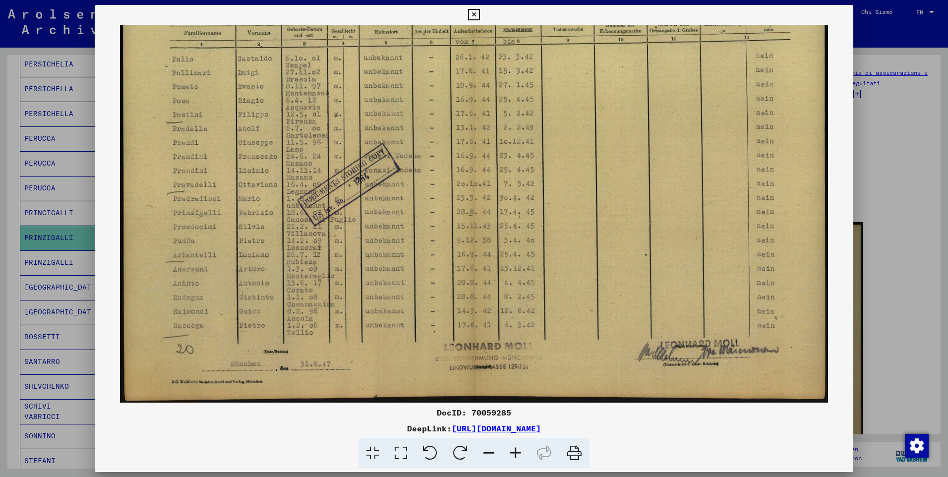
drag, startPoint x: 559, startPoint y: 342, endPoint x: 540, endPoint y: 204, distance: 138.8
click at [540, 204] on img at bounding box center [474, 152] width 709 height 502
drag, startPoint x: 506, startPoint y: 210, endPoint x: 600, endPoint y: 166, distance: 103.2
click at [600, 166] on img at bounding box center [474, 152] width 709 height 502
drag, startPoint x: 477, startPoint y: 12, endPoint x: 470, endPoint y: 18, distance: 8.8
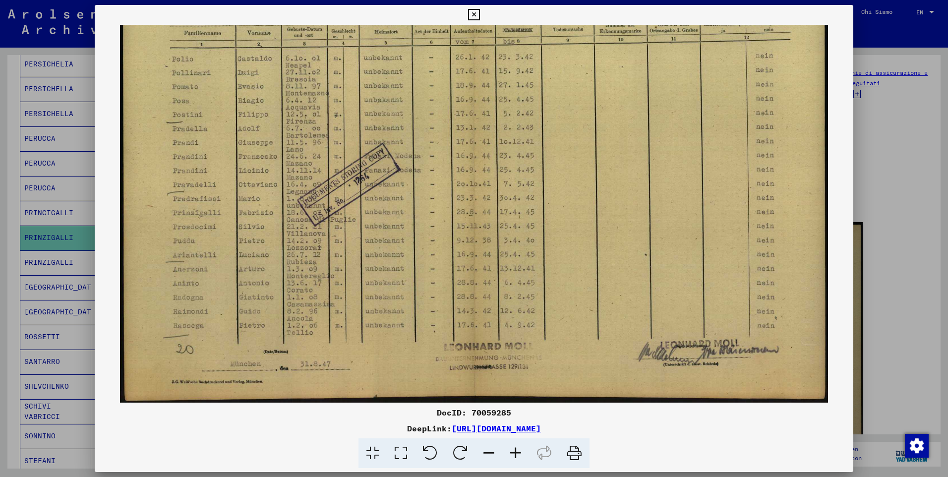
click at [477, 12] on icon at bounding box center [473, 15] width 11 height 12
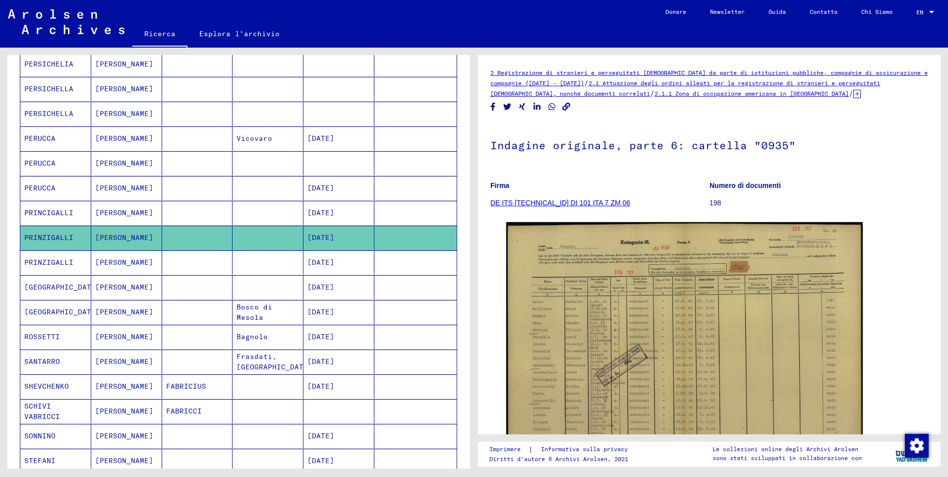
click at [66, 209] on mat-cell "PRINCIGALLI" at bounding box center [55, 213] width 71 height 24
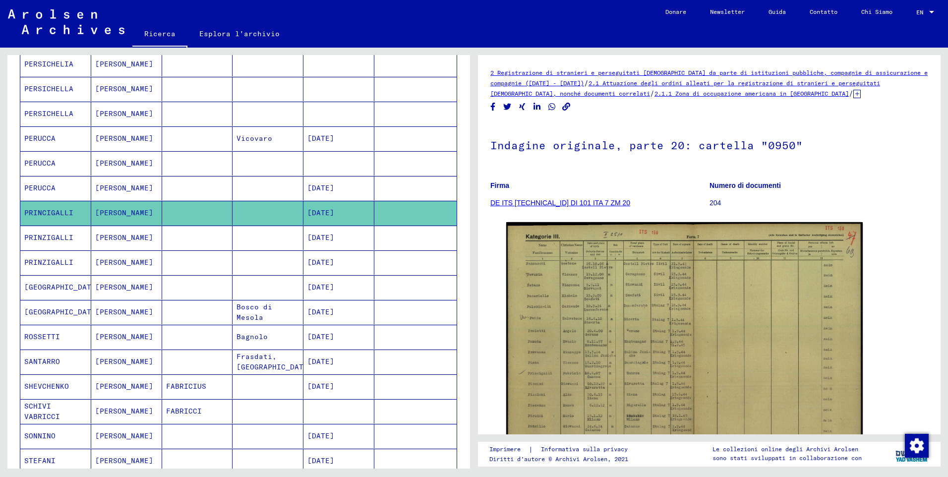
click at [37, 287] on mat-cell "[GEOGRAPHIC_DATA]" at bounding box center [55, 287] width 71 height 24
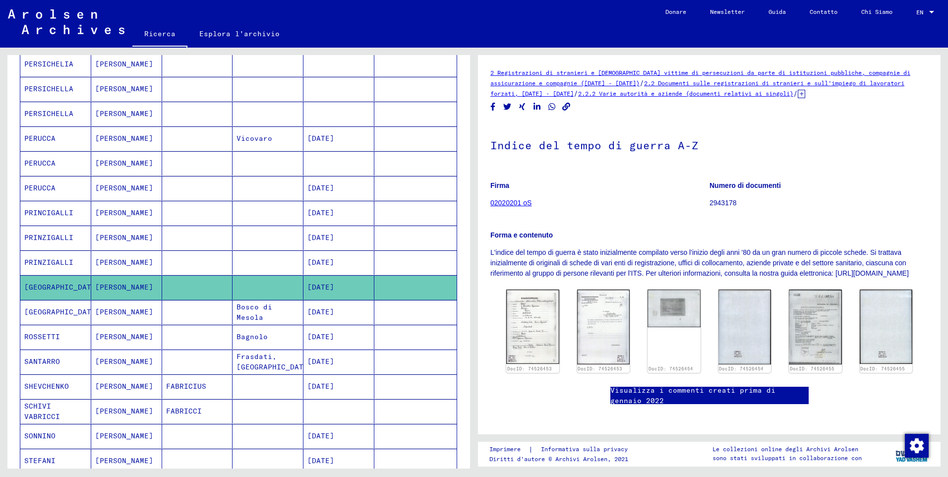
click at [36, 339] on mat-cell "ROSSETTI" at bounding box center [55, 337] width 71 height 24
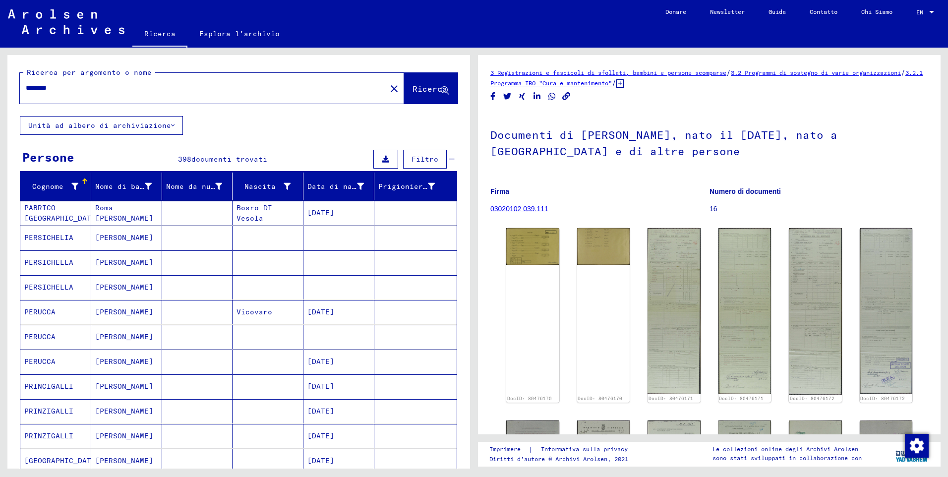
drag, startPoint x: 72, startPoint y: 88, endPoint x: 0, endPoint y: 78, distance: 73.2
click at [0, 85] on html "Suchen Archiv erkunden Spenden Newsletter Hilfe Kontakt Über Uns Ricerca Esplor…" at bounding box center [474, 238] width 948 height 477
click at [413, 94] on span "Ricerca" at bounding box center [431, 89] width 37 height 10
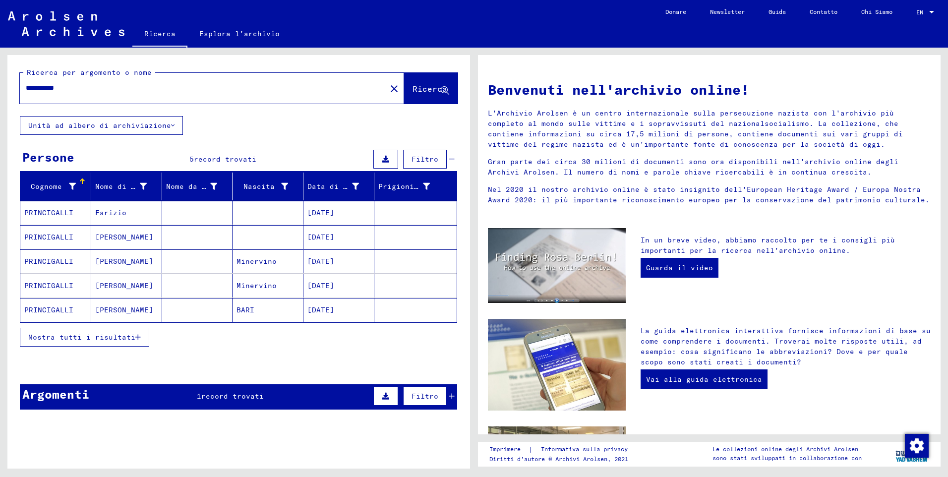
drag, startPoint x: 94, startPoint y: 88, endPoint x: -2, endPoint y: 101, distance: 96.6
click at [0, 101] on html "**********" at bounding box center [474, 238] width 948 height 477
type input "*******"
click at [454, 82] on div "Ricerca per argomento o nome ******* close Ricerca" at bounding box center [238, 85] width 463 height 61
click at [428, 92] on span "Ricerca" at bounding box center [430, 89] width 35 height 10
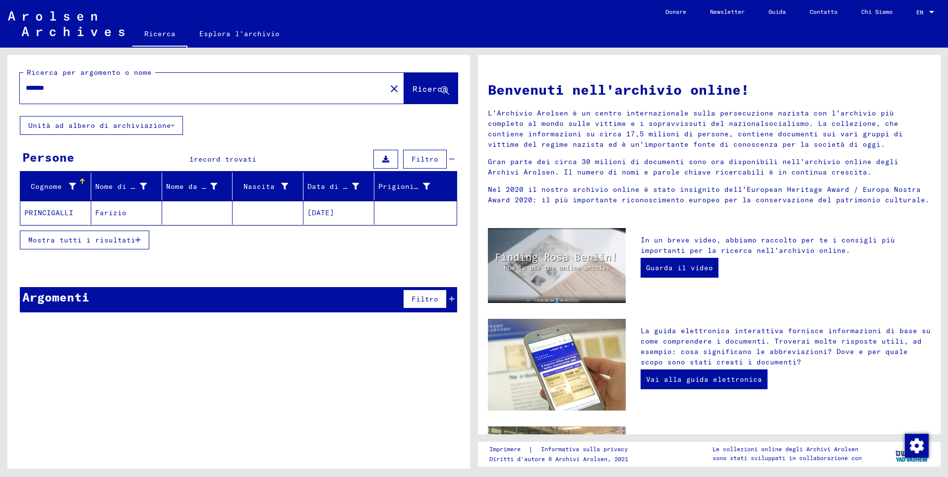
click at [55, 212] on mat-cell "PRINCIGALLI" at bounding box center [55, 213] width 71 height 24
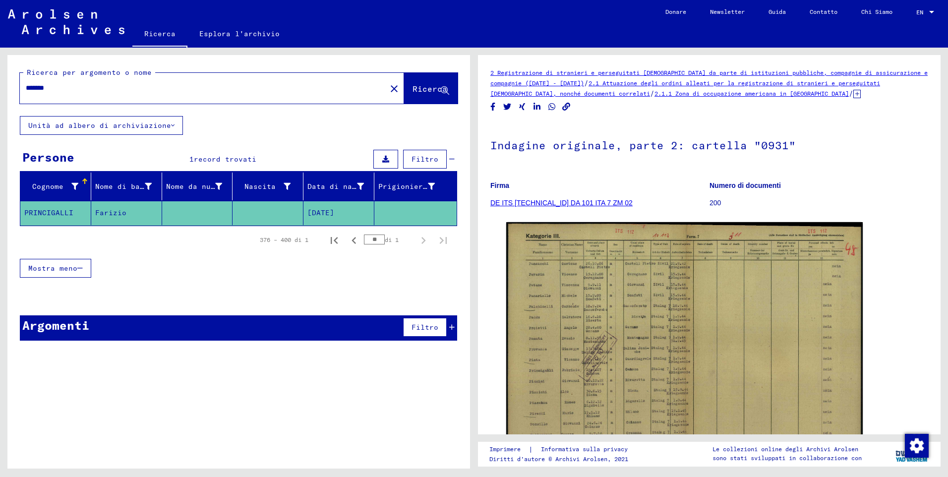
drag, startPoint x: 392, startPoint y: 89, endPoint x: 205, endPoint y: 92, distance: 186.5
click at [392, 89] on mat-icon "close" at bounding box center [394, 89] width 12 height 12
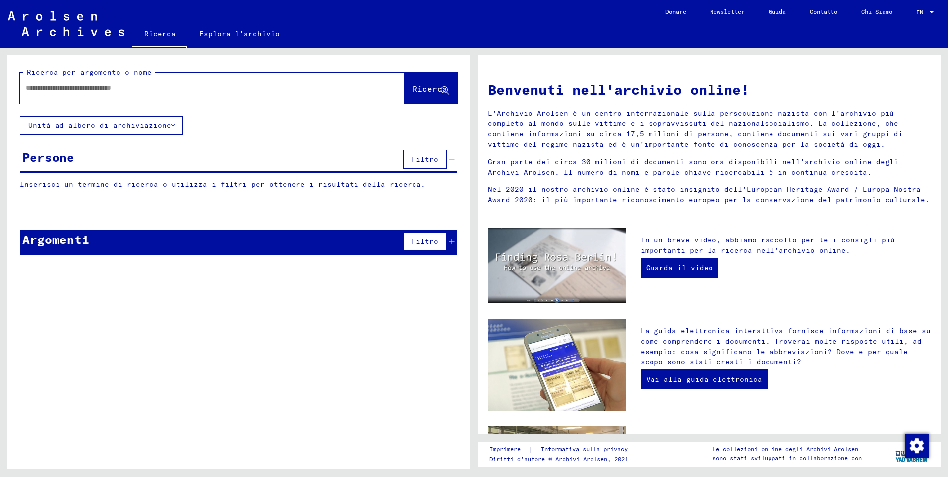
click at [156, 91] on input "text" at bounding box center [200, 88] width 349 height 10
type input "********"
click at [434, 87] on span "Ricerca" at bounding box center [430, 89] width 35 height 10
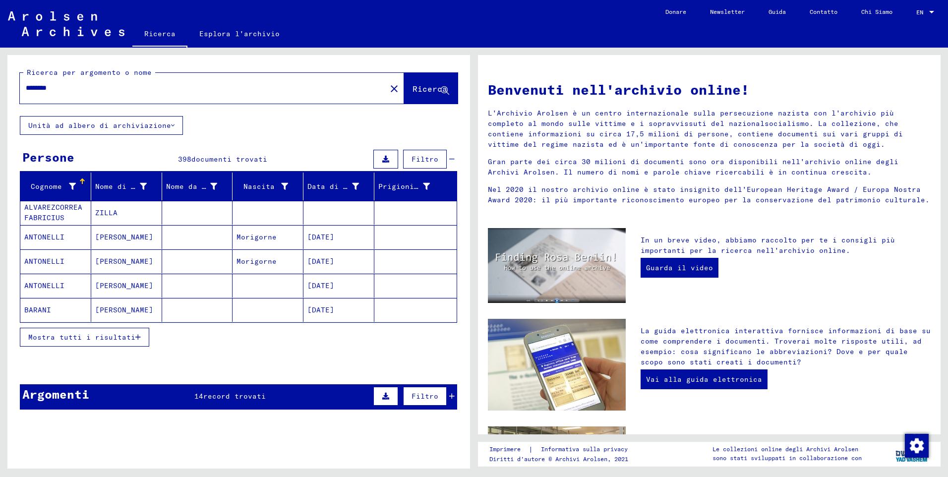
click at [137, 338] on icon "button" at bounding box center [137, 337] width 5 height 7
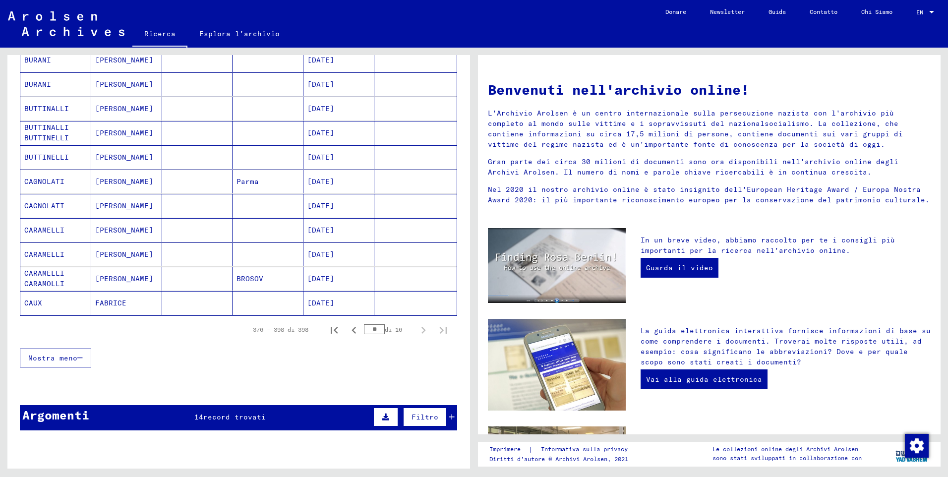
scroll to position [493, 0]
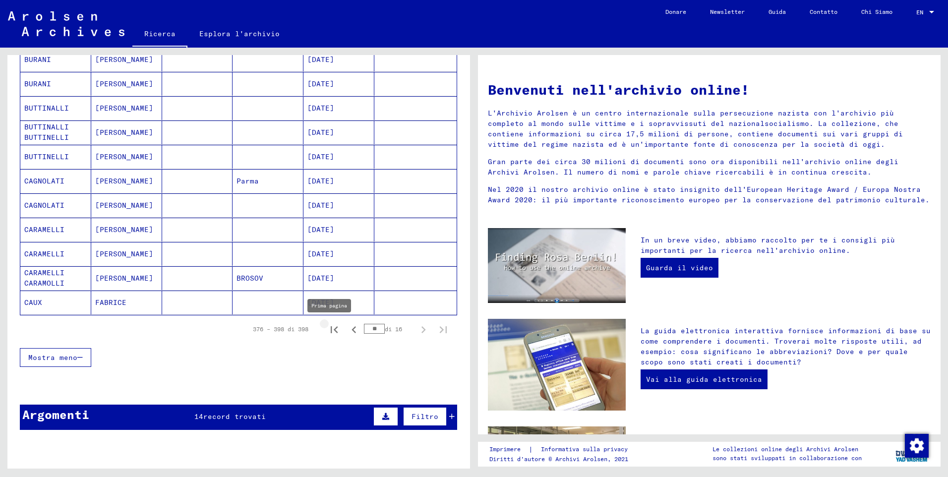
click at [327, 332] on icon "Prima pagina" at bounding box center [334, 330] width 14 height 14
click at [417, 332] on icon "Pagina successiva" at bounding box center [424, 330] width 14 height 14
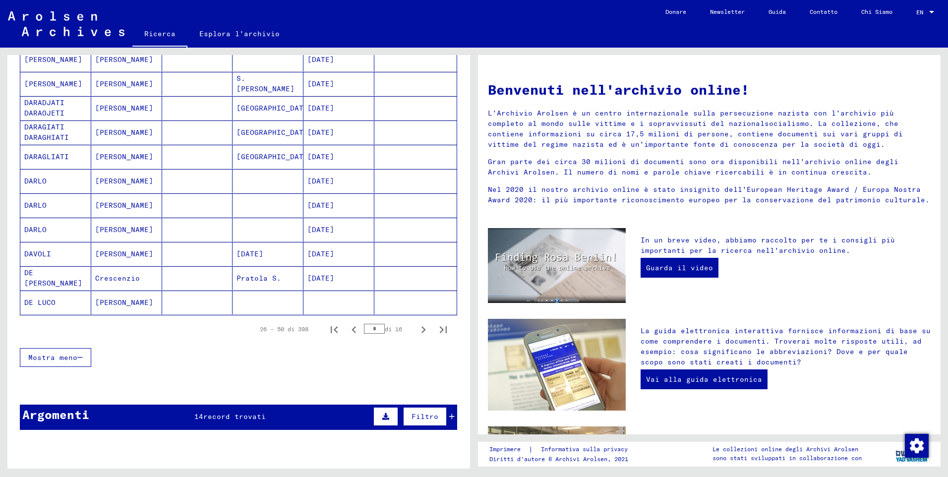
click at [417, 332] on icon "Pagina successiva" at bounding box center [424, 330] width 14 height 14
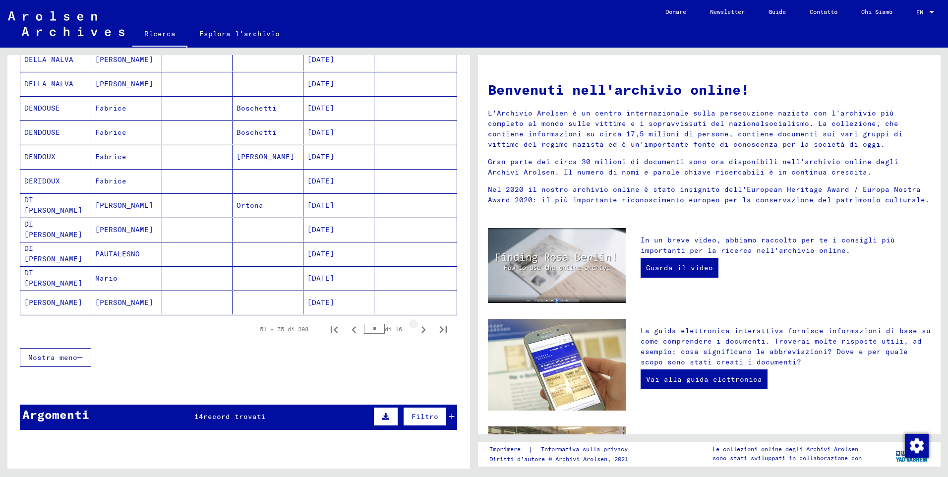
click at [417, 332] on icon "Pagina successiva" at bounding box center [424, 330] width 14 height 14
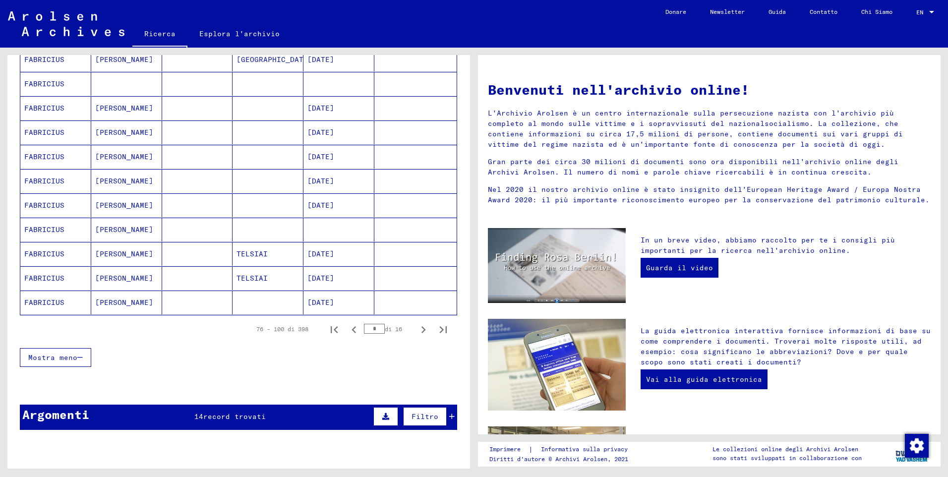
click at [417, 332] on icon "Pagina successiva" at bounding box center [424, 330] width 14 height 14
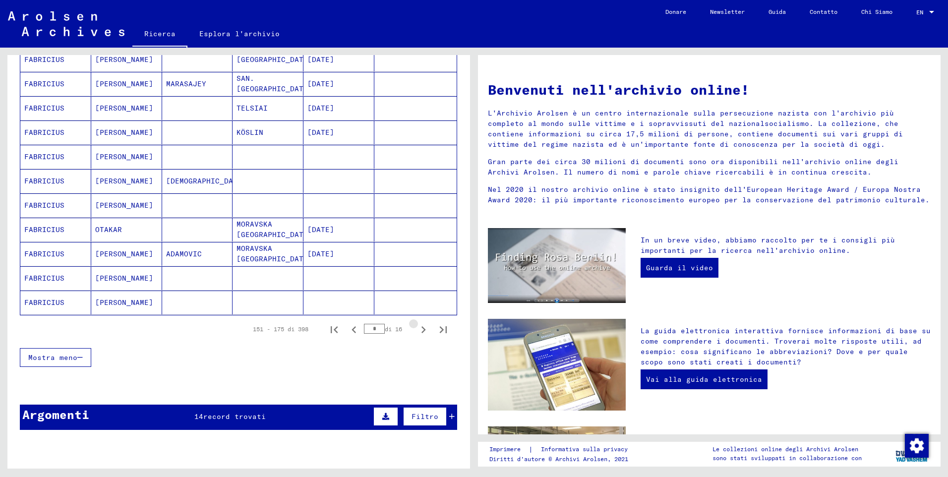
click at [417, 332] on icon "Pagina successiva" at bounding box center [424, 330] width 14 height 14
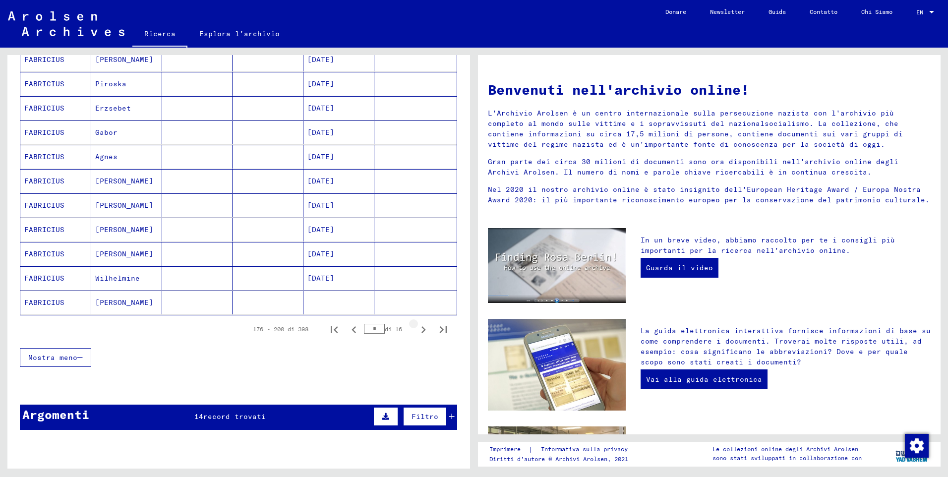
click at [417, 332] on icon "Pagina successiva" at bounding box center [424, 330] width 14 height 14
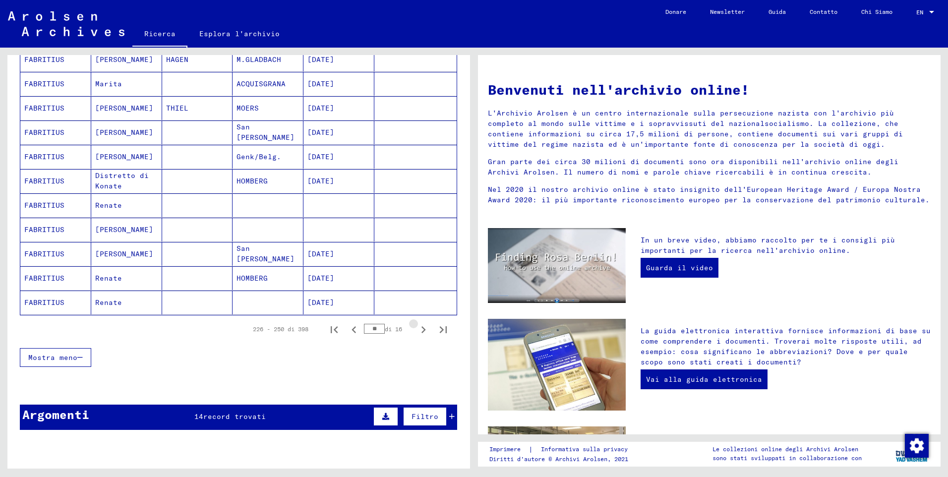
click at [417, 332] on icon "Pagina successiva" at bounding box center [424, 330] width 14 height 14
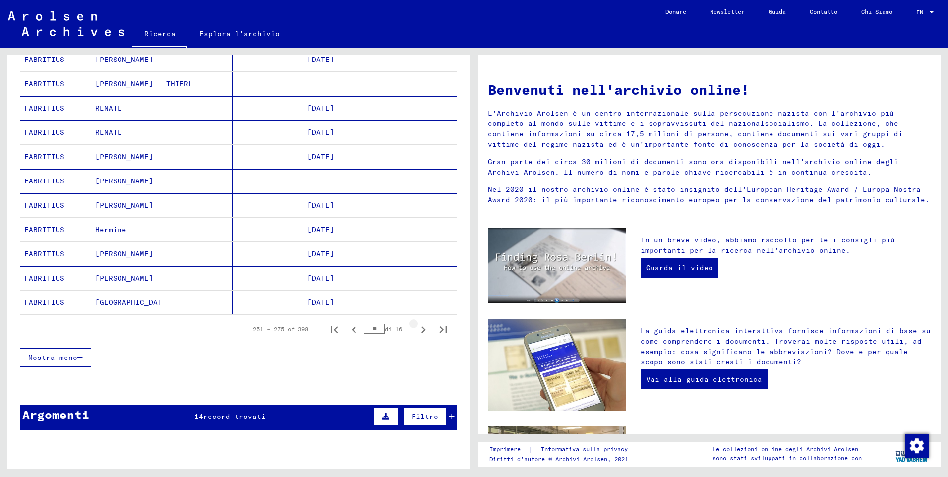
click at [417, 332] on icon "Pagina successiva" at bounding box center [424, 330] width 14 height 14
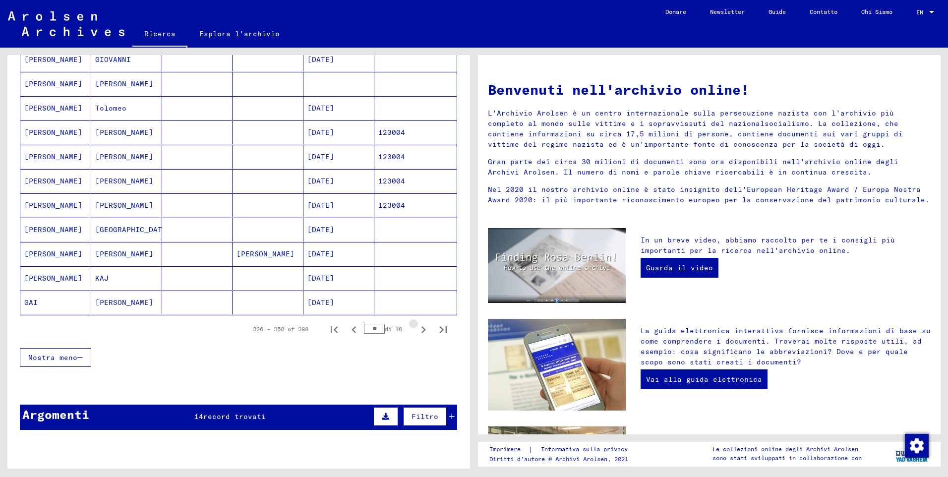
click at [417, 332] on icon "Pagina successiva" at bounding box center [424, 330] width 14 height 14
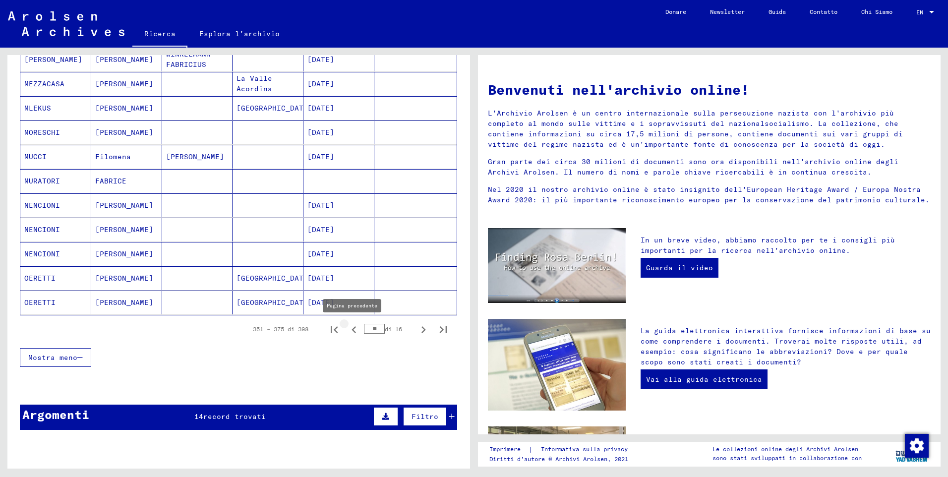
click at [347, 329] on icon "Pagina precedente" at bounding box center [354, 330] width 14 height 14
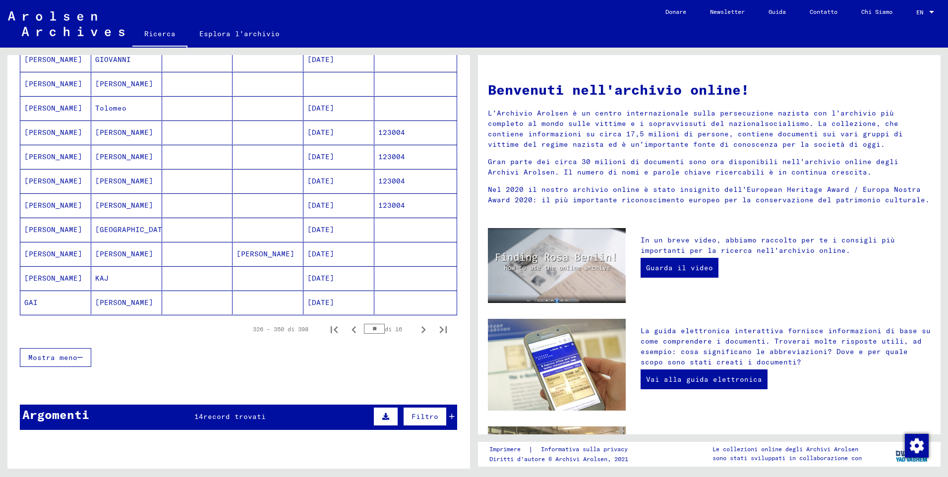
click at [347, 329] on icon "Pagina precedente" at bounding box center [354, 330] width 14 height 14
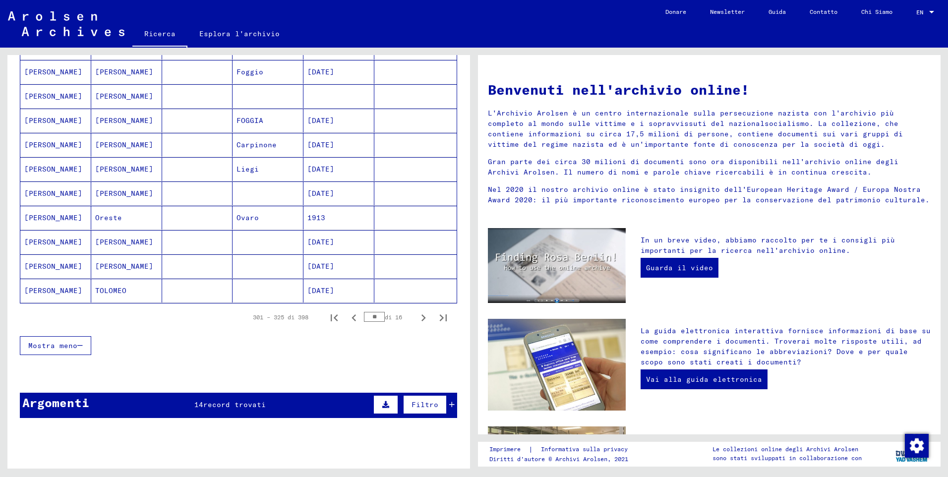
scroll to position [593, 0]
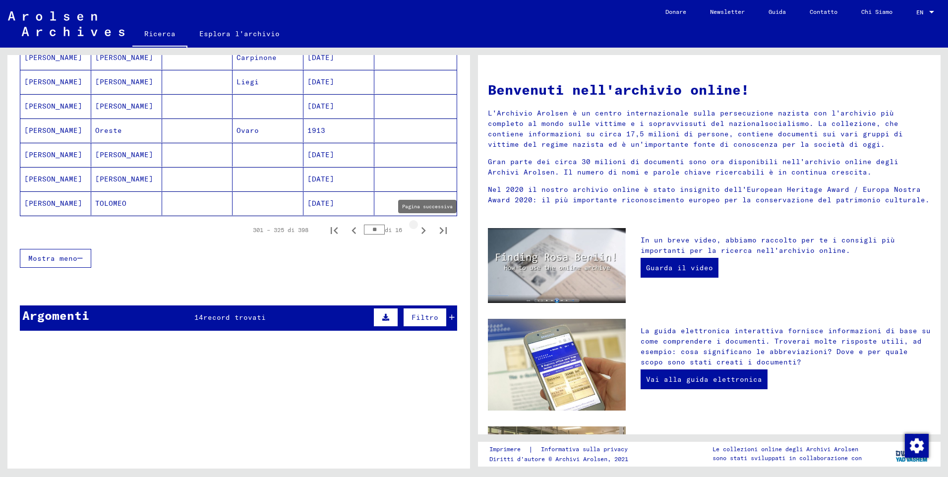
click at [417, 232] on icon "Pagina successiva" at bounding box center [424, 231] width 14 height 14
type input "**"
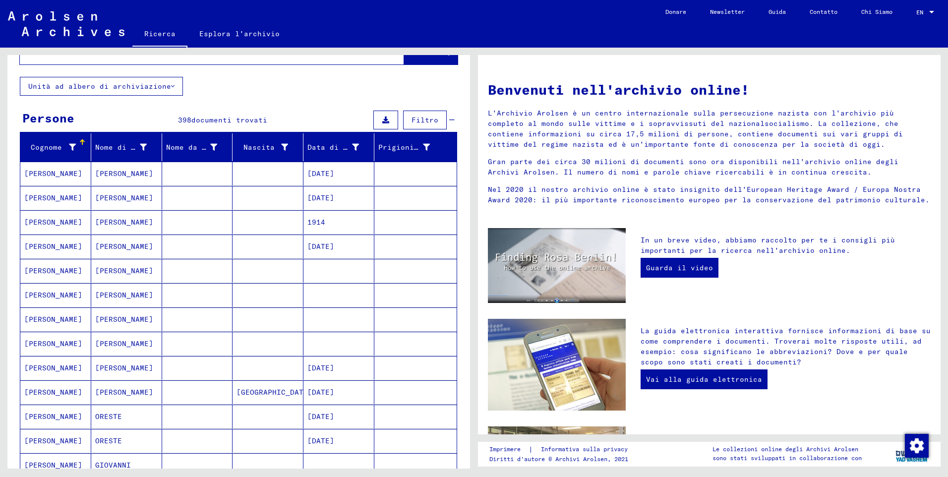
scroll to position [0, 0]
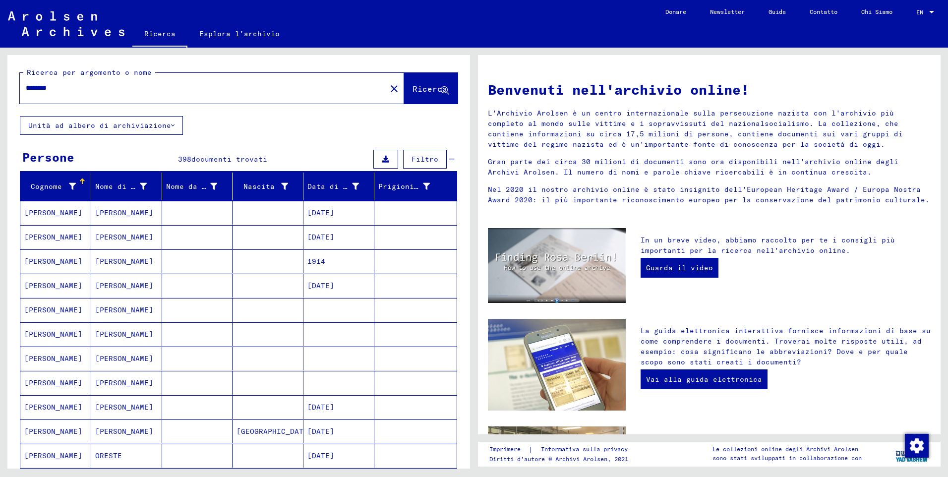
drag, startPoint x: 106, startPoint y: 87, endPoint x: -2, endPoint y: 110, distance: 110.5
click at [0, 110] on html "Suchen Archiv erkunden Spenden Newsletter Hilfe Kontakt Über Uns Ricerca Esplor…" at bounding box center [474, 238] width 948 height 477
type input "**********"
click at [415, 94] on span "Ricerca" at bounding box center [431, 89] width 37 height 10
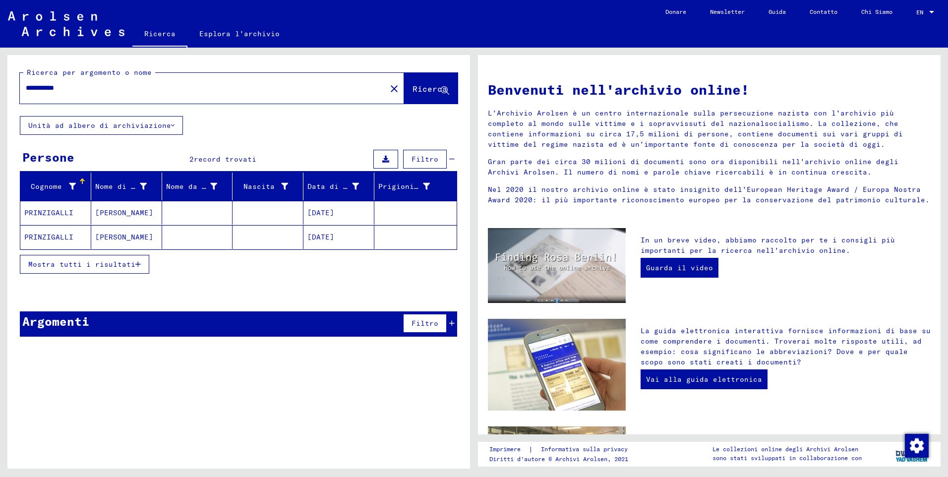
click at [58, 207] on mat-cell "PRINZIGALLI" at bounding box center [55, 213] width 71 height 24
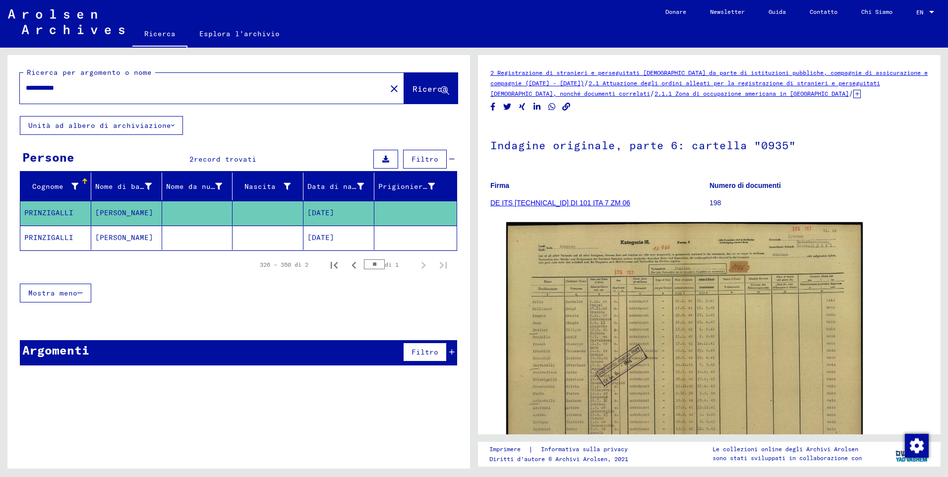
click at [854, 93] on icon at bounding box center [857, 94] width 7 height 8
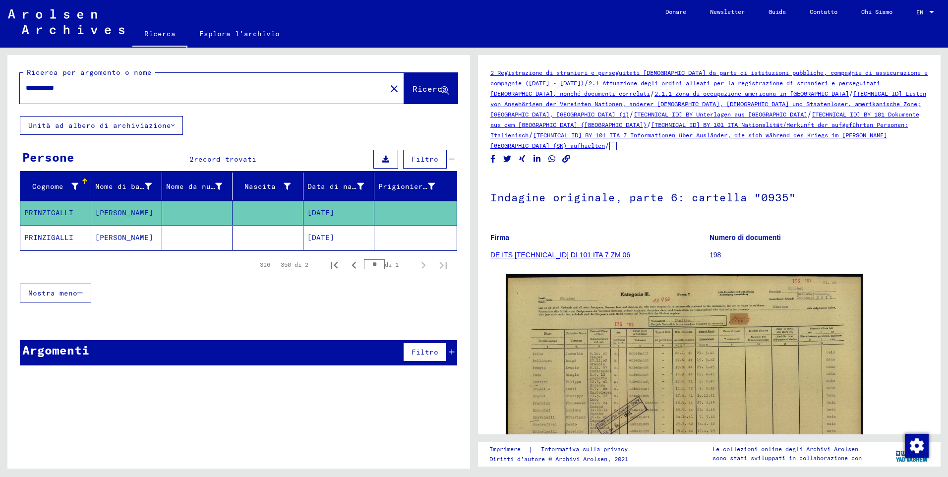
drag, startPoint x: 820, startPoint y: 140, endPoint x: 709, endPoint y: 145, distance: 111.2
click at [703, 150] on div "2 Registrazione di stranieri e perseguitati [DEMOGRAPHIC_DATA] da parte di isti…" at bounding box center [709, 326] width 438 height 519
drag, startPoint x: 761, startPoint y: 135, endPoint x: 842, endPoint y: 123, distance: 81.1
click at [842, 123] on div "2 Registrazione di stranieri e perseguitati [DEMOGRAPHIC_DATA] da parte di isti…" at bounding box center [709, 108] width 438 height 83
copy div "Informationen über Ausländer, die sich während des Kriegs im [PERSON_NAME] [GEO…"
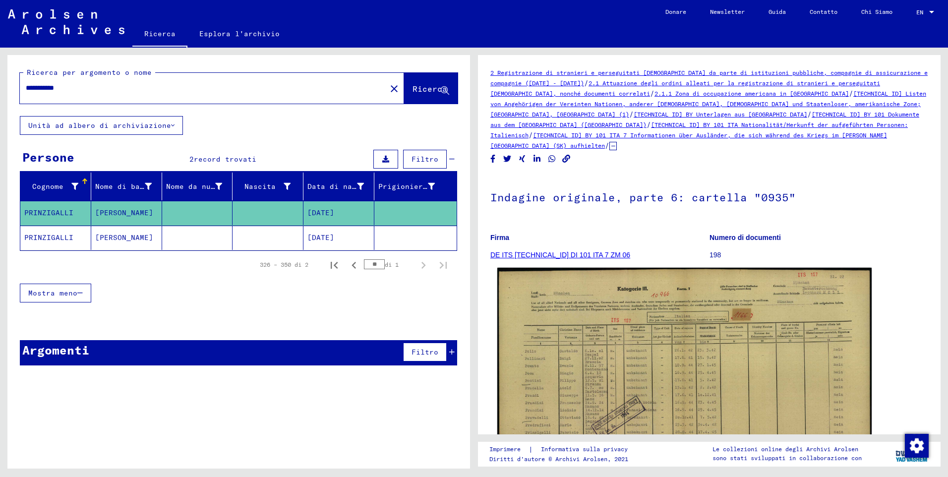
click at [711, 319] on img at bounding box center [684, 400] width 374 height 265
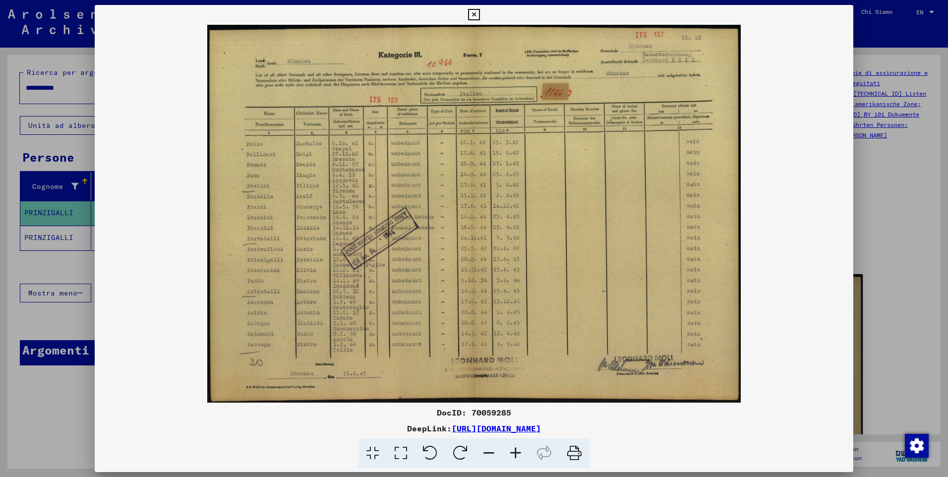
click at [519, 455] on icon at bounding box center [515, 453] width 27 height 30
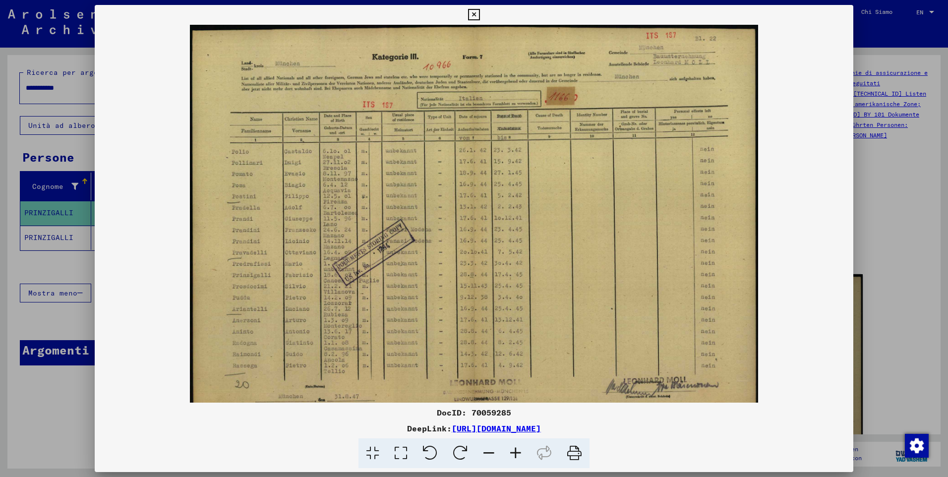
click at [519, 455] on icon at bounding box center [515, 453] width 27 height 30
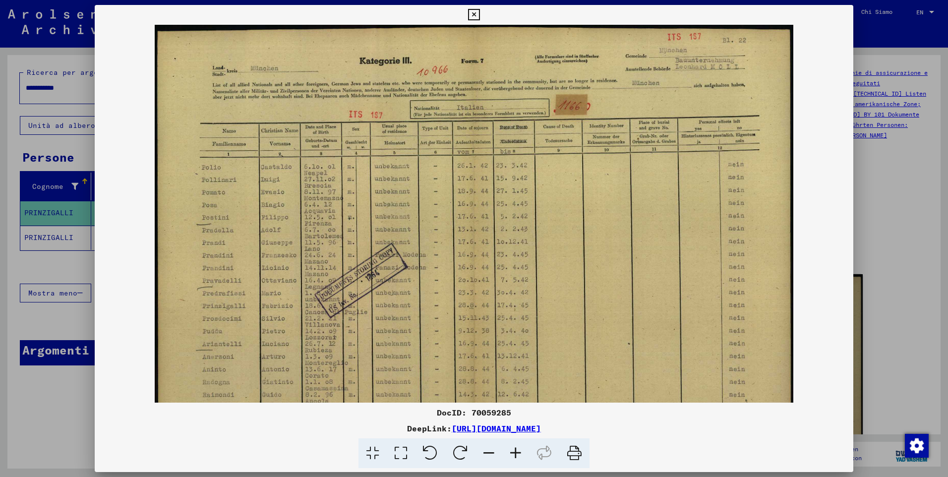
click at [519, 455] on icon at bounding box center [515, 453] width 27 height 30
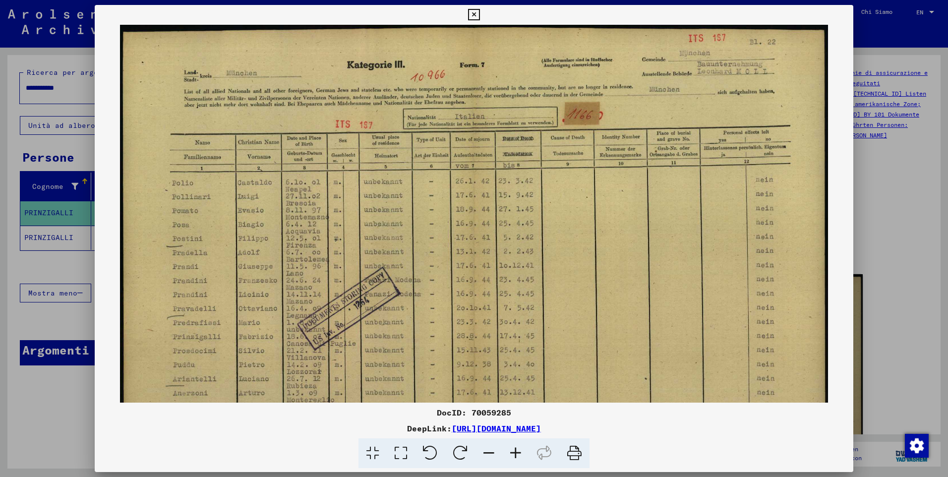
click at [519, 455] on icon at bounding box center [515, 453] width 27 height 30
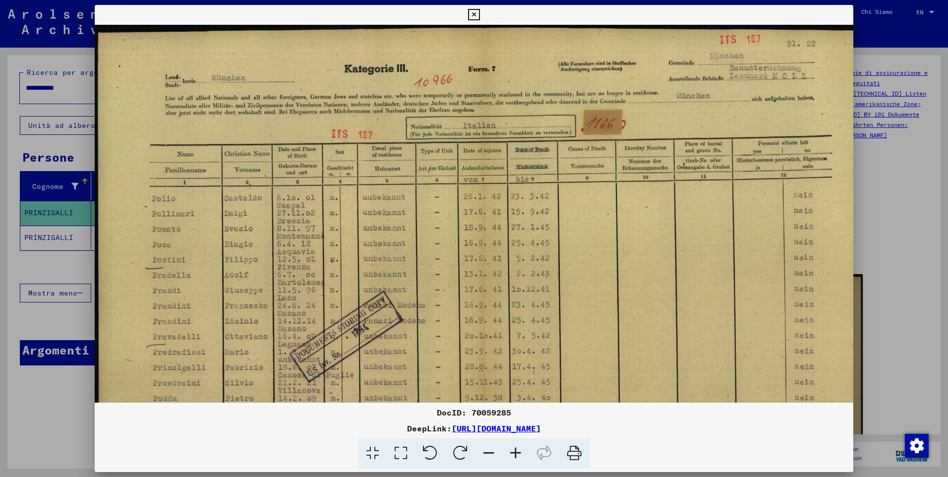
click at [519, 455] on icon at bounding box center [515, 453] width 27 height 30
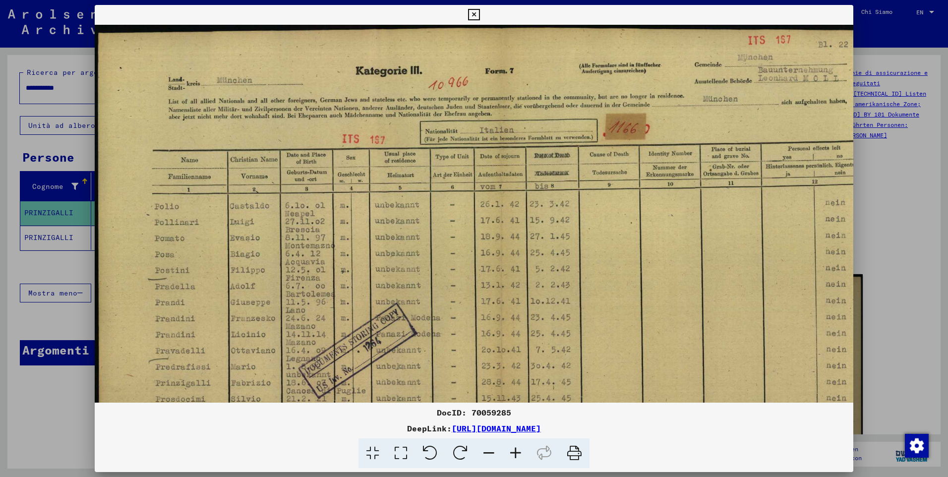
click at [519, 455] on icon at bounding box center [515, 453] width 27 height 30
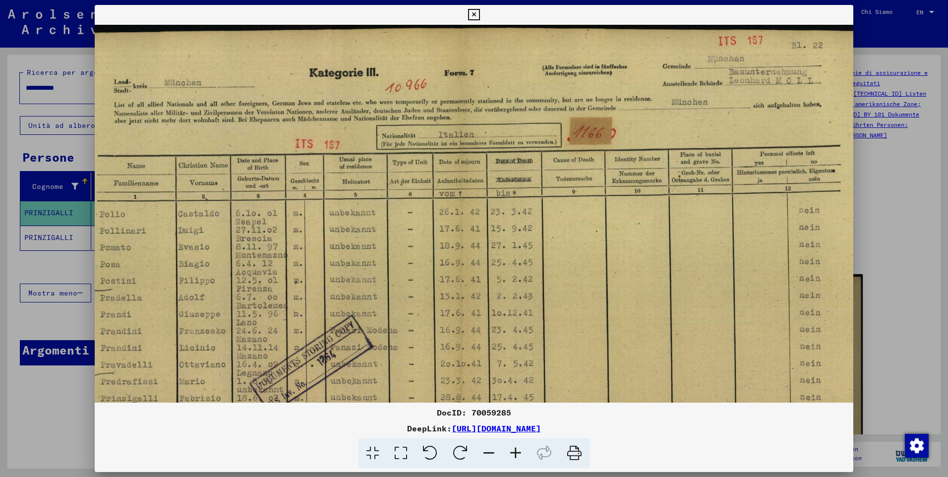
scroll to position [0, 60]
drag, startPoint x: 740, startPoint y: 270, endPoint x: 680, endPoint y: 282, distance: 60.7
click at [680, 282] on img at bounding box center [459, 325] width 849 height 601
click at [516, 453] on icon at bounding box center [515, 453] width 27 height 30
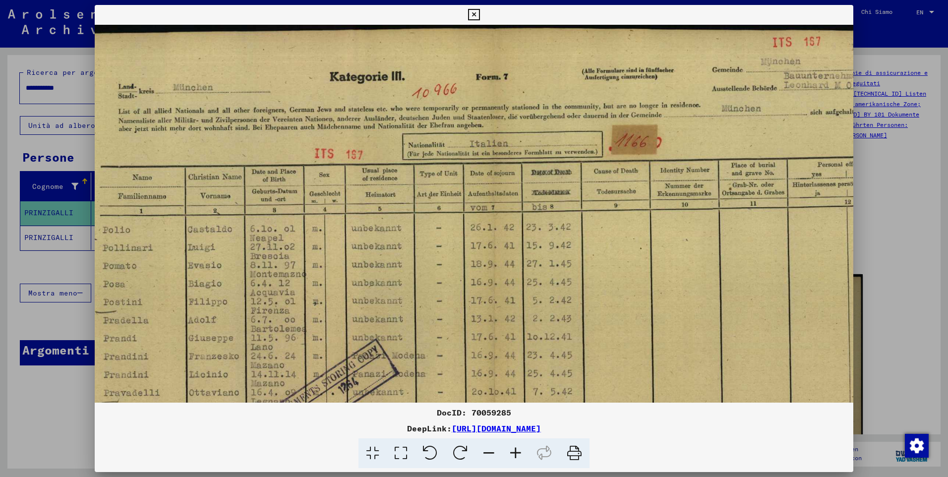
click at [515, 454] on icon at bounding box center [515, 453] width 27 height 30
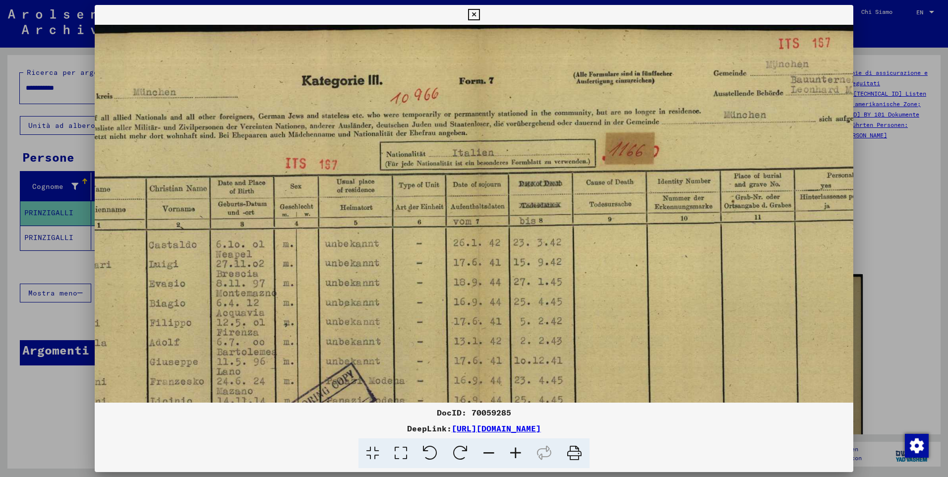
scroll to position [0, 230]
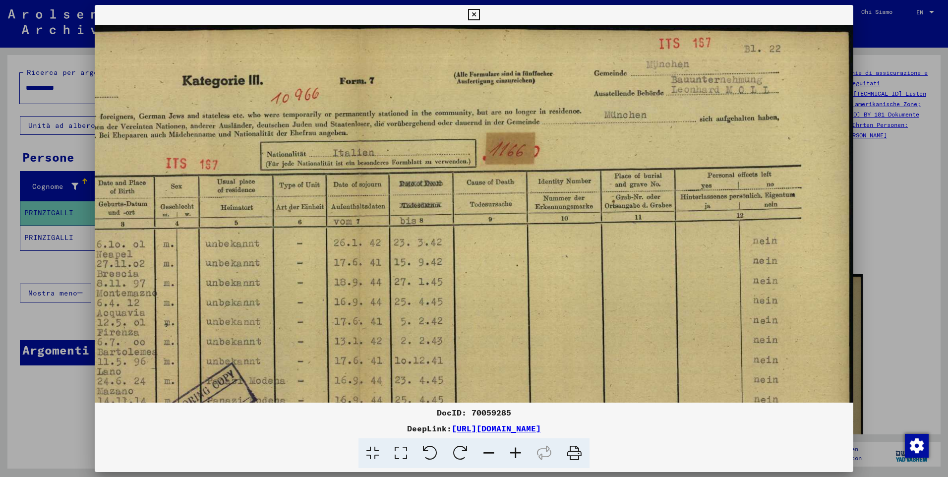
drag, startPoint x: 724, startPoint y: 147, endPoint x: 474, endPoint y: 182, distance: 251.8
click at [474, 182] on img at bounding box center [359, 375] width 988 height 700
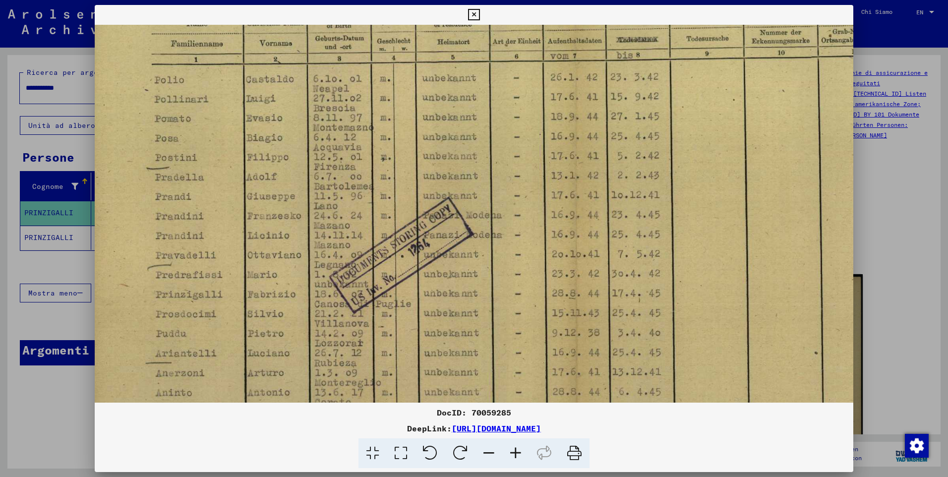
scroll to position [173, 14]
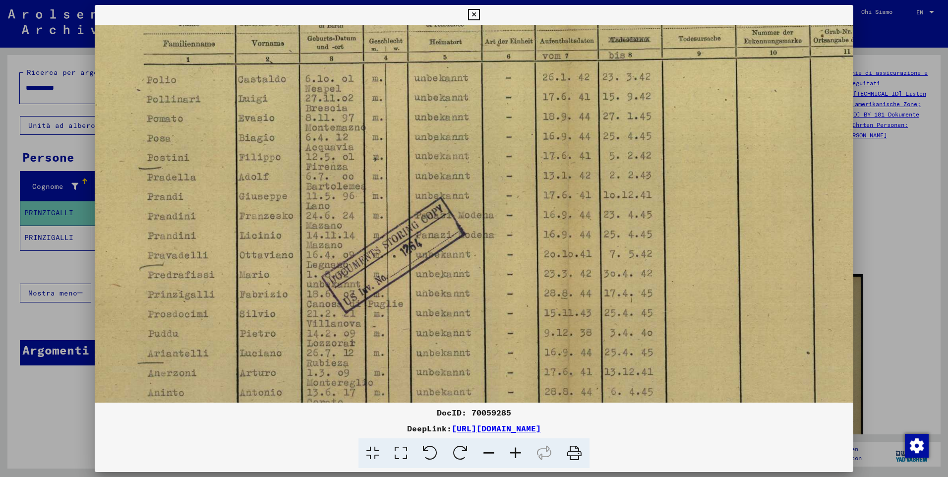
drag, startPoint x: 359, startPoint y: 295, endPoint x: 579, endPoint y: 158, distance: 259.0
click at [580, 156] on img at bounding box center [568, 209] width 988 height 700
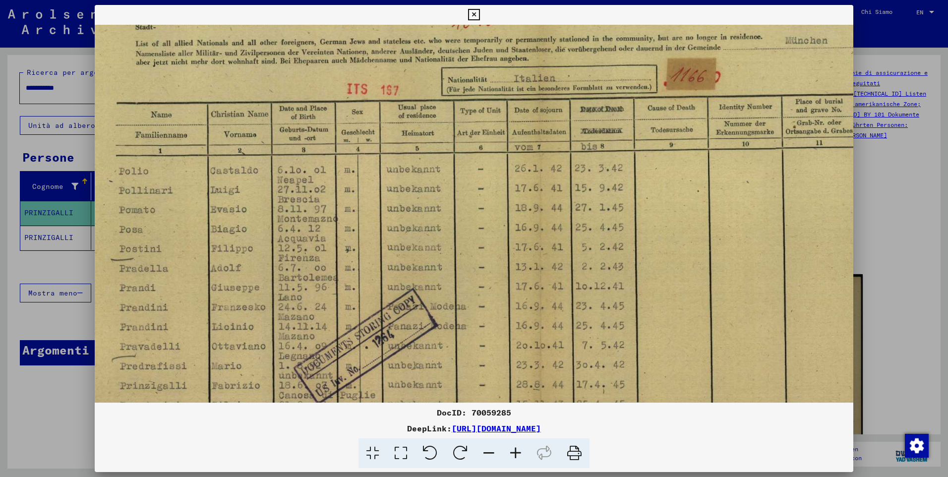
scroll to position [56, 50]
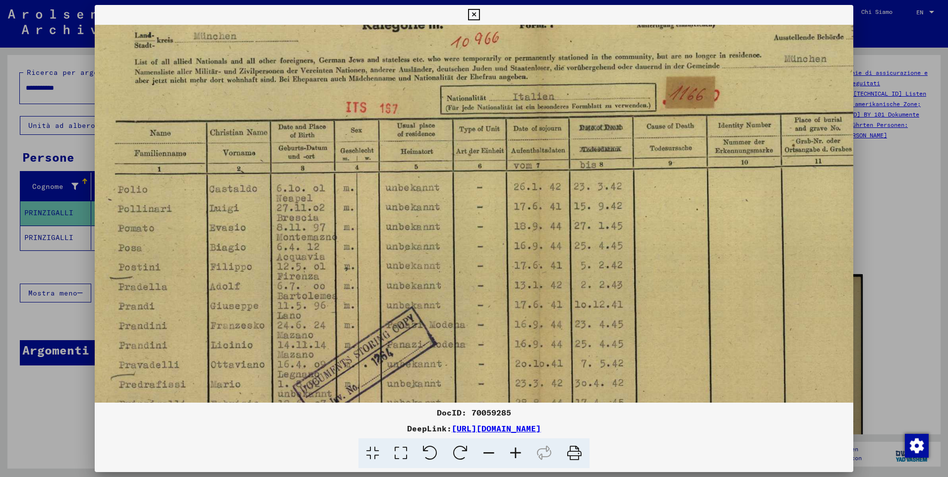
drag, startPoint x: 853, startPoint y: 277, endPoint x: 824, endPoint y: 386, distance: 112.4
click at [824, 386] on img at bounding box center [539, 319] width 988 height 700
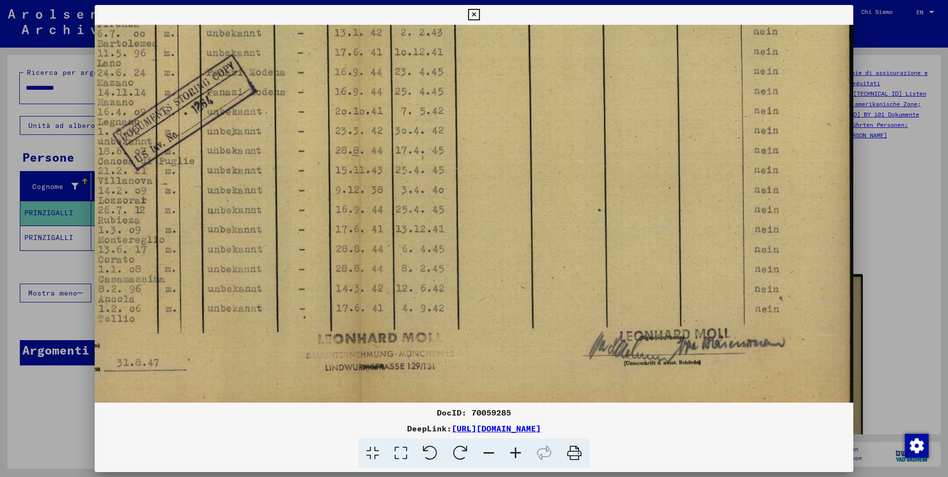
scroll to position [322, 230]
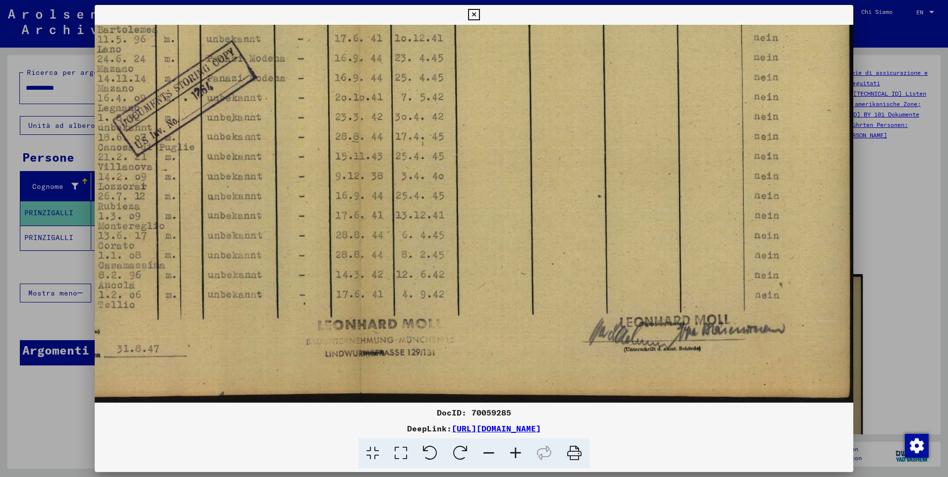
drag, startPoint x: 761, startPoint y: 332, endPoint x: 553, endPoint y: 60, distance: 342.6
click at [553, 60] on img at bounding box center [359, 52] width 988 height 700
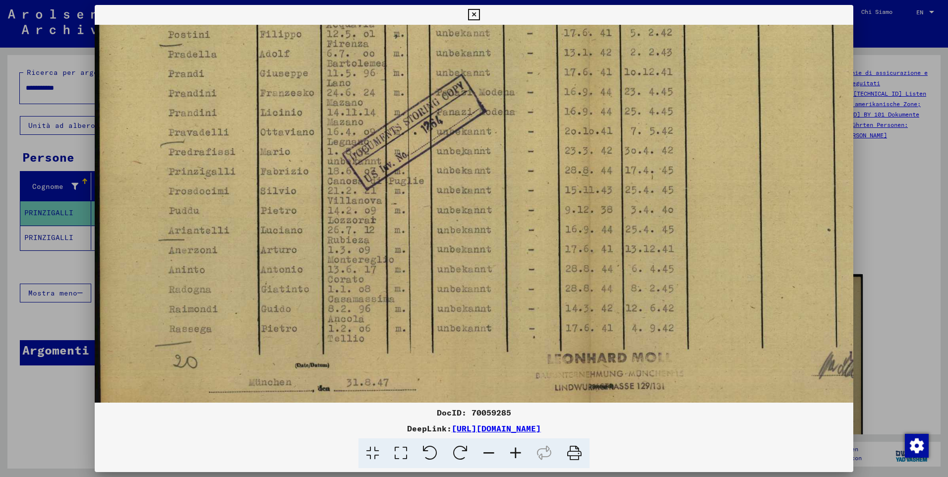
scroll to position [136, 0]
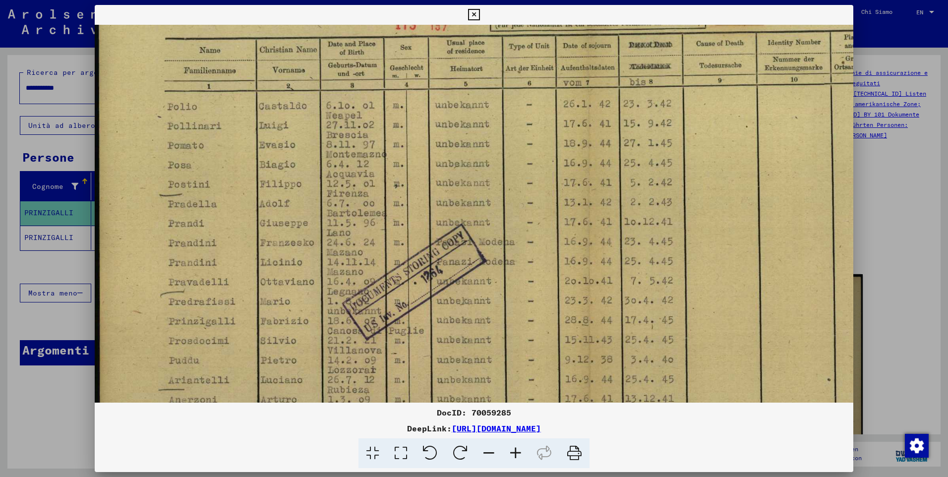
drag, startPoint x: 515, startPoint y: 275, endPoint x: 819, endPoint y: 381, distance: 321.7
click at [819, 457] on div "DocID: 70059285 DeepLink: [URL][DOMAIN_NAME]" at bounding box center [474, 237] width 759 height 464
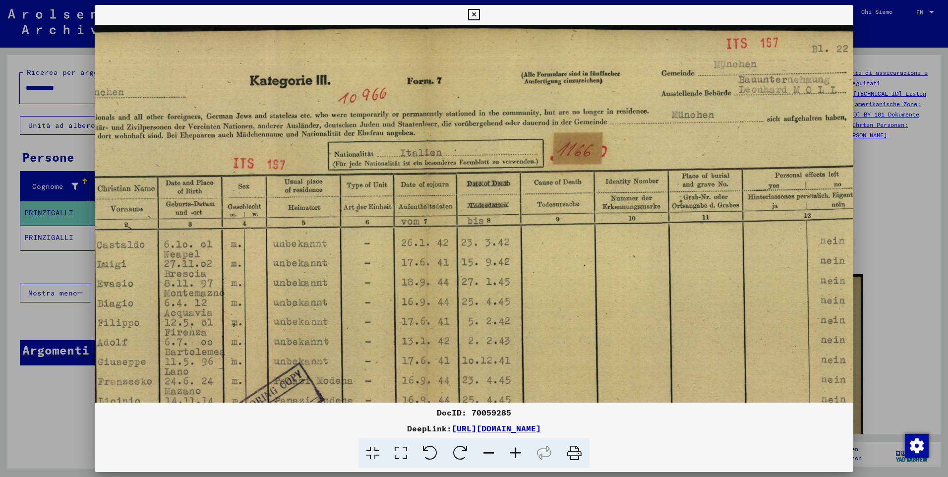
scroll to position [0, 181]
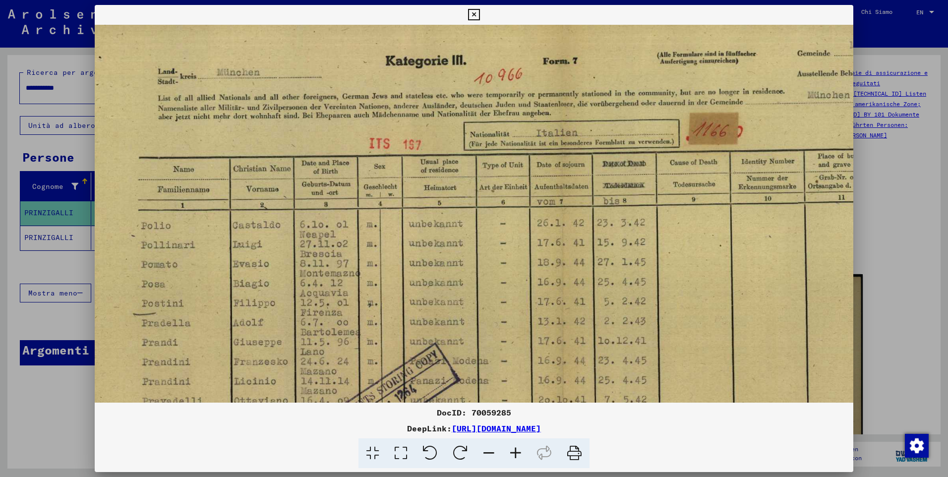
drag, startPoint x: 690, startPoint y: 175, endPoint x: 619, endPoint y: 70, distance: 126.8
click at [671, 344] on img at bounding box center [562, 355] width 988 height 700
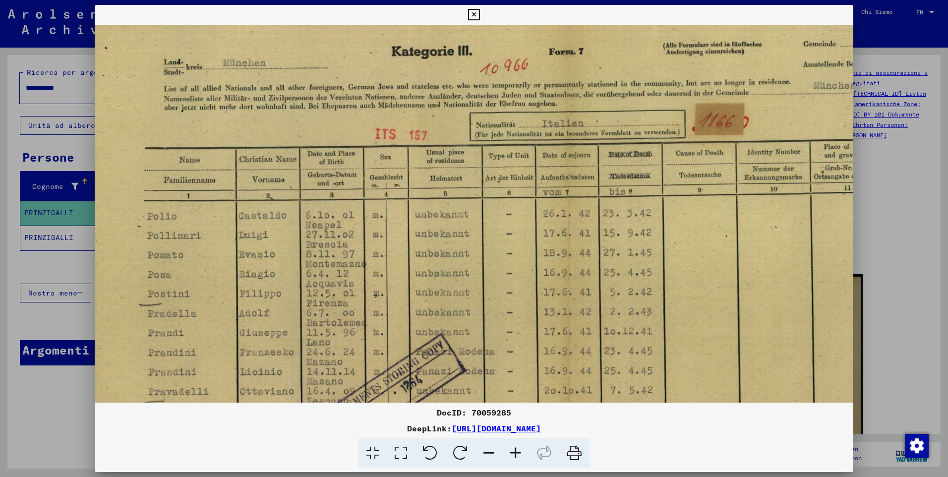
click at [473, 14] on icon at bounding box center [473, 15] width 11 height 12
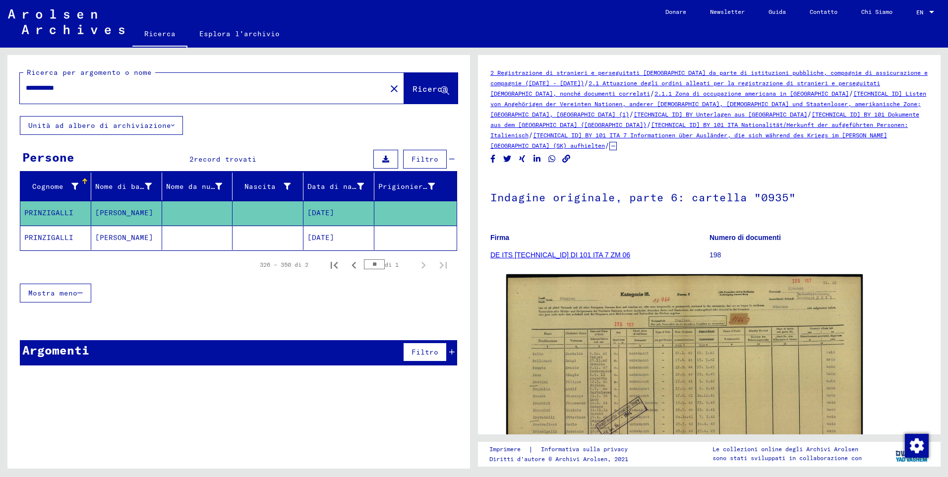
click at [41, 242] on mat-cell "PRINZIGALLI" at bounding box center [55, 238] width 71 height 24
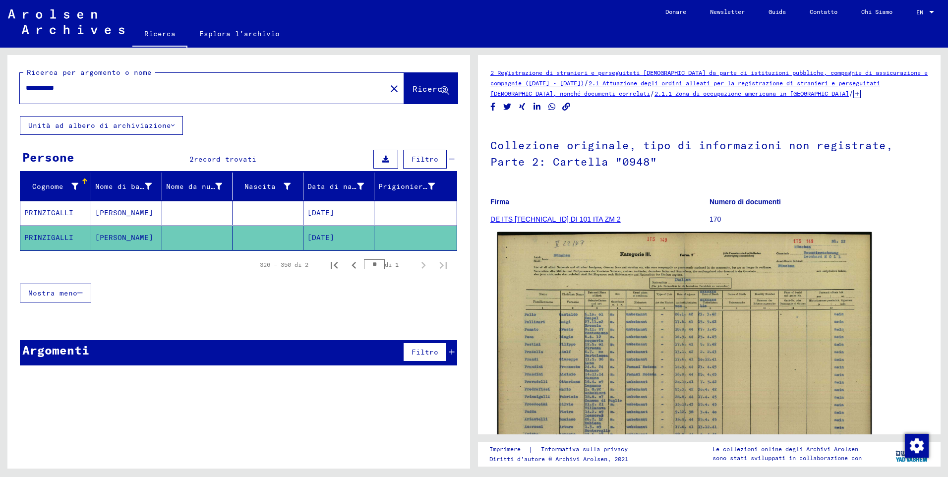
click at [648, 336] on img at bounding box center [684, 365] width 374 height 266
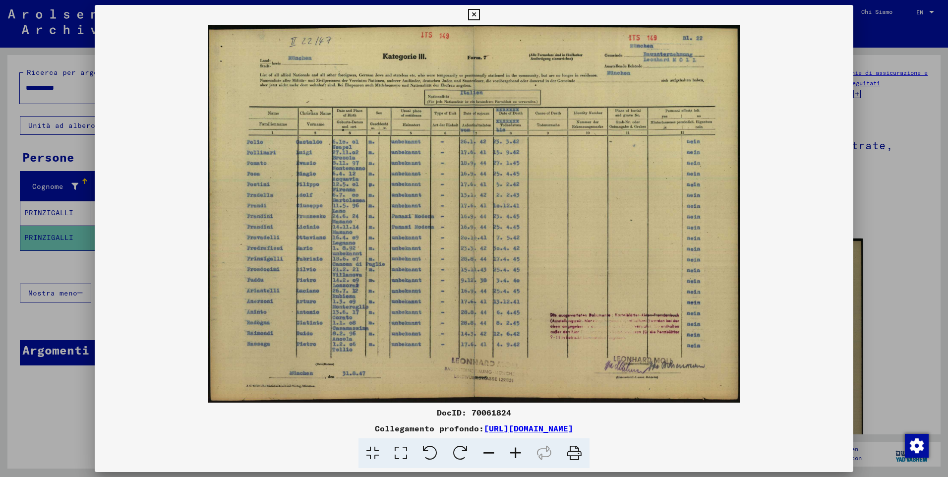
click at [516, 451] on icon at bounding box center [515, 453] width 27 height 30
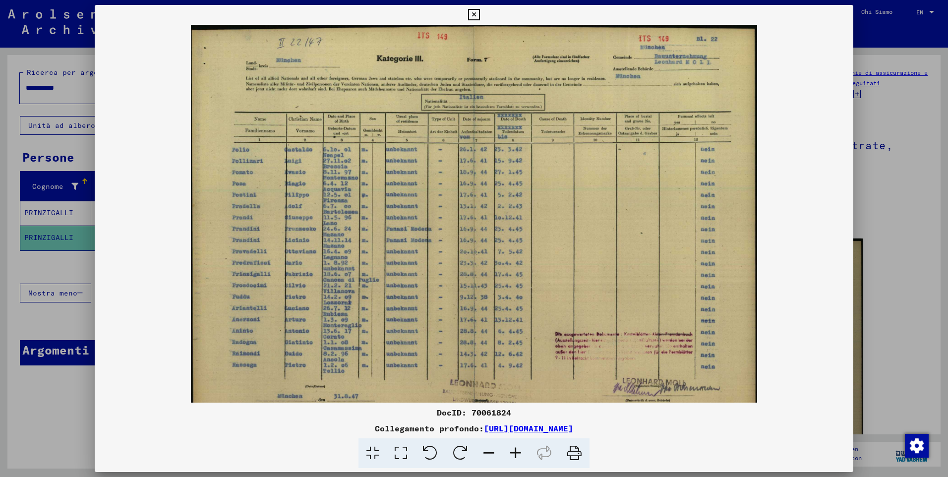
click at [516, 451] on icon at bounding box center [515, 453] width 27 height 30
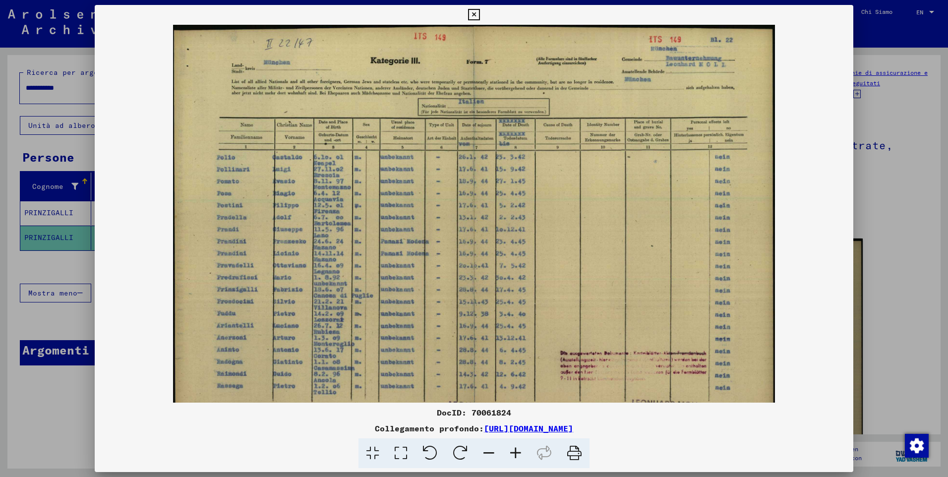
click at [516, 451] on icon at bounding box center [515, 453] width 27 height 30
click at [515, 451] on icon at bounding box center [515, 453] width 27 height 30
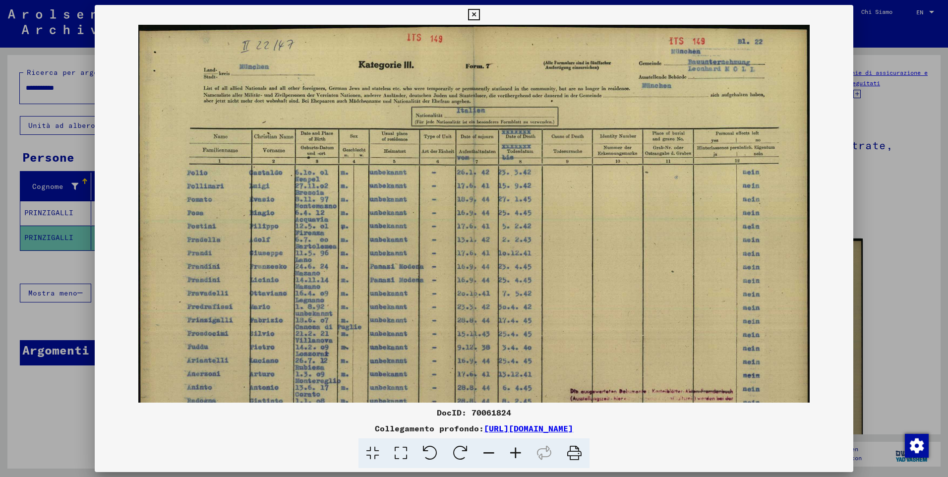
click at [515, 451] on icon at bounding box center [515, 453] width 27 height 30
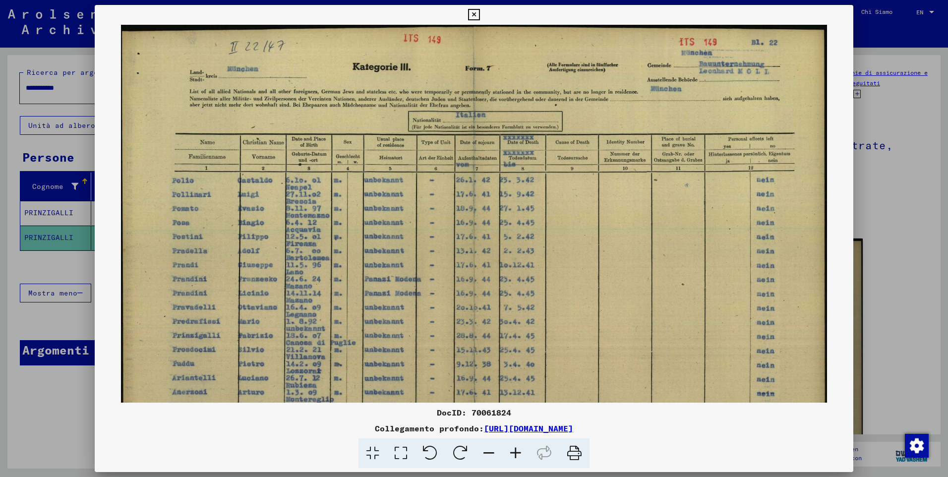
click at [515, 451] on icon at bounding box center [515, 453] width 27 height 30
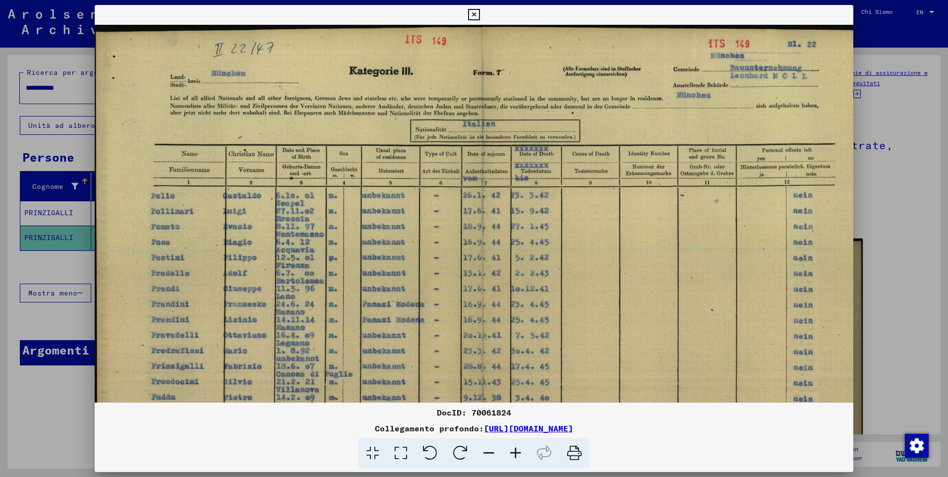
click at [514, 451] on icon at bounding box center [515, 453] width 27 height 30
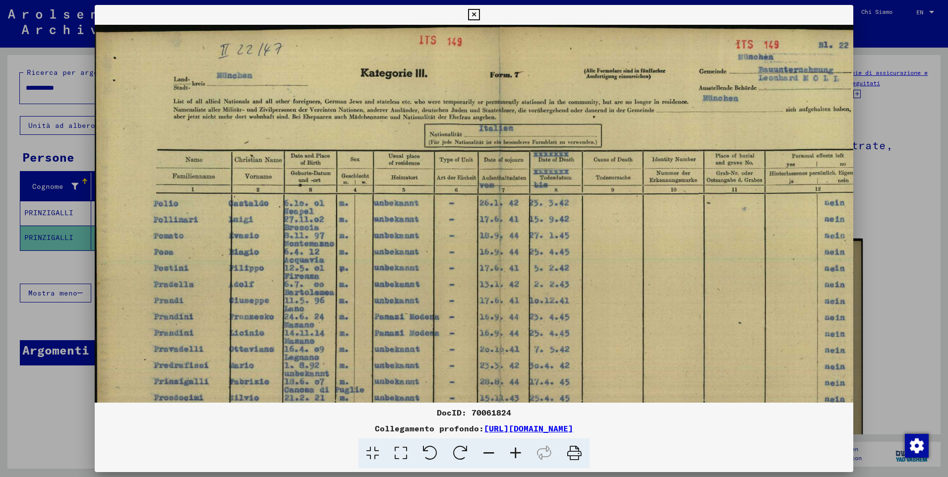
click at [514, 451] on icon at bounding box center [515, 453] width 27 height 30
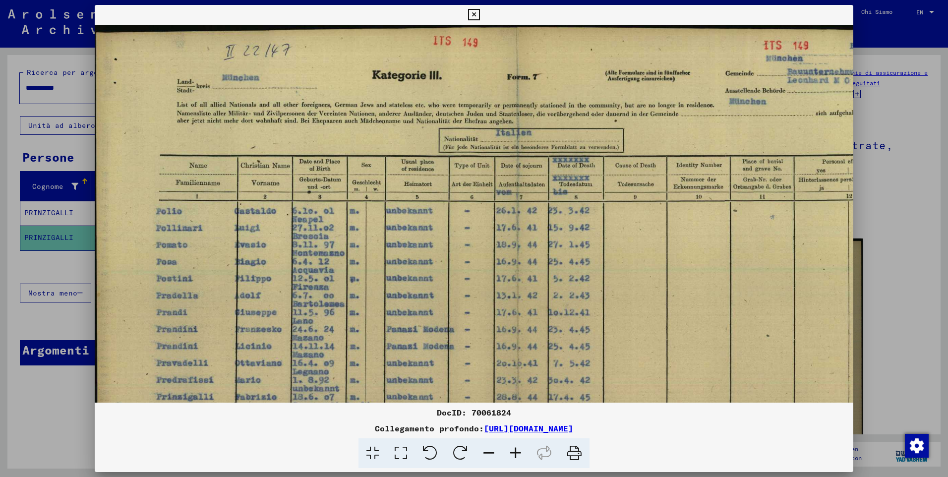
click at [514, 451] on icon at bounding box center [515, 453] width 27 height 30
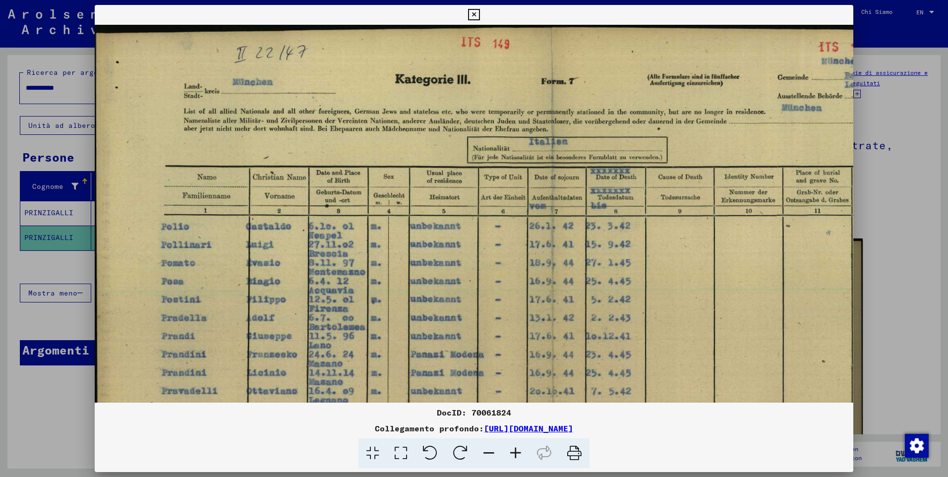
click at [514, 451] on icon at bounding box center [515, 453] width 27 height 30
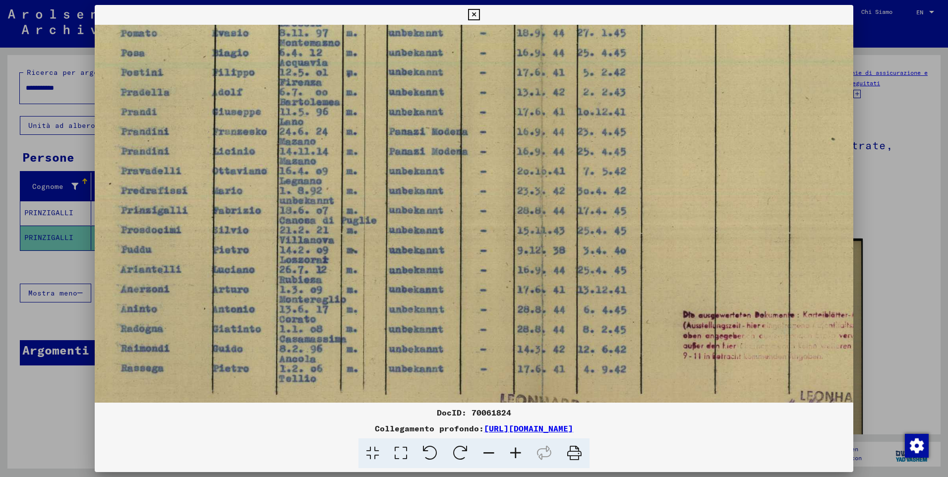
scroll to position [248, 43]
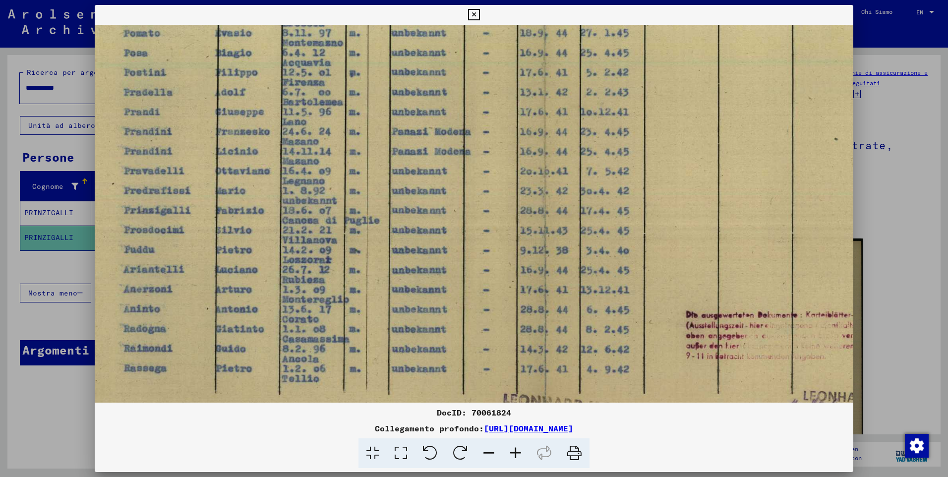
drag, startPoint x: 734, startPoint y: 242, endPoint x: 632, endPoint y: 112, distance: 165.6
click at [632, 112] on img at bounding box center [544, 127] width 985 height 700
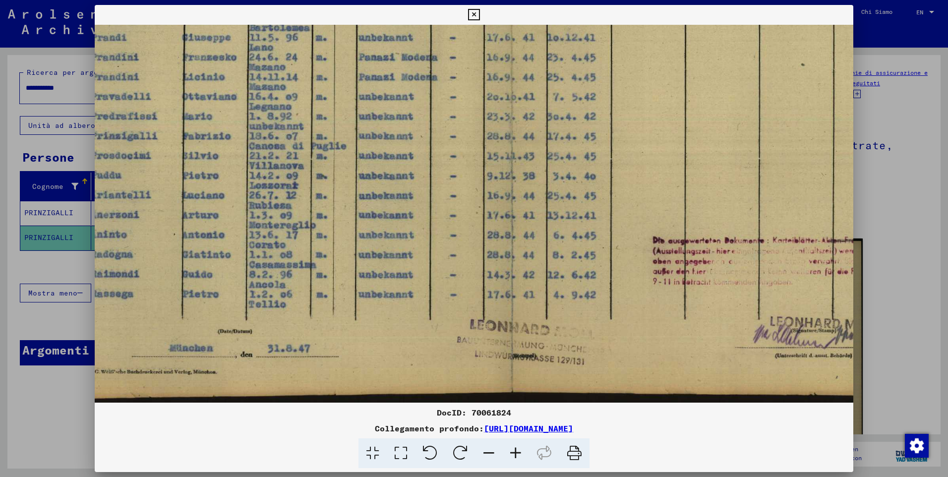
scroll to position [322, 100]
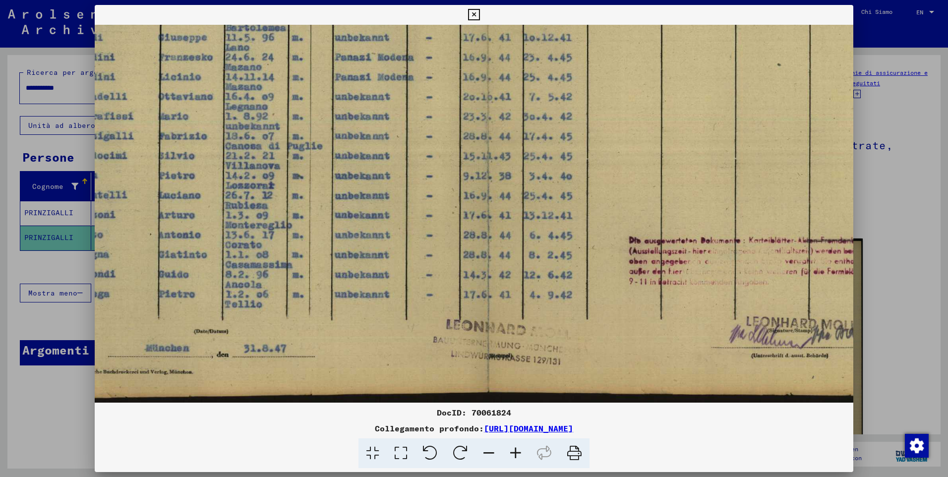
drag, startPoint x: 636, startPoint y: 347, endPoint x: 584, endPoint y: 226, distance: 131.5
click at [584, 226] on img at bounding box center [487, 52] width 985 height 700
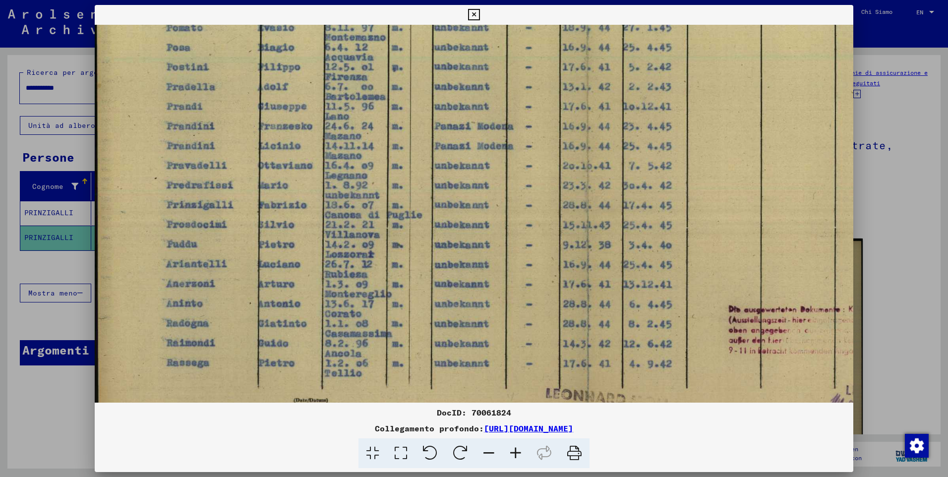
scroll to position [252, 0]
drag, startPoint x: 479, startPoint y: 283, endPoint x: 757, endPoint y: 345, distance: 285.6
click at [757, 345] on img at bounding box center [587, 122] width 985 height 700
